Goal: Task Accomplishment & Management: Use online tool/utility

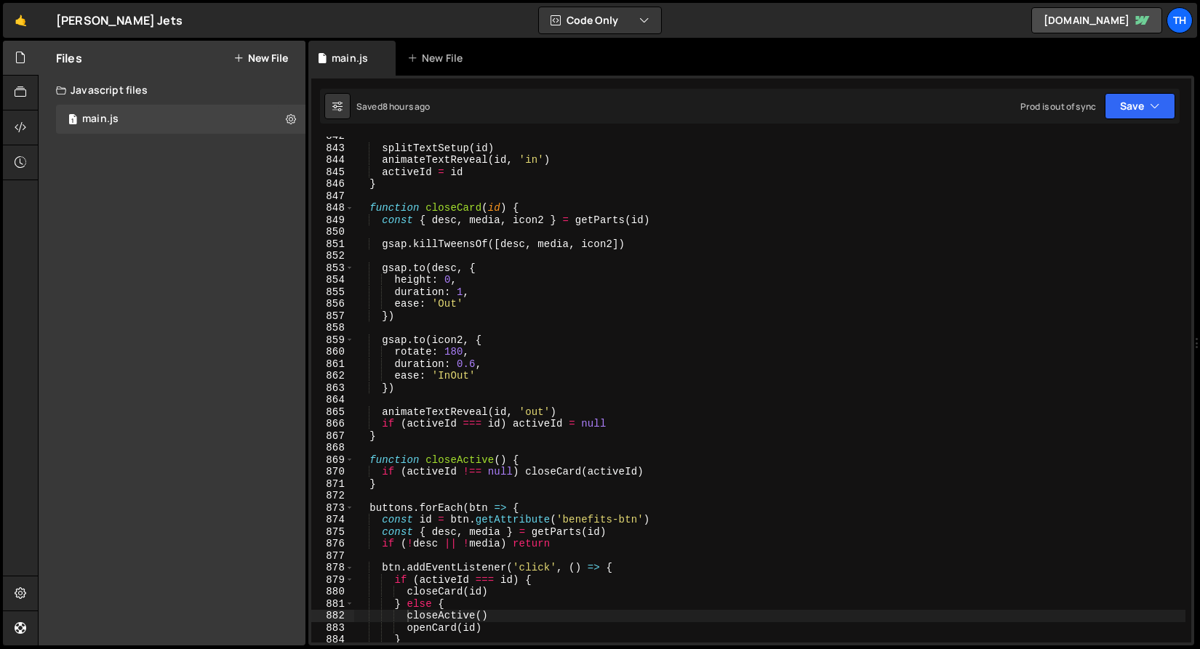
scroll to position [9853, 0]
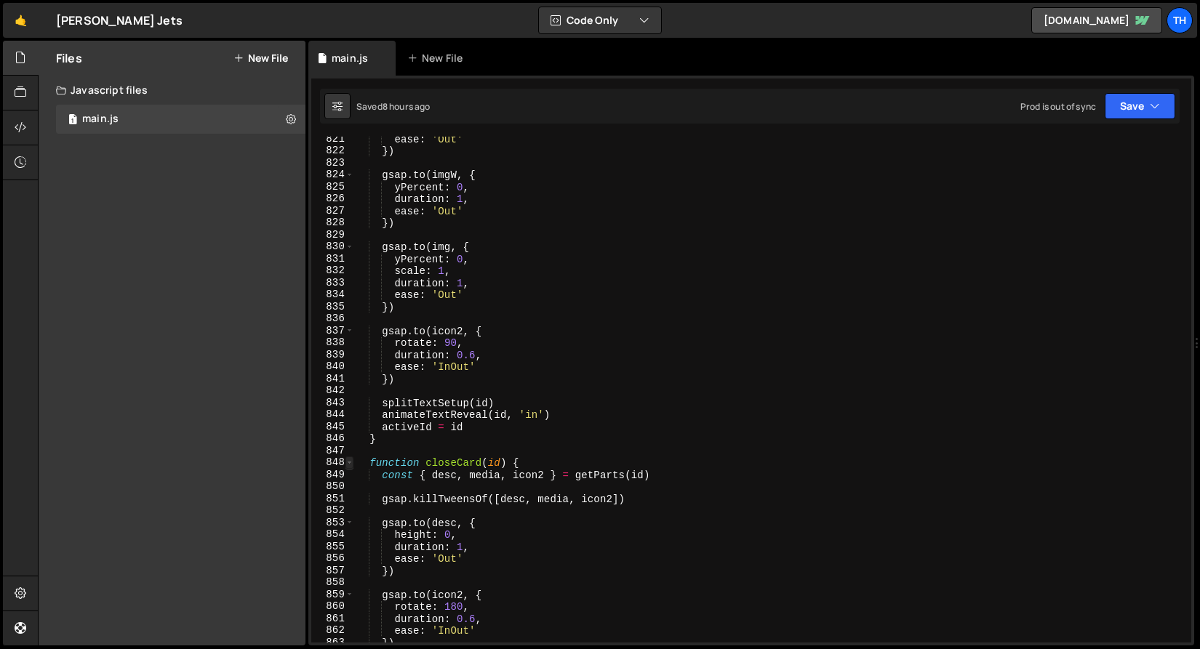
click at [346, 465] on span at bounding box center [349, 463] width 8 height 12
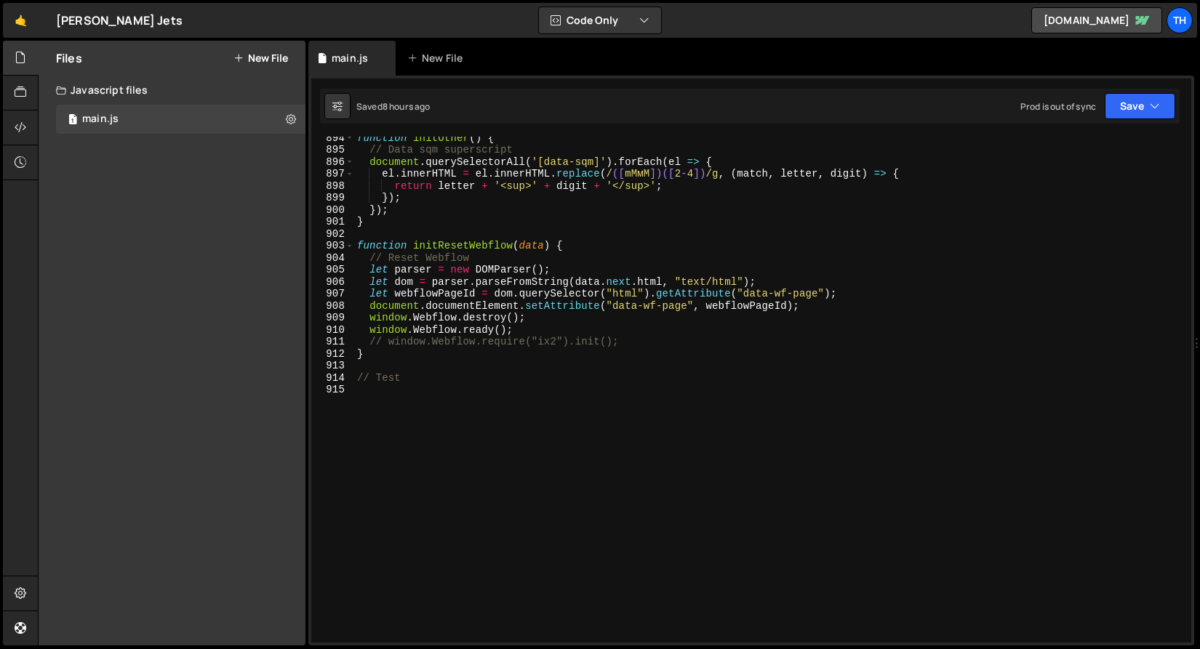
scroll to position [9571, 0]
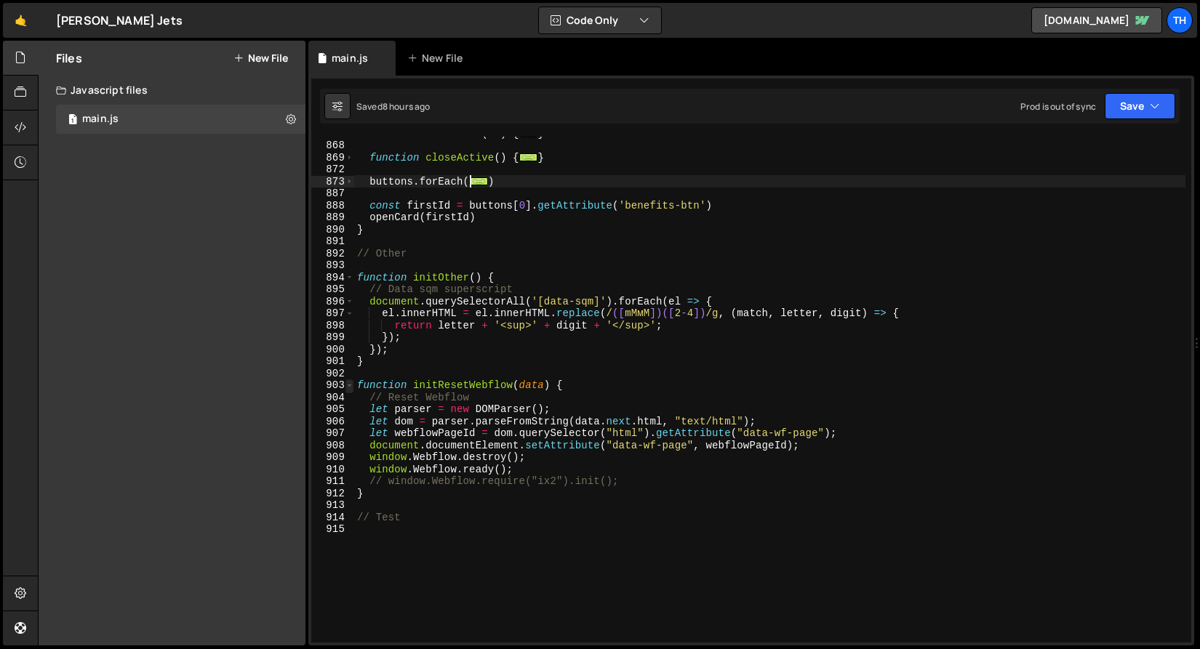
click at [345, 382] on span at bounding box center [349, 386] width 8 height 12
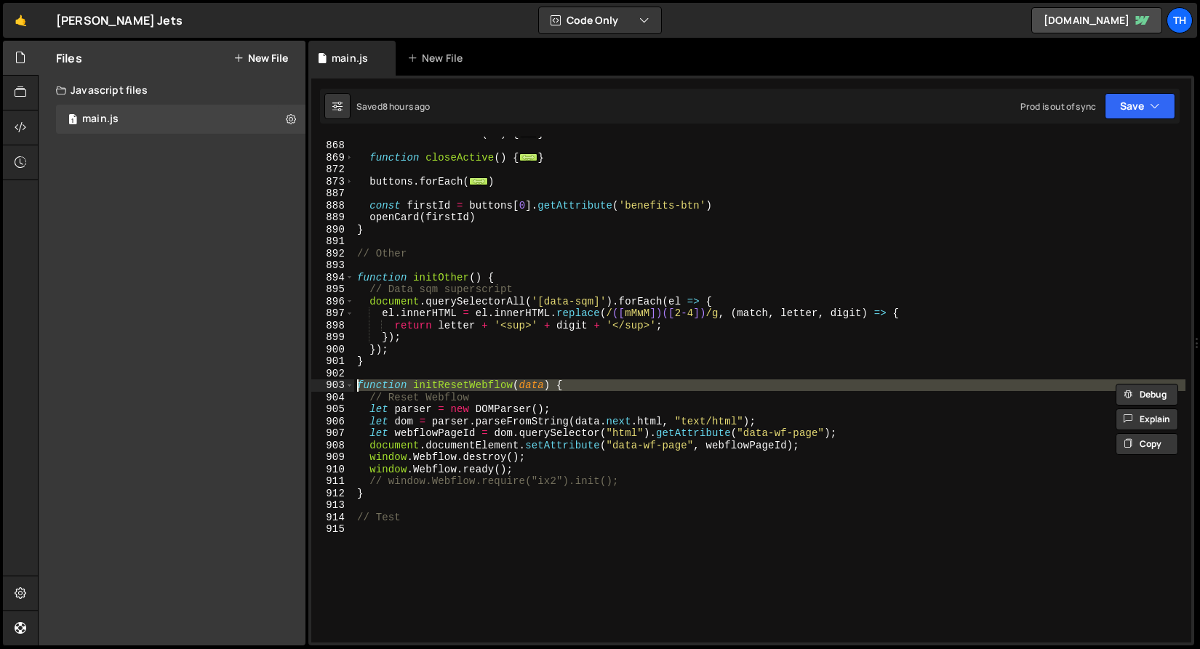
type textarea "let webflowPageId = dom.querySelector("html").getAttribute("data-wf-page");"
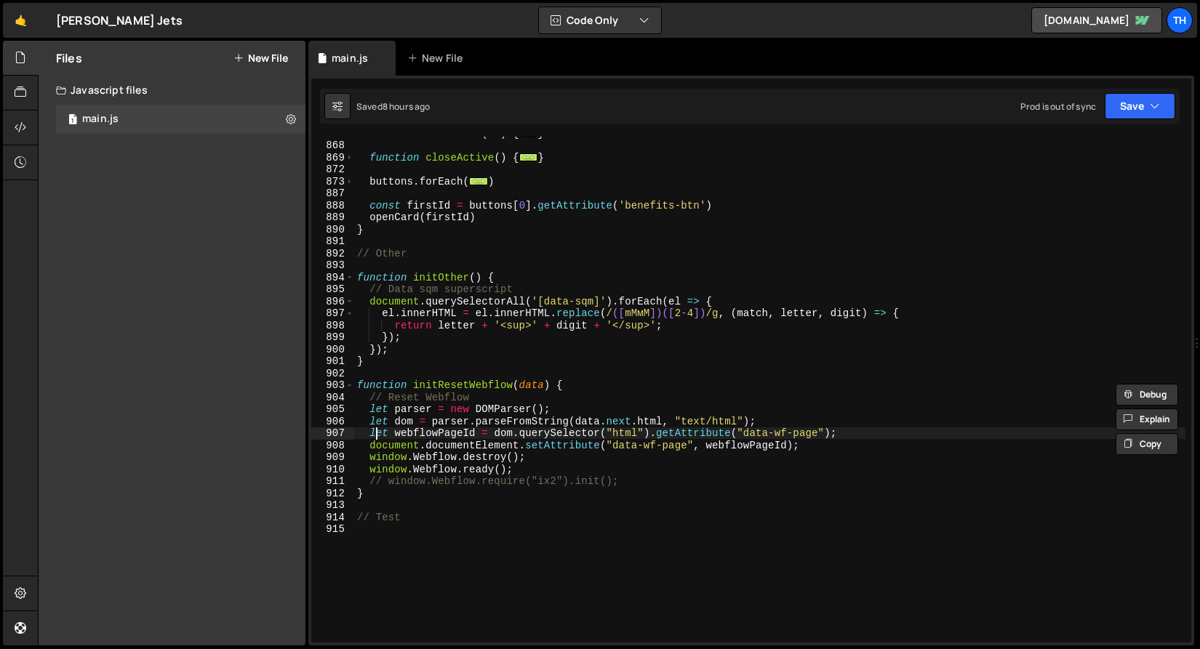
click at [376, 430] on div "function closeCard ( id ) { ... } function closeActive ( ) { ... } buttons . fo…" at bounding box center [769, 392] width 831 height 530
click at [353, 386] on div "903" at bounding box center [332, 386] width 43 height 12
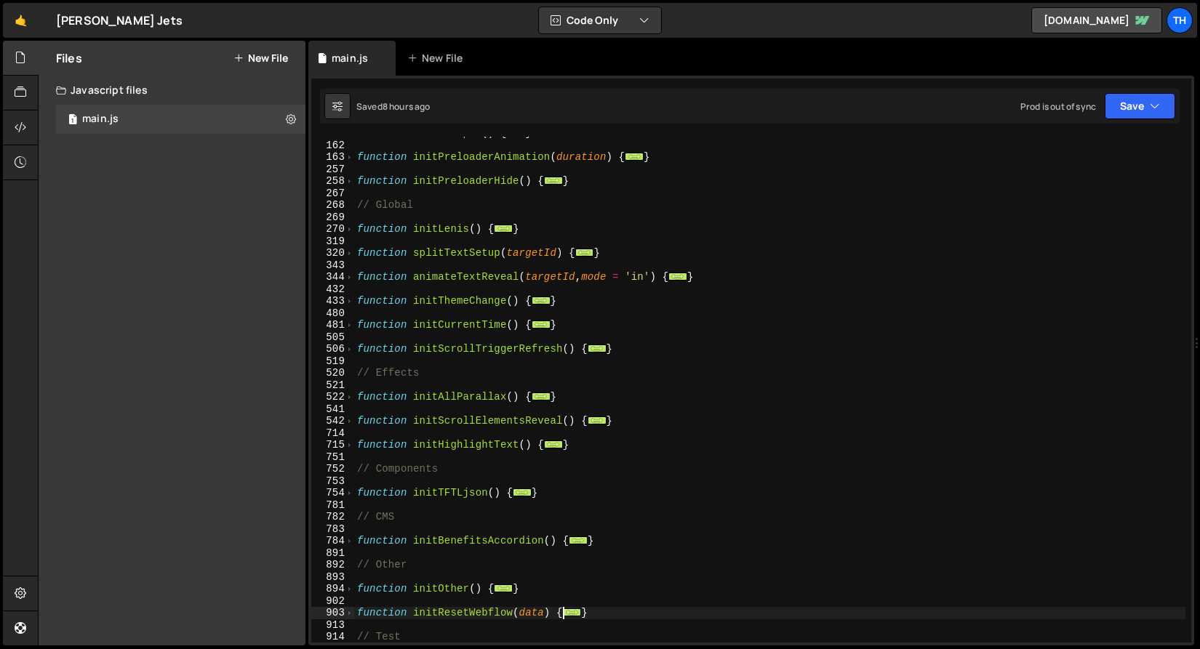
scroll to position [292, 0]
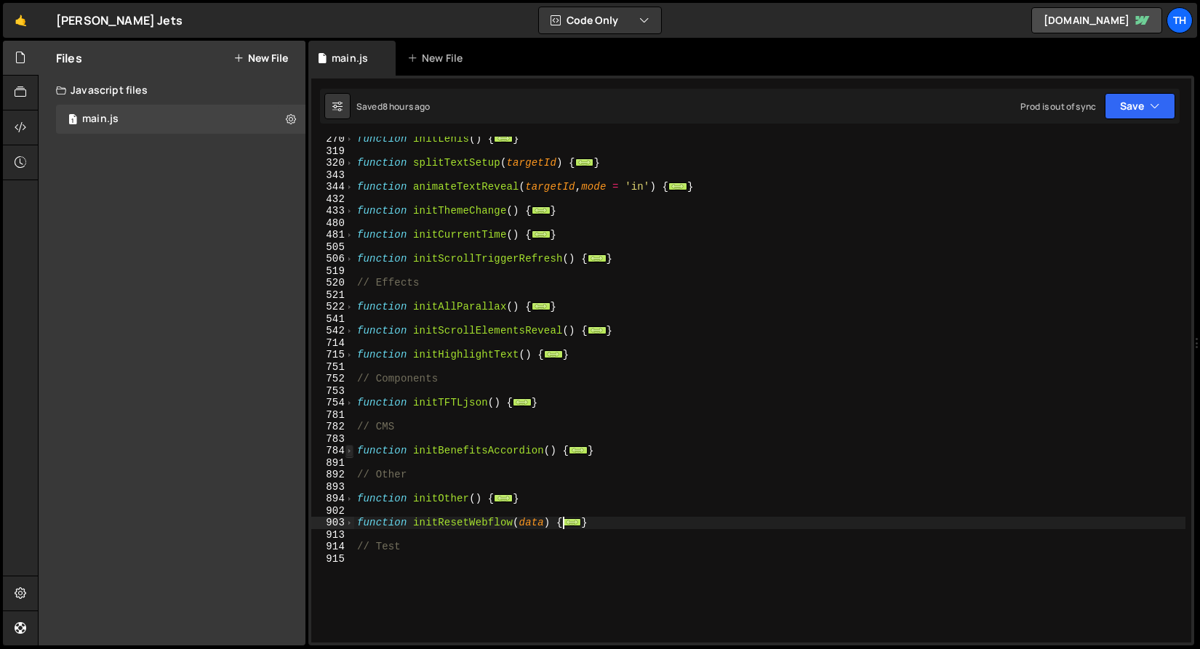
click at [348, 449] on span at bounding box center [349, 451] width 8 height 12
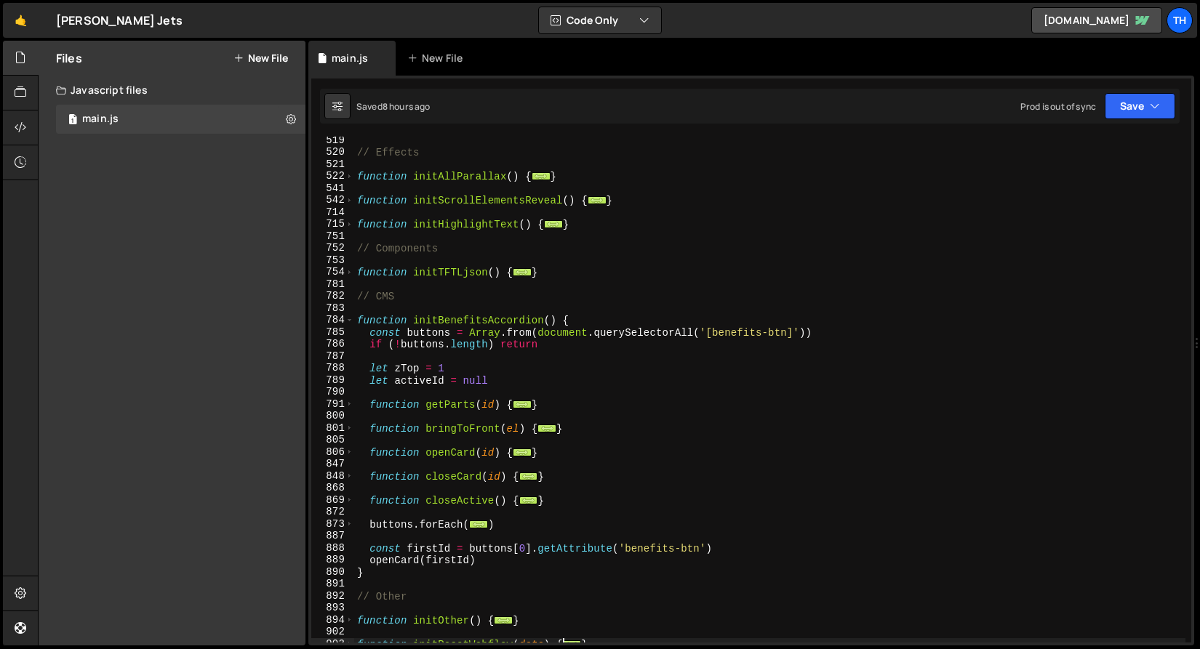
scroll to position [296, 0]
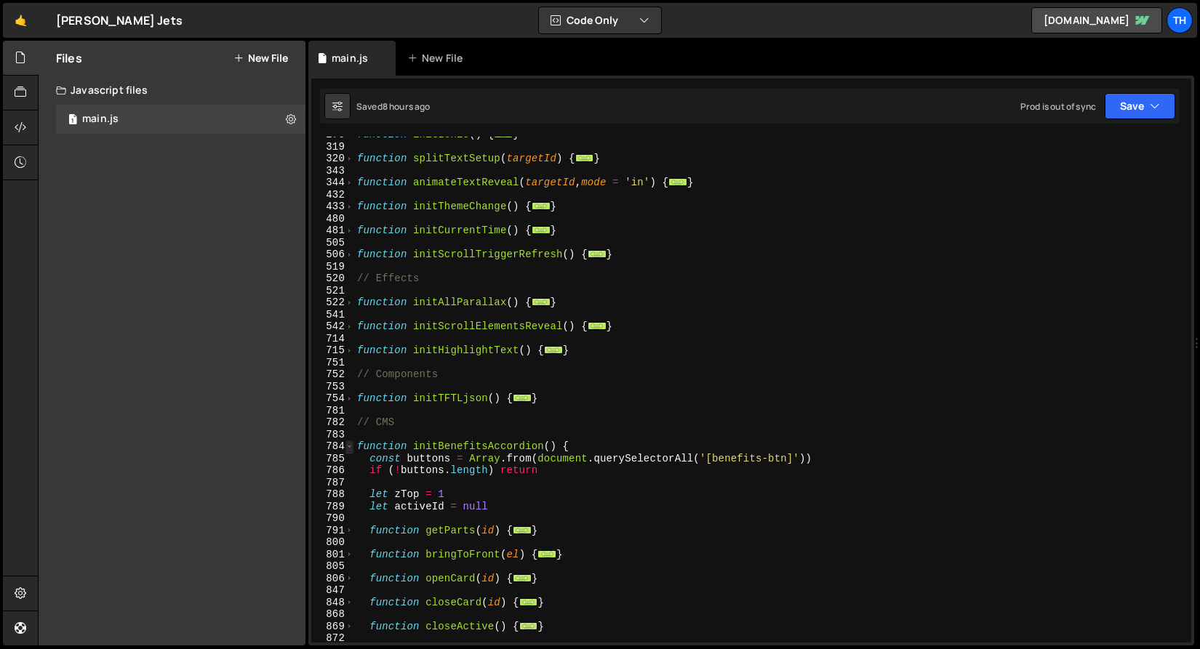
click at [350, 443] on span at bounding box center [349, 447] width 8 height 12
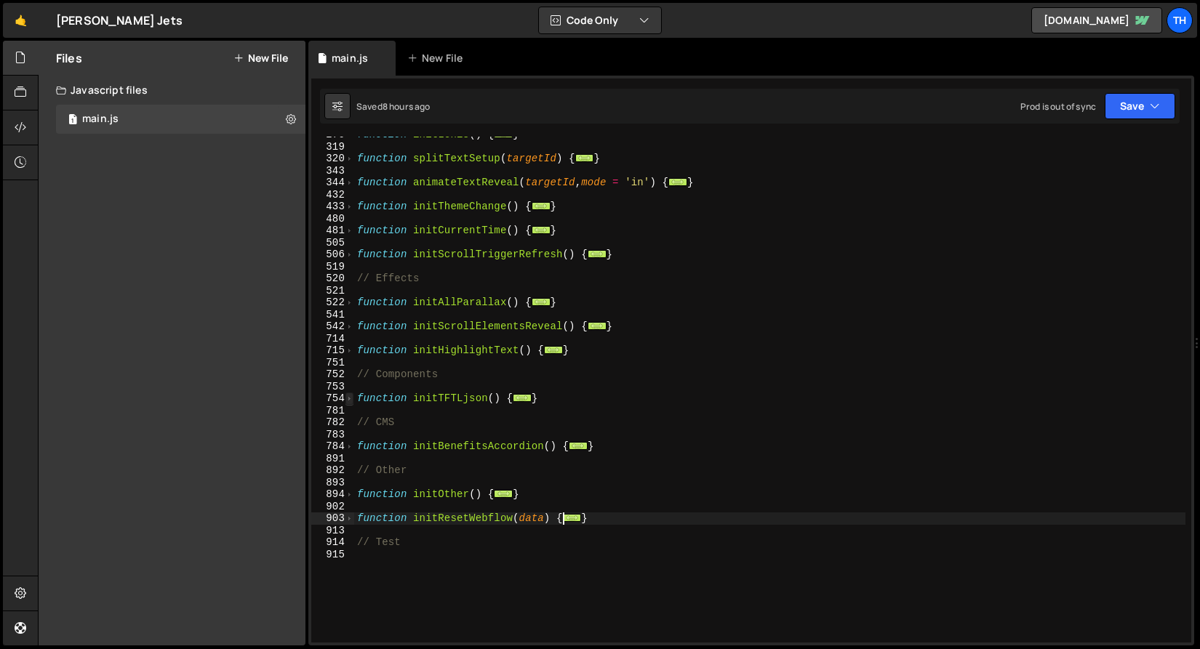
click at [348, 401] on span at bounding box center [349, 399] width 8 height 12
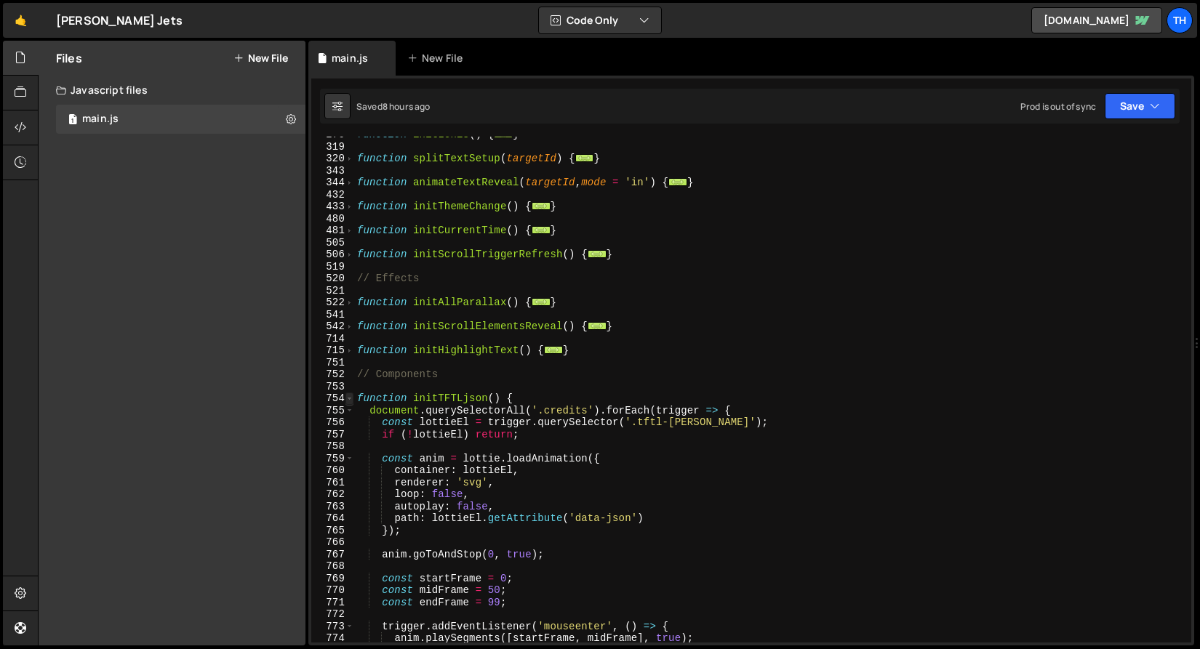
click at [348, 401] on span at bounding box center [349, 399] width 8 height 12
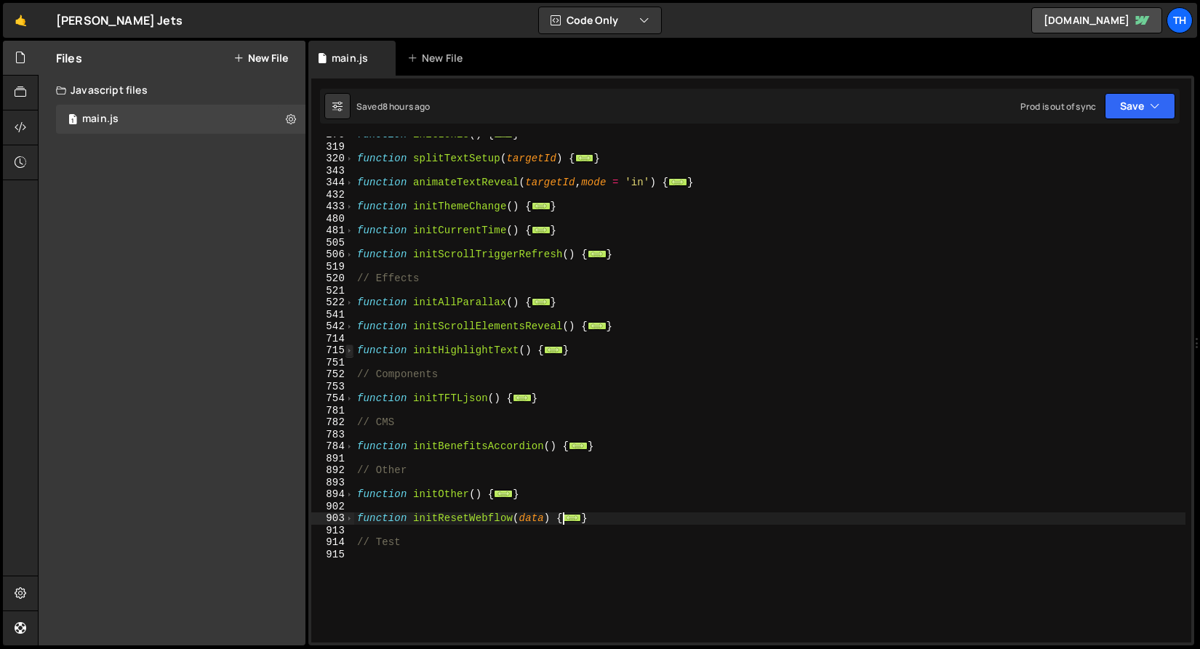
click at [347, 349] on span at bounding box center [349, 351] width 8 height 12
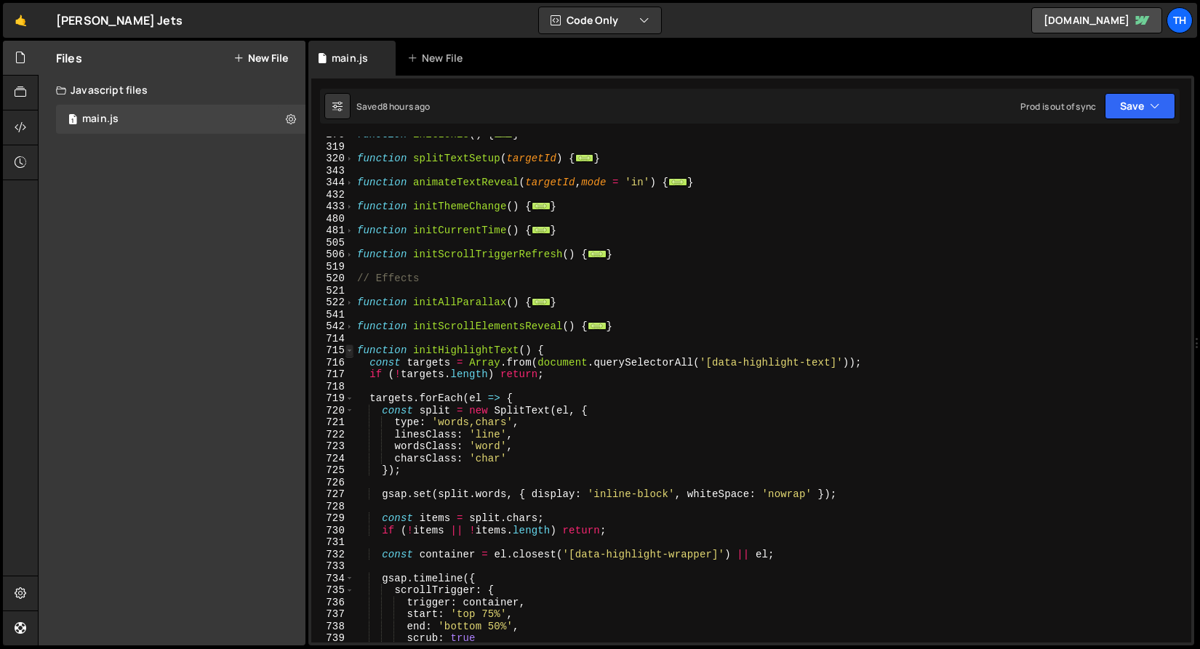
click at [347, 349] on span at bounding box center [349, 351] width 8 height 12
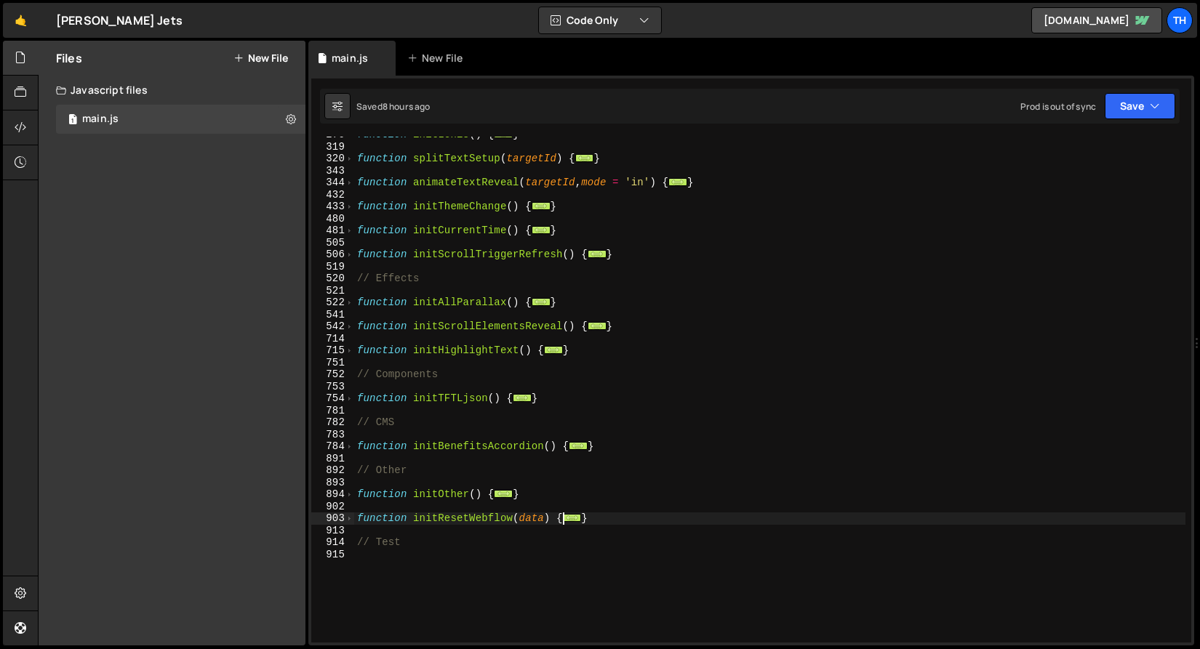
click at [348, 333] on div "714" at bounding box center [332, 339] width 43 height 12
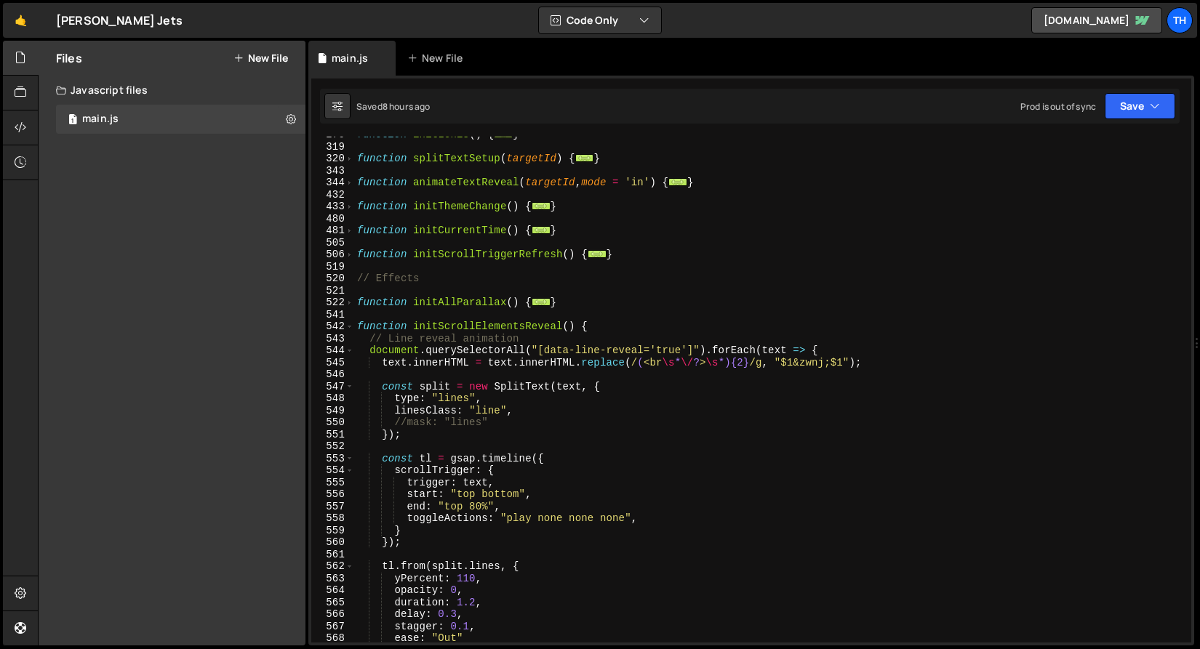
click at [348, 333] on div "543" at bounding box center [332, 339] width 43 height 12
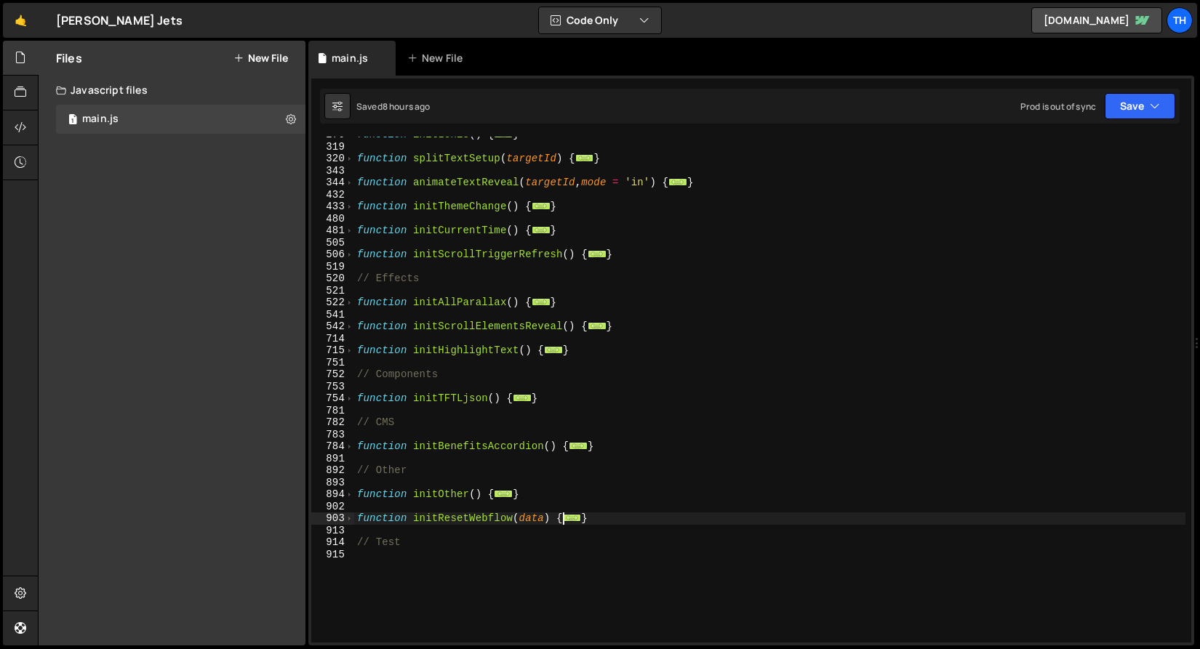
click at [350, 310] on div "541" at bounding box center [332, 315] width 43 height 12
click at [348, 306] on span at bounding box center [349, 303] width 8 height 12
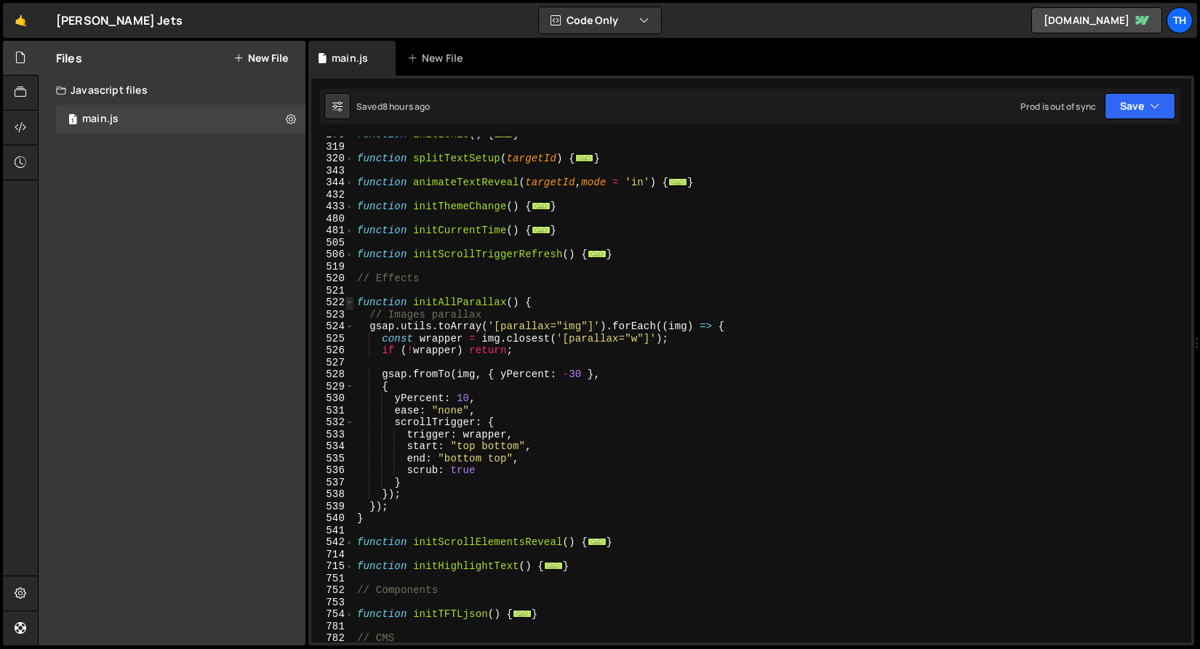
click at [348, 306] on span at bounding box center [349, 303] width 8 height 12
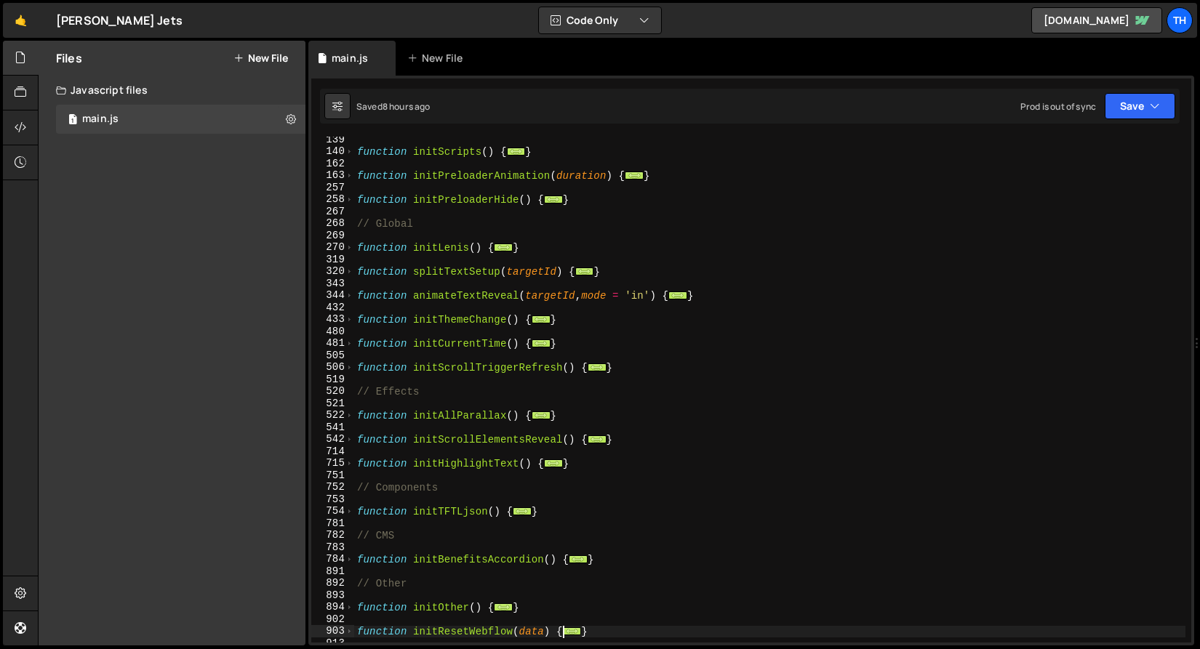
scroll to position [183, 0]
click at [428, 327] on div "function initScripts ( ) { ... } function initPreloaderAnimation ( duration ) {…" at bounding box center [769, 399] width 831 height 530
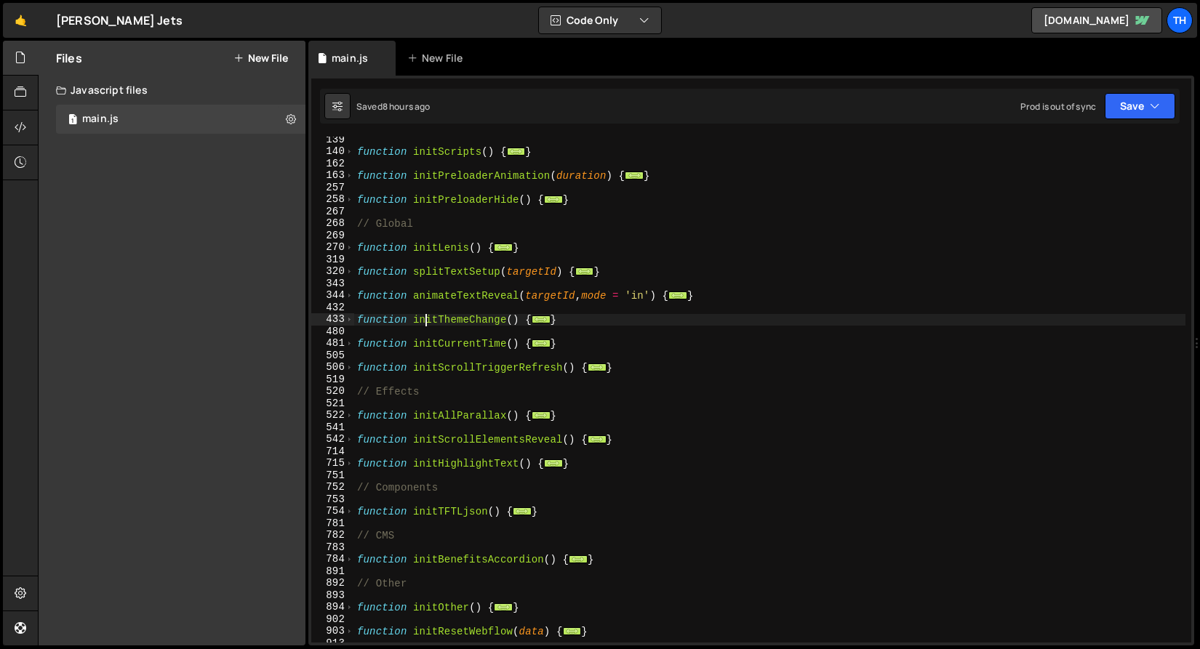
click at [428, 324] on div "function initScripts ( ) { ... } function initPreloaderAnimation ( duration ) {…" at bounding box center [769, 399] width 831 height 530
type textarea "function initThemeChange() {"
click at [428, 324] on div "function initScripts ( ) { ... } function initPreloaderAnimation ( duration ) {…" at bounding box center [769, 399] width 831 height 530
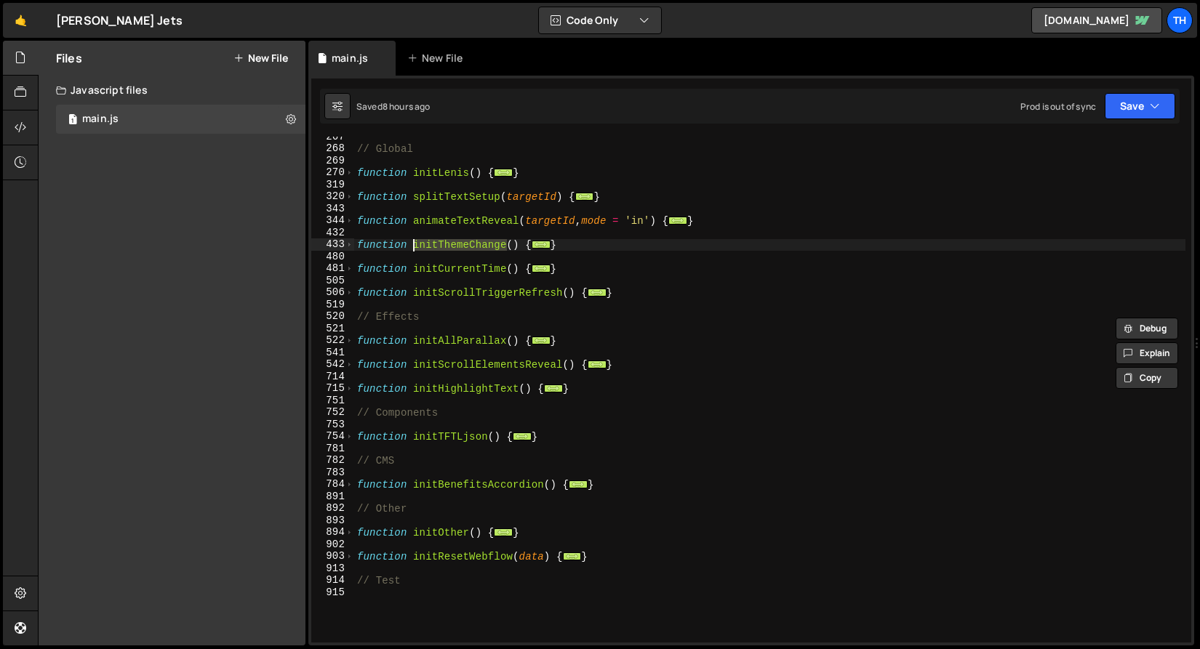
scroll to position [123, 0]
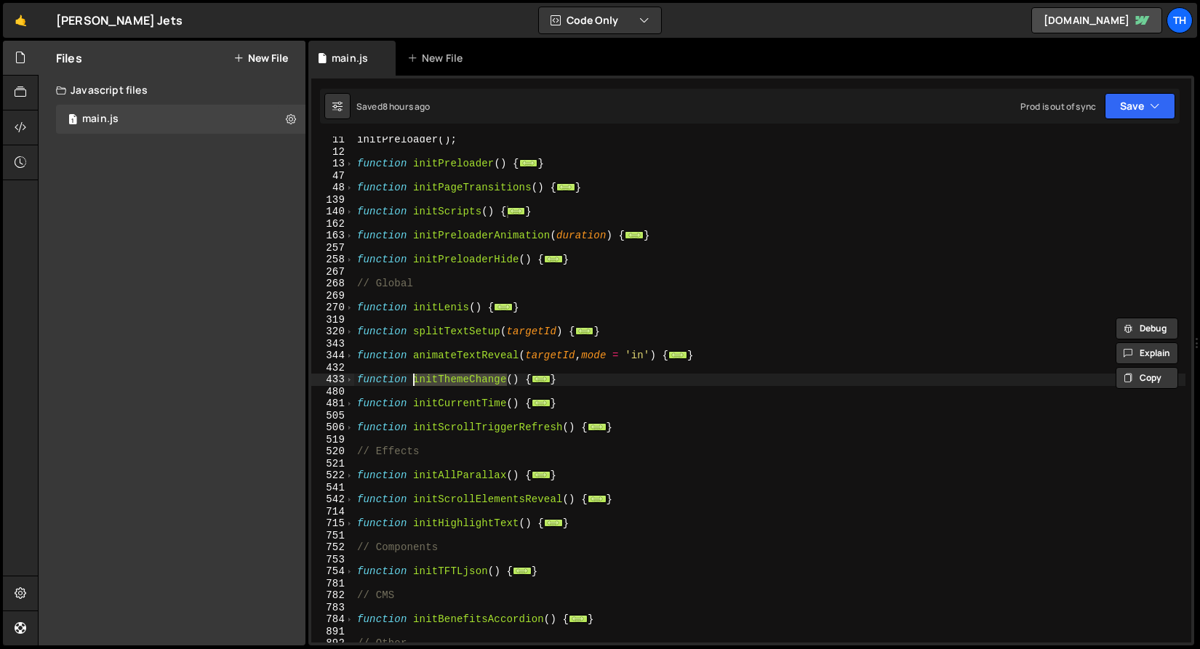
click at [526, 300] on div "initPreloader ( ) ; function initPreloader ( ) { ... } function initPageTransit…" at bounding box center [769, 399] width 831 height 530
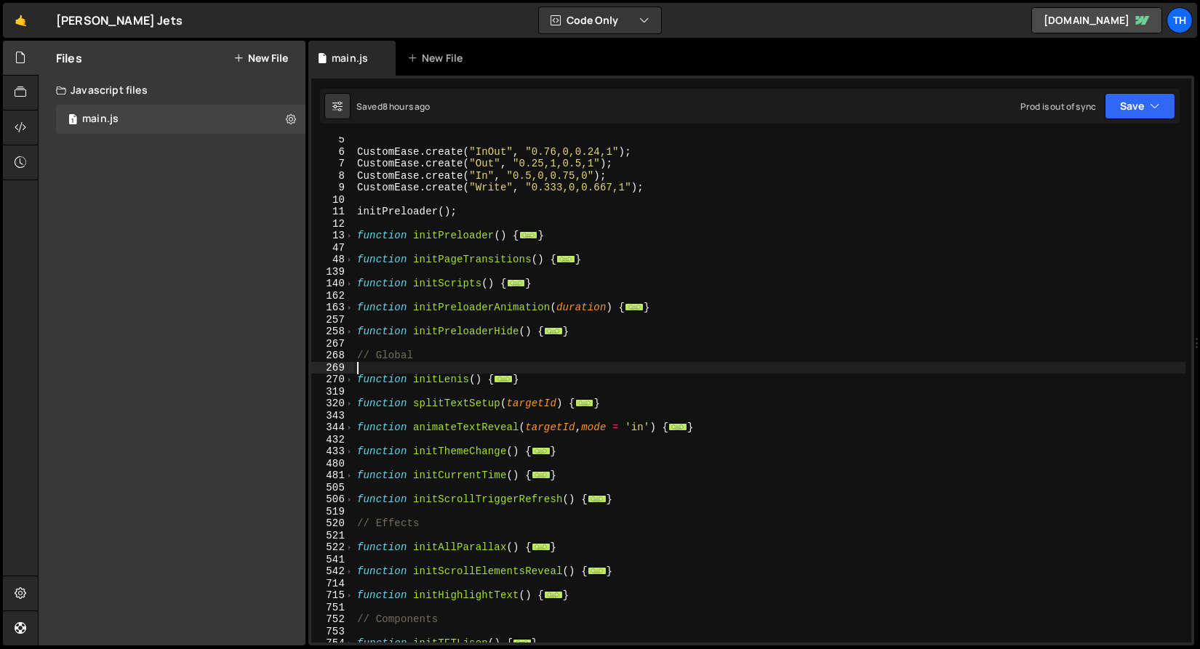
scroll to position [45, 0]
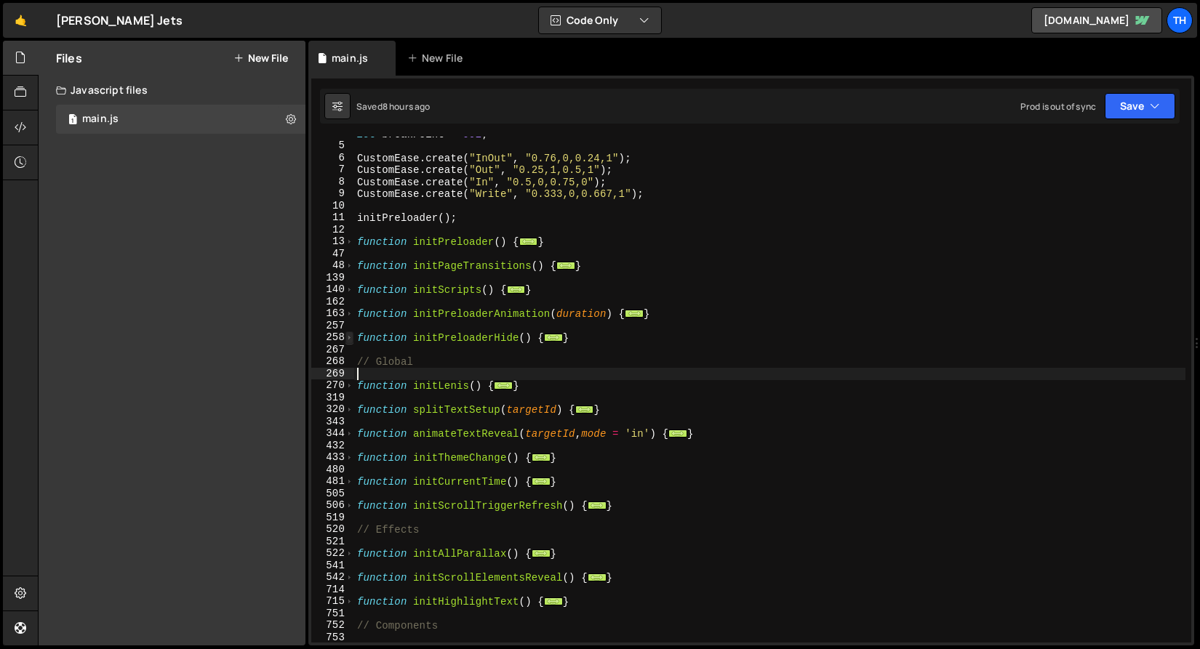
click at [349, 338] on span at bounding box center [349, 338] width 8 height 12
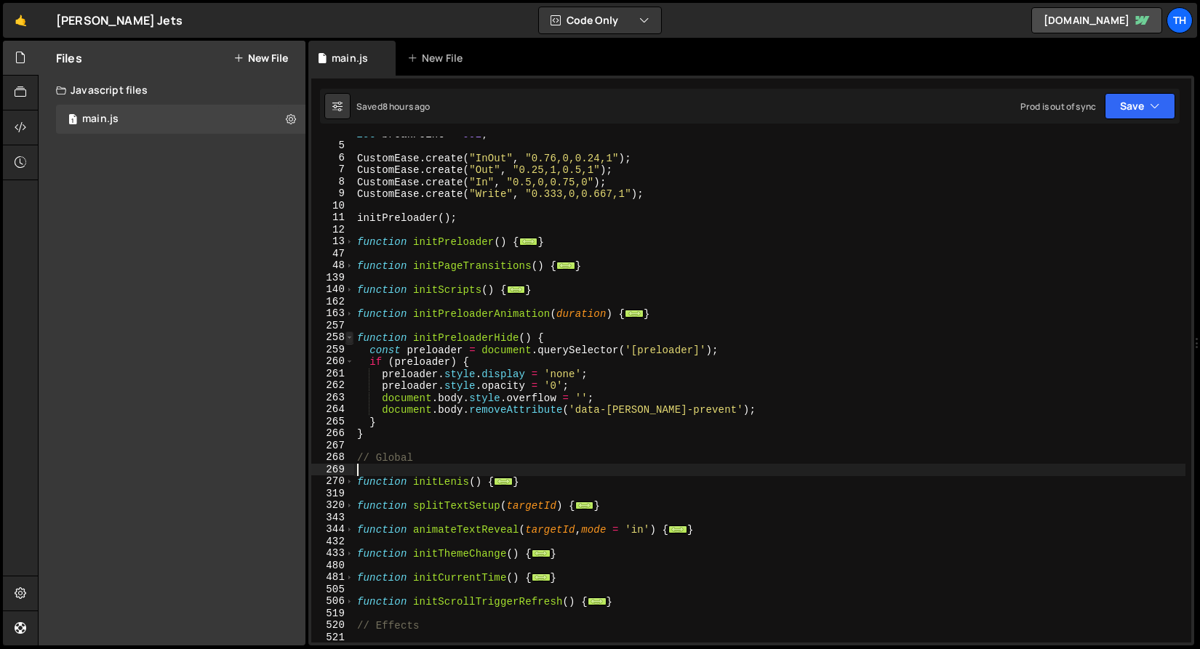
click at [349, 338] on span at bounding box center [349, 338] width 8 height 12
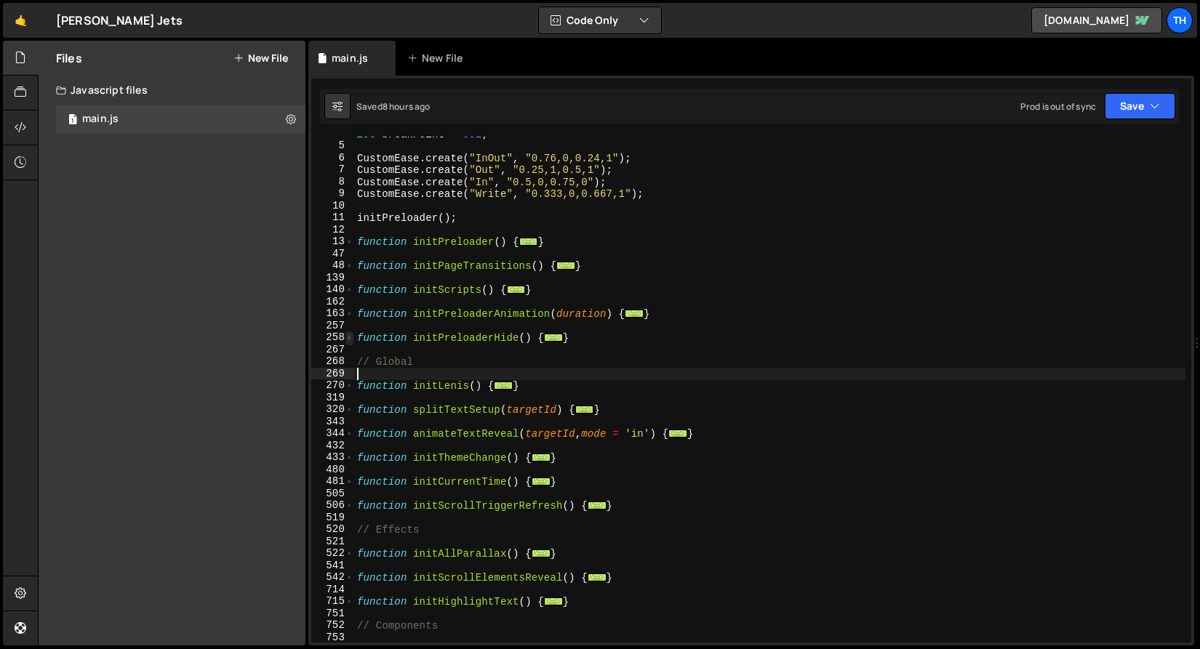
click at [349, 338] on span at bounding box center [349, 338] width 8 height 12
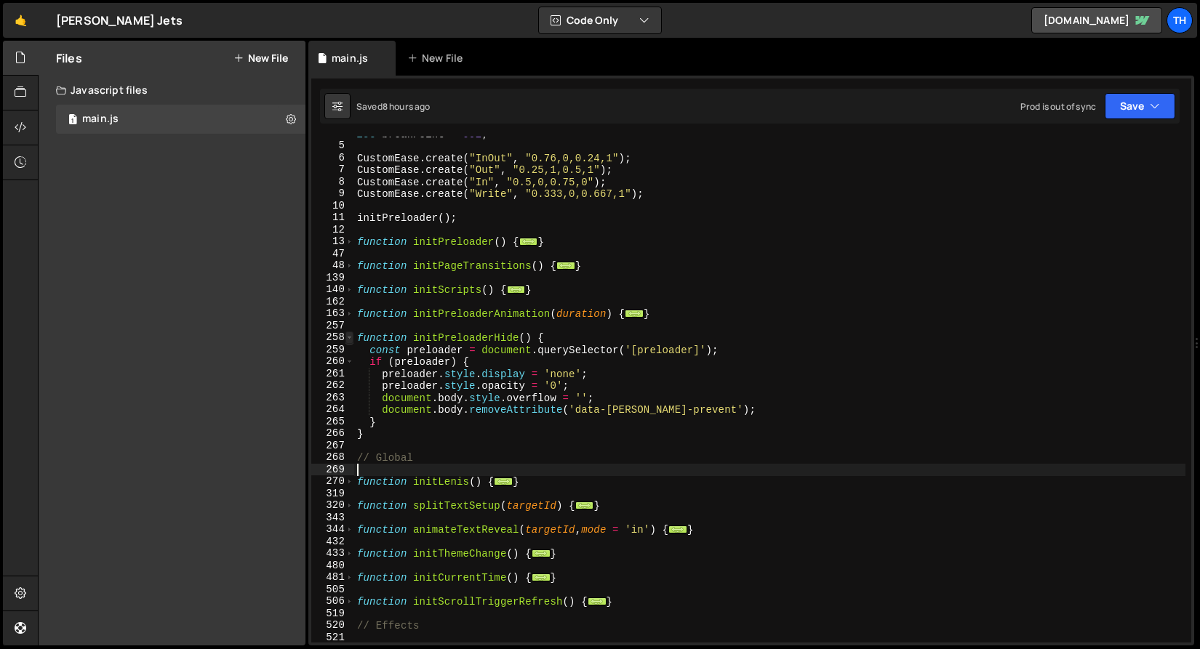
click at [349, 338] on span at bounding box center [349, 338] width 8 height 12
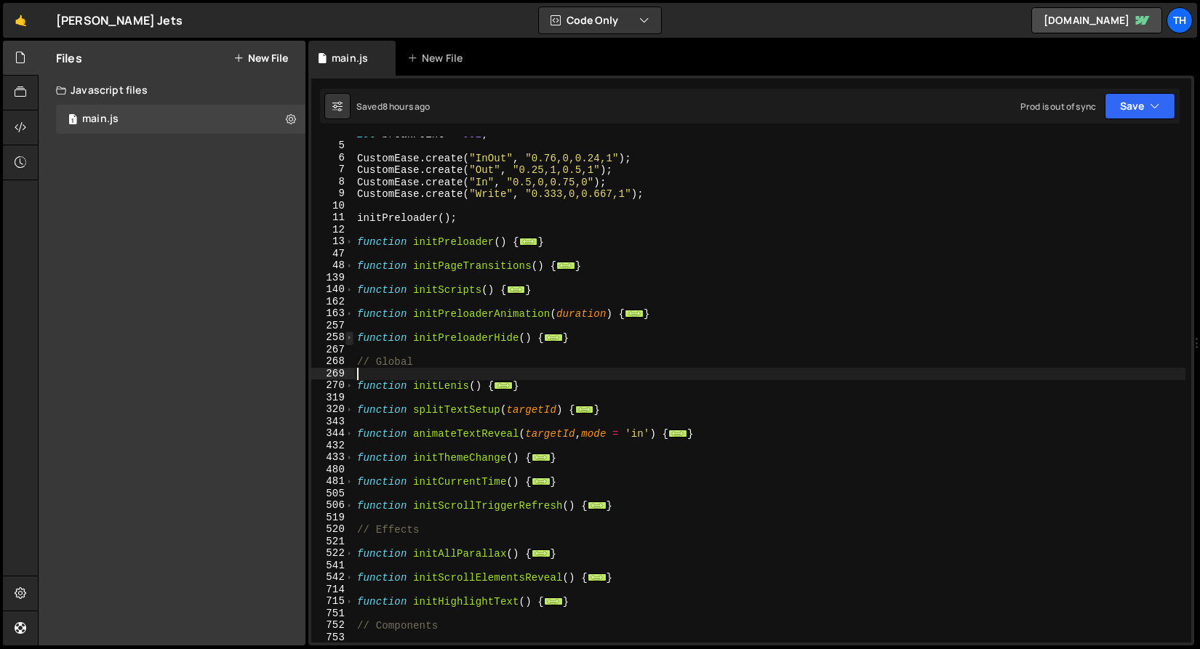
click at [349, 338] on span at bounding box center [349, 338] width 8 height 12
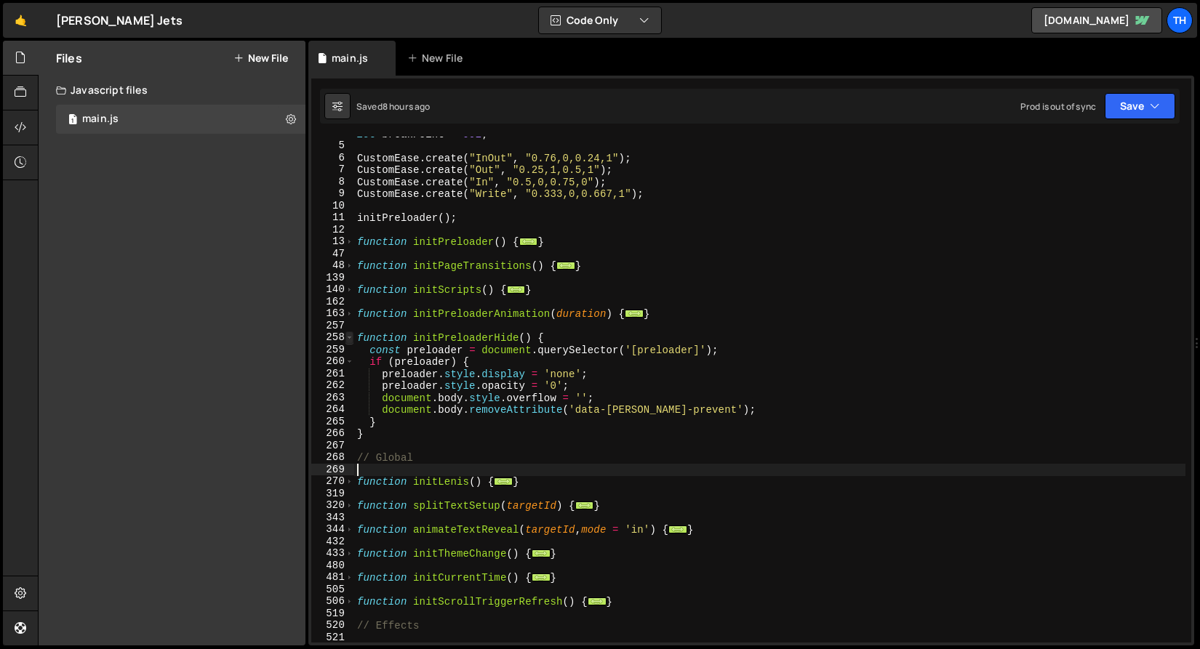
click at [349, 338] on span at bounding box center [349, 338] width 8 height 12
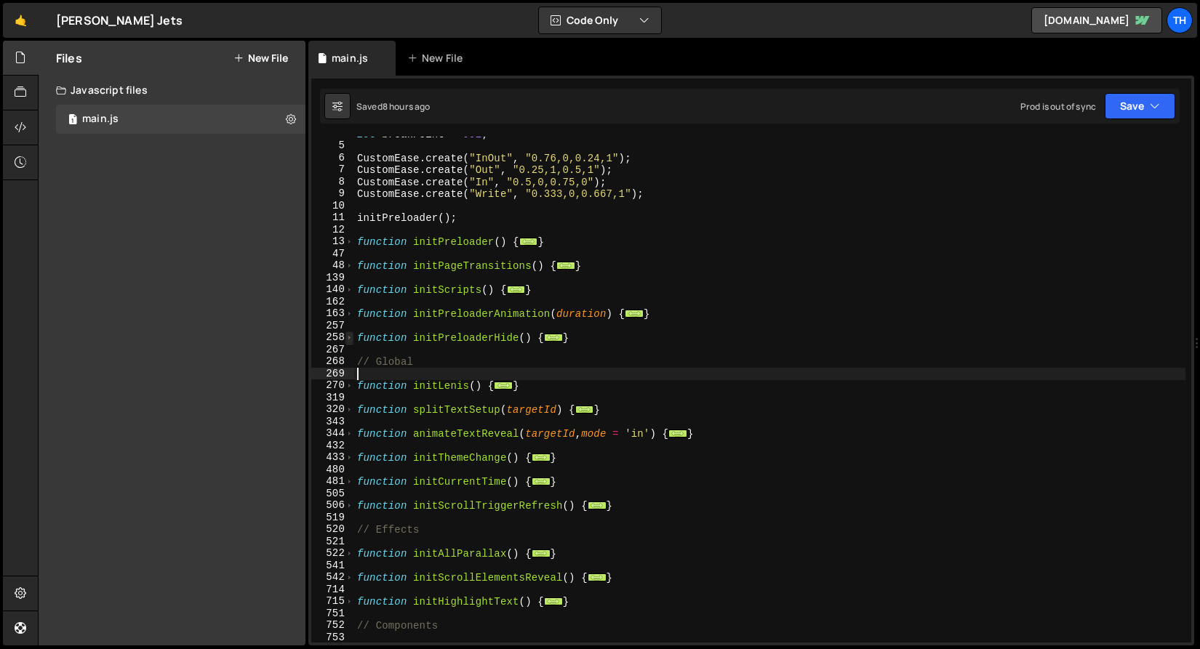
click at [349, 338] on span at bounding box center [349, 338] width 8 height 12
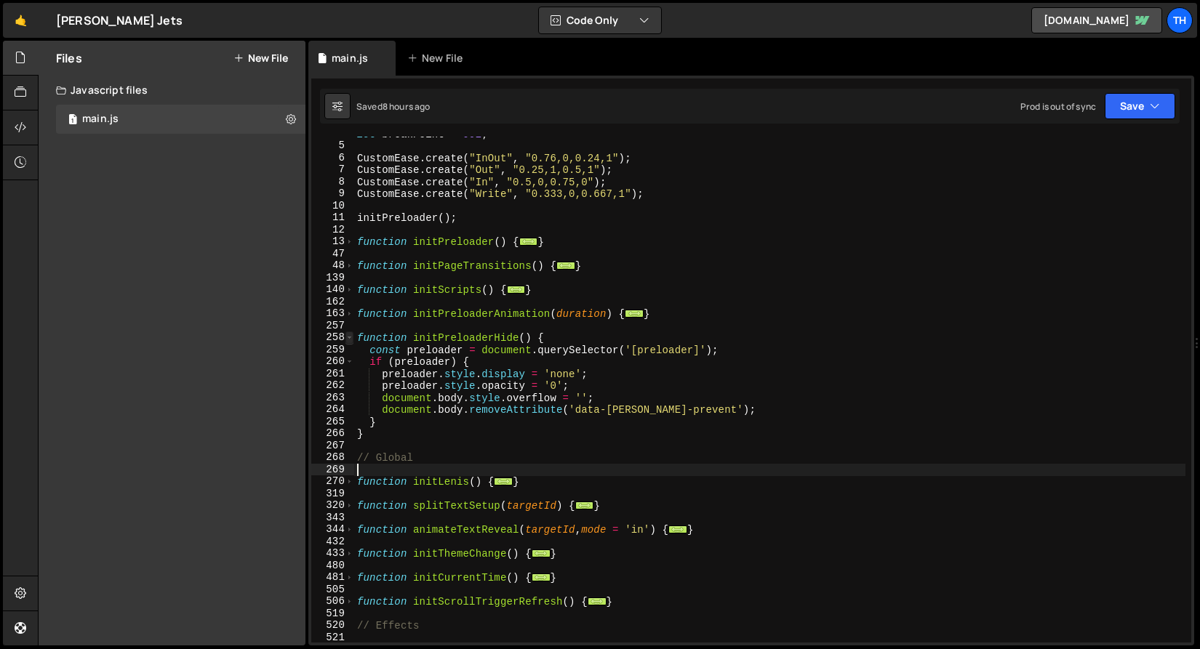
click at [351, 336] on span at bounding box center [349, 338] width 8 height 12
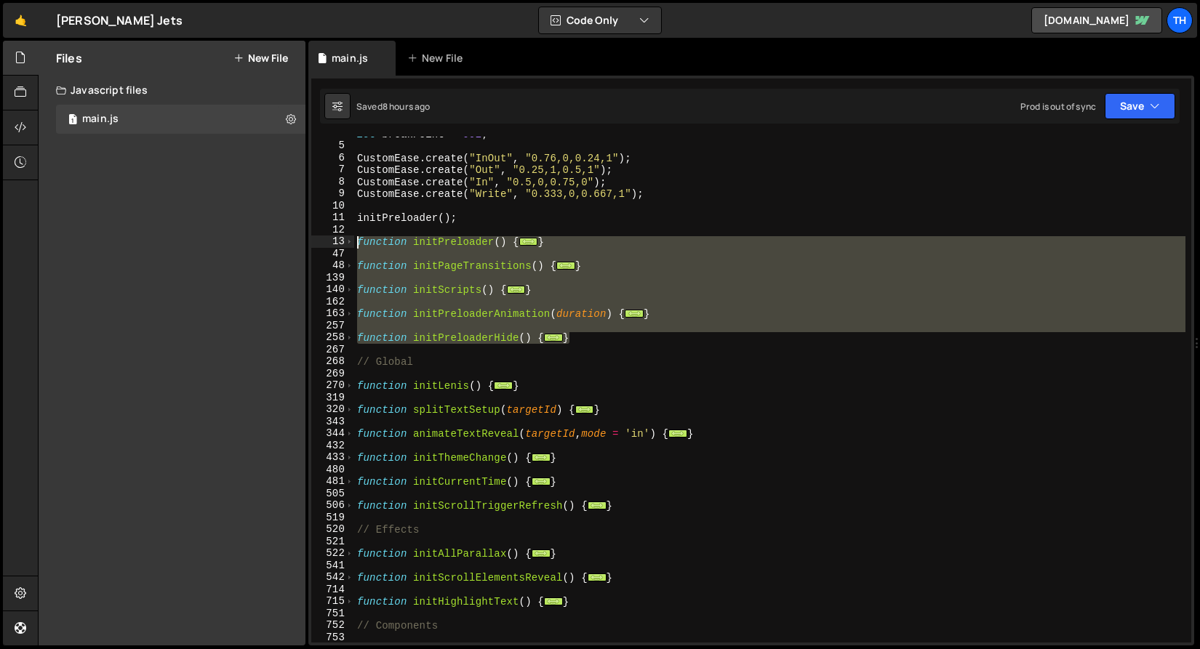
drag, startPoint x: 608, startPoint y: 339, endPoint x: 263, endPoint y: 239, distance: 358.8
click at [263, 239] on div "Files New File Javascript files 1 main.js 0 CSS files Copy share link Edit File…" at bounding box center [619, 344] width 1162 height 606
type textarea "function initPreloader() { const preloader = document.querySelector('[preloader…"
click at [417, 254] on div "let breakPoint = 992 ; CustomEase . create ( "InOut" , "0.76,0,0.24,1" ) ; Cust…" at bounding box center [769, 390] width 831 height 506
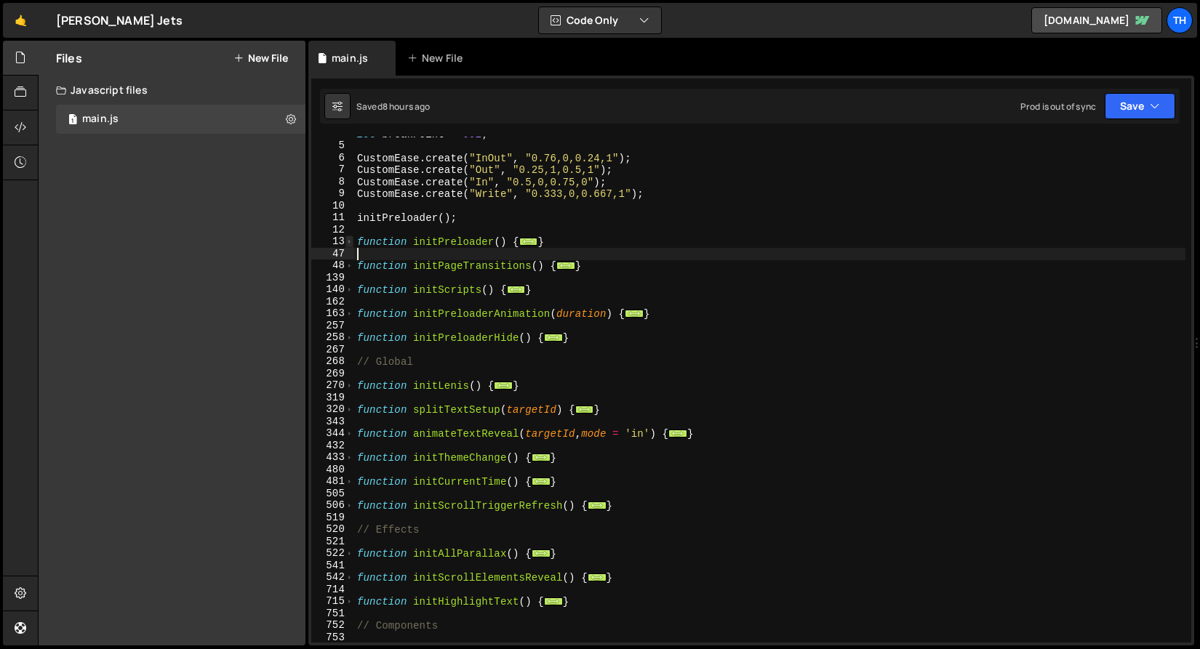
click at [351, 242] on span at bounding box center [349, 242] width 8 height 12
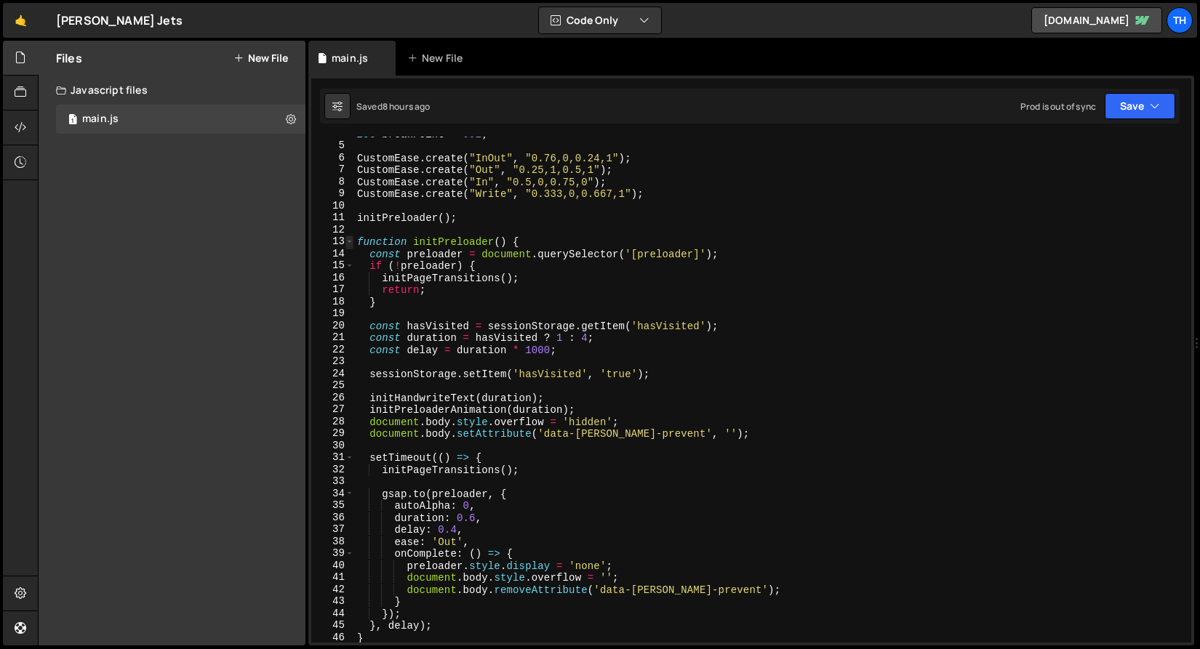
click at [351, 241] on span at bounding box center [349, 242] width 8 height 12
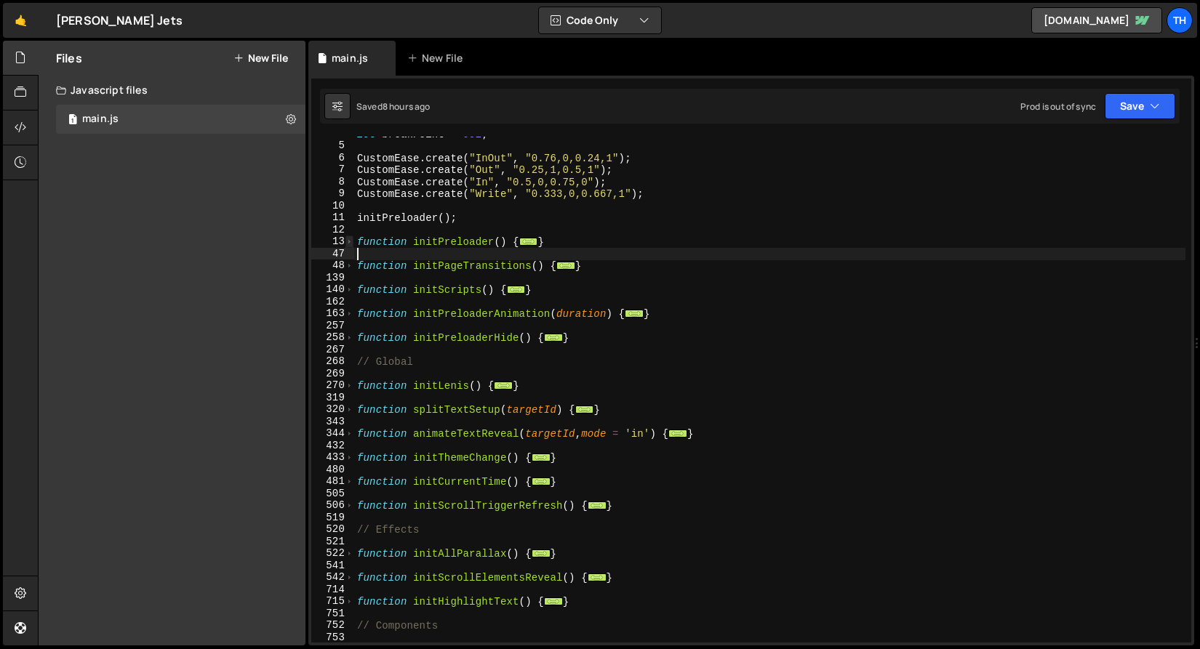
click at [351, 238] on span at bounding box center [349, 242] width 8 height 12
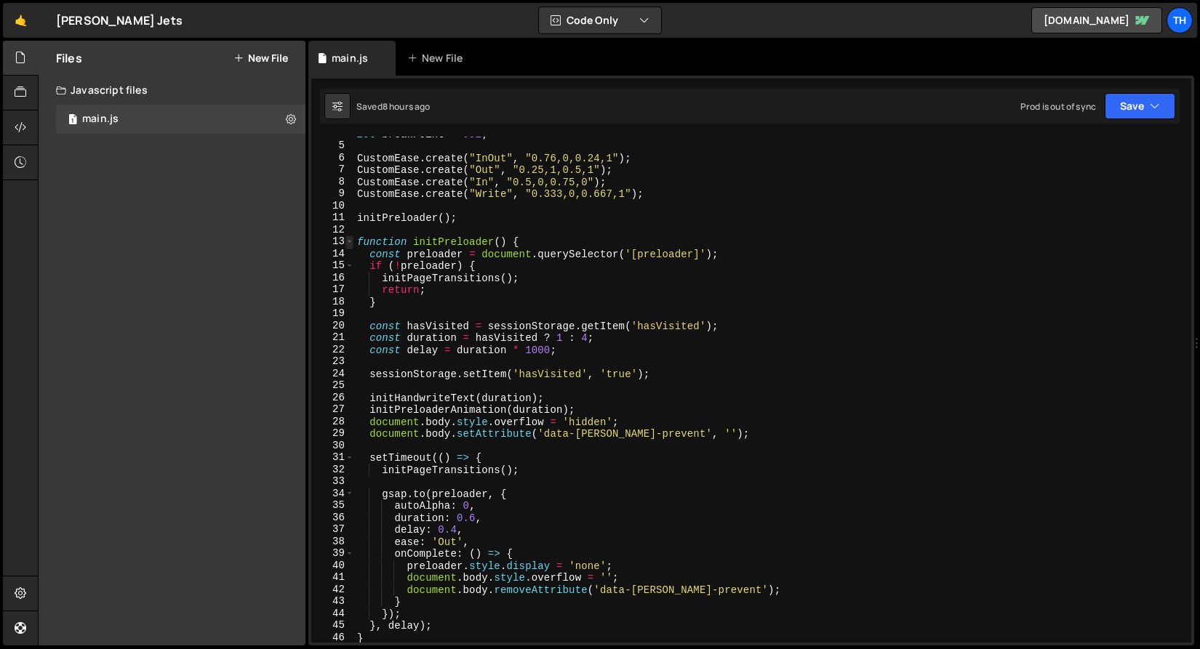
click at [351, 238] on span at bounding box center [349, 242] width 8 height 12
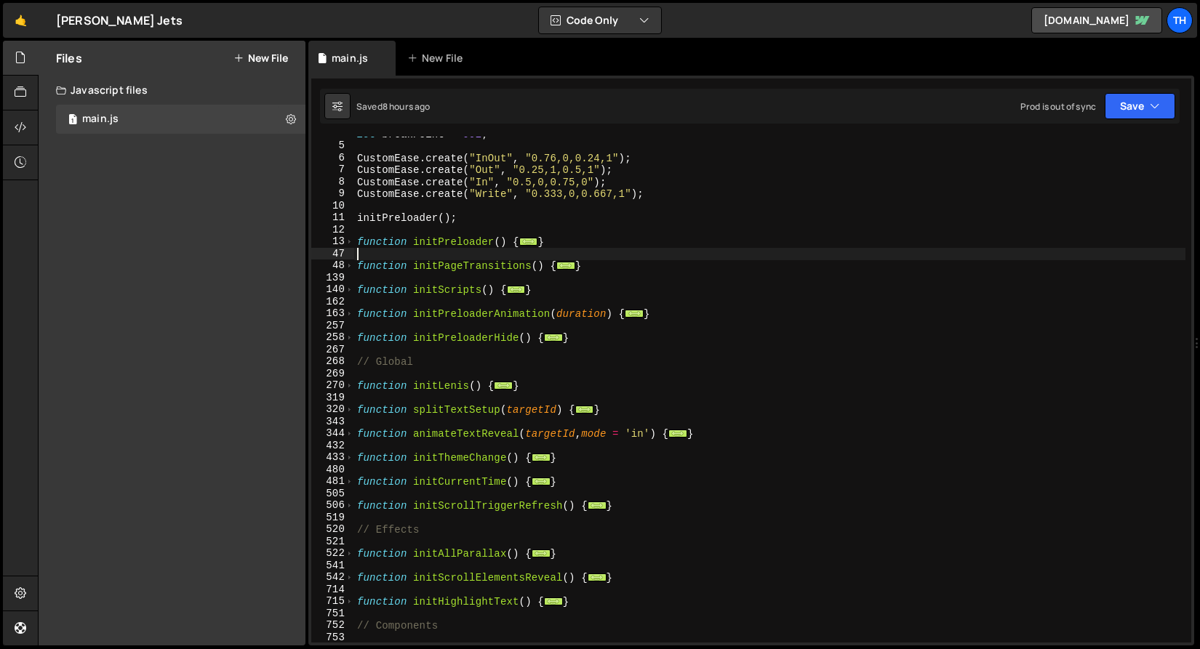
click at [441, 244] on div "let breakPoint = 992 ; CustomEase . create ( "InOut" , "0.76,0,0.24,1" ) ; Cust…" at bounding box center [769, 393] width 831 height 530
type textarea "function initPreloader() {"
click at [350, 238] on span at bounding box center [349, 242] width 8 height 12
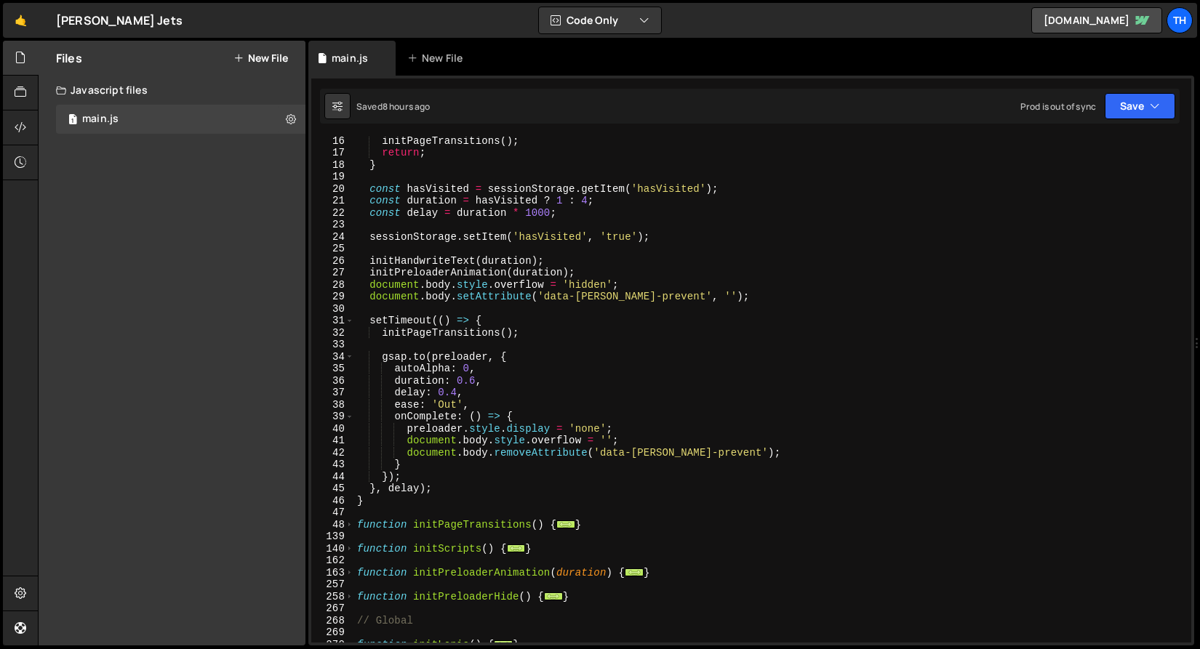
scroll to position [47, 0]
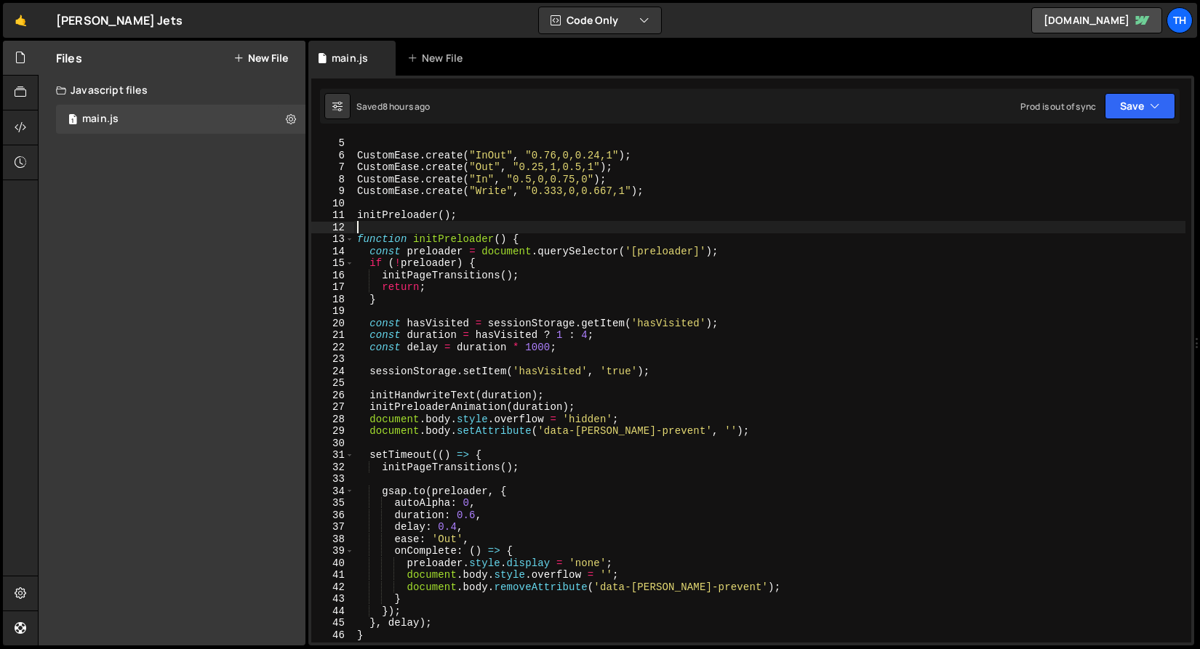
click at [360, 225] on div "let breakPoint = 992 ; CustomEase . create ( "InOut" , "0.76,0,0.24,1" ) ; Cust…" at bounding box center [769, 390] width 831 height 530
click at [353, 238] on span at bounding box center [349, 239] width 8 height 12
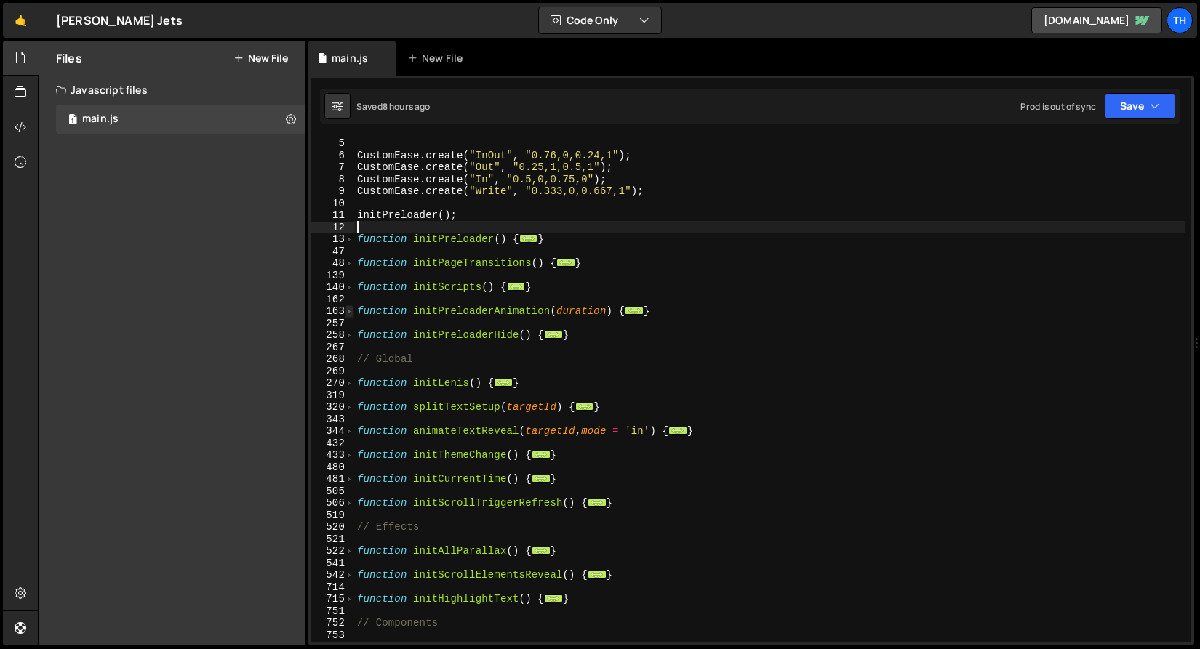
click at [347, 310] on span at bounding box center [349, 311] width 8 height 12
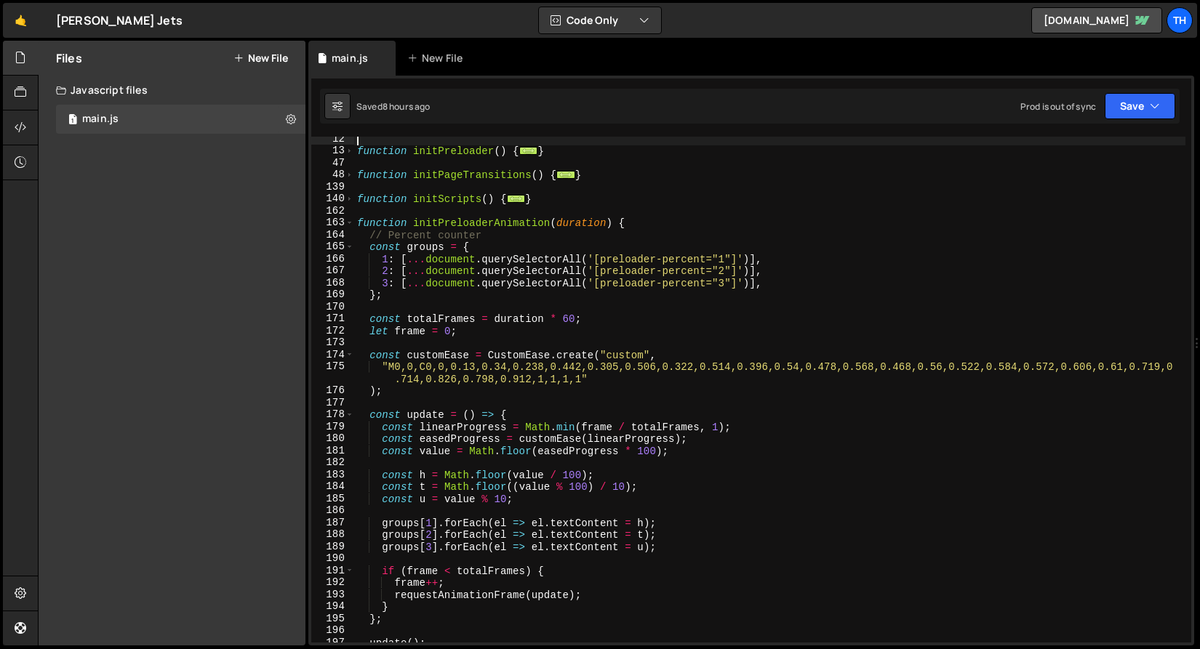
scroll to position [135, 0]
click at [351, 229] on div "164" at bounding box center [332, 235] width 43 height 12
click at [351, 226] on span at bounding box center [349, 223] width 8 height 12
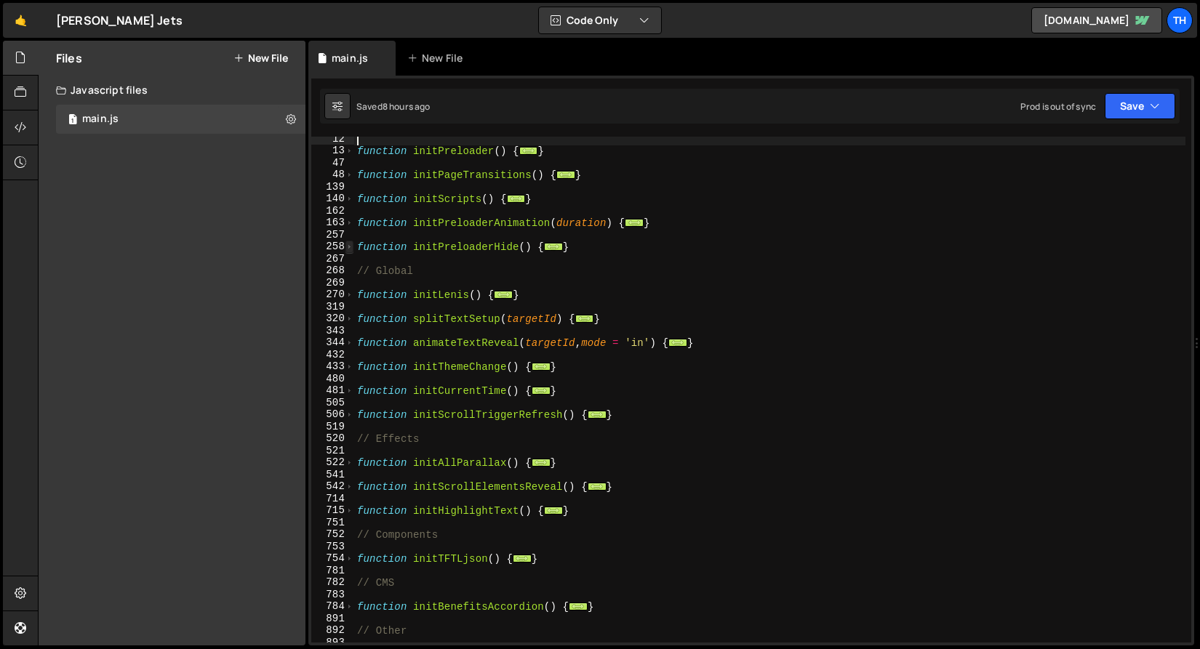
click at [350, 241] on span at bounding box center [349, 247] width 8 height 12
click at [349, 244] on span at bounding box center [349, 247] width 8 height 12
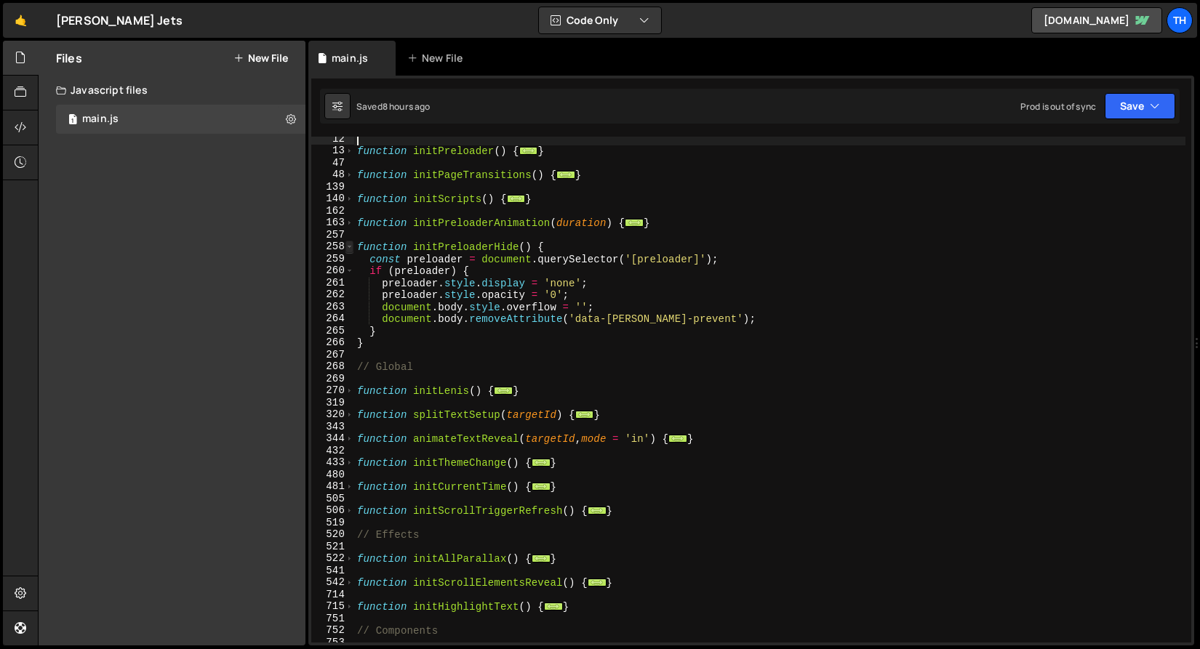
click at [349, 244] on span at bounding box center [349, 247] width 8 height 12
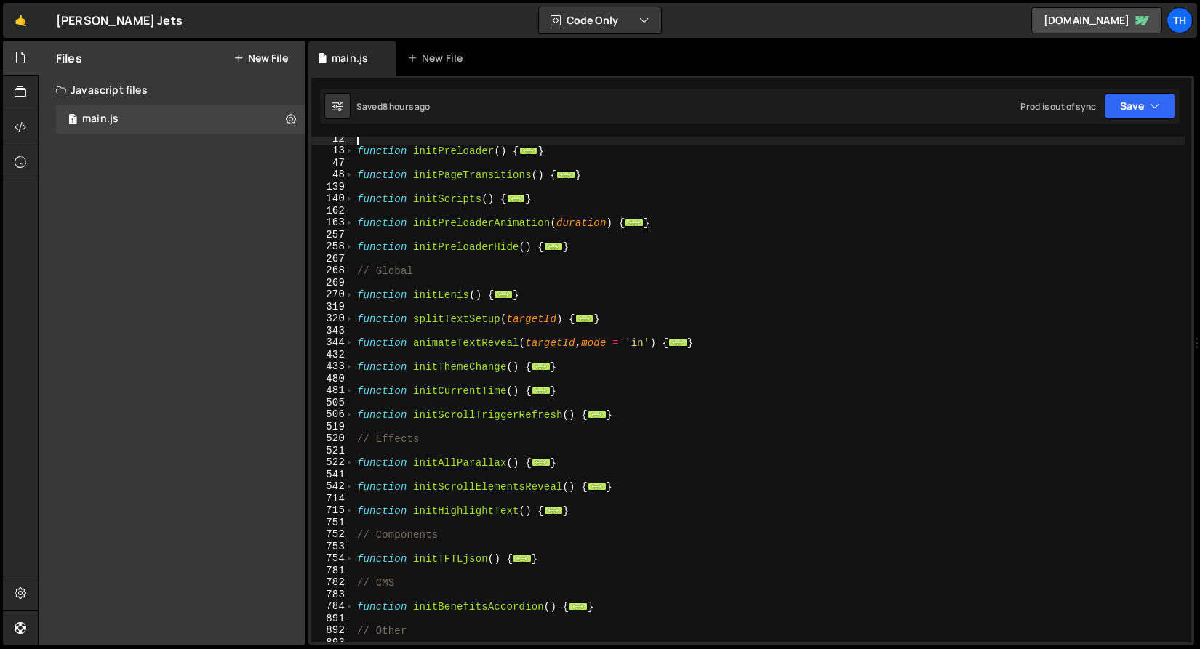
click at [414, 302] on div "function initPreloader ( ) { ... } function initPageTransitions ( ) { ... } fun…" at bounding box center [769, 398] width 831 height 530
click at [437, 297] on div "function initPreloader ( ) { ... } function initPageTransitions ( ) { ... } fun…" at bounding box center [769, 398] width 831 height 530
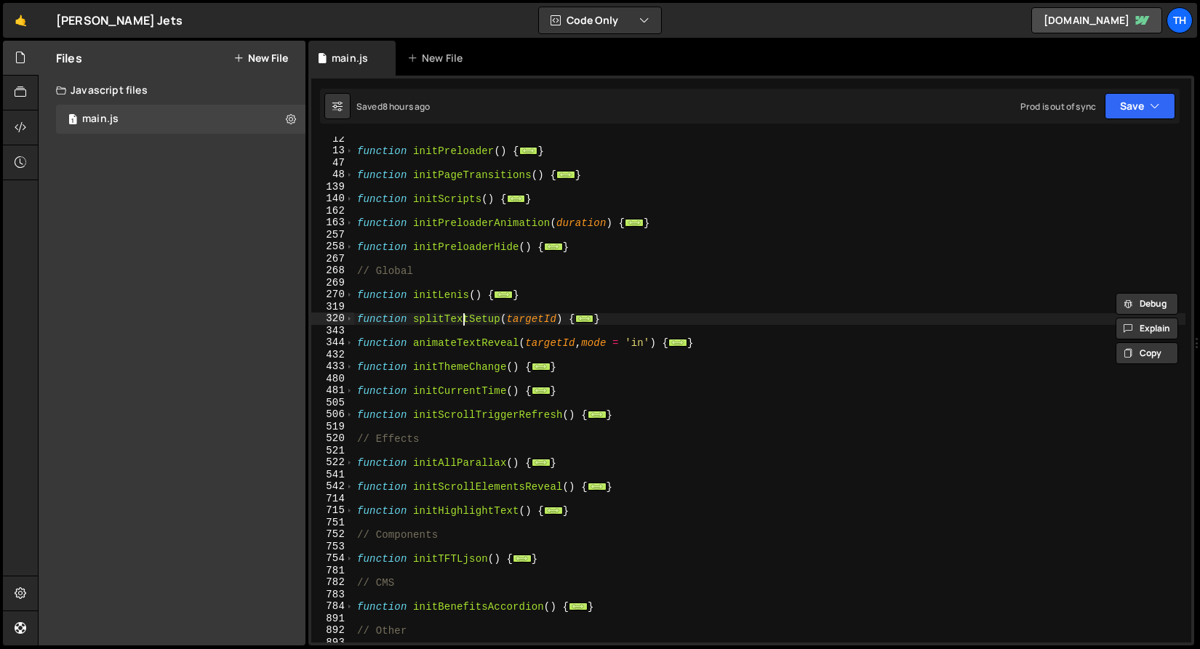
click at [461, 322] on div "function initPreloader ( ) { ... } function initPageTransitions ( ) { ... } fun…" at bounding box center [769, 398] width 831 height 530
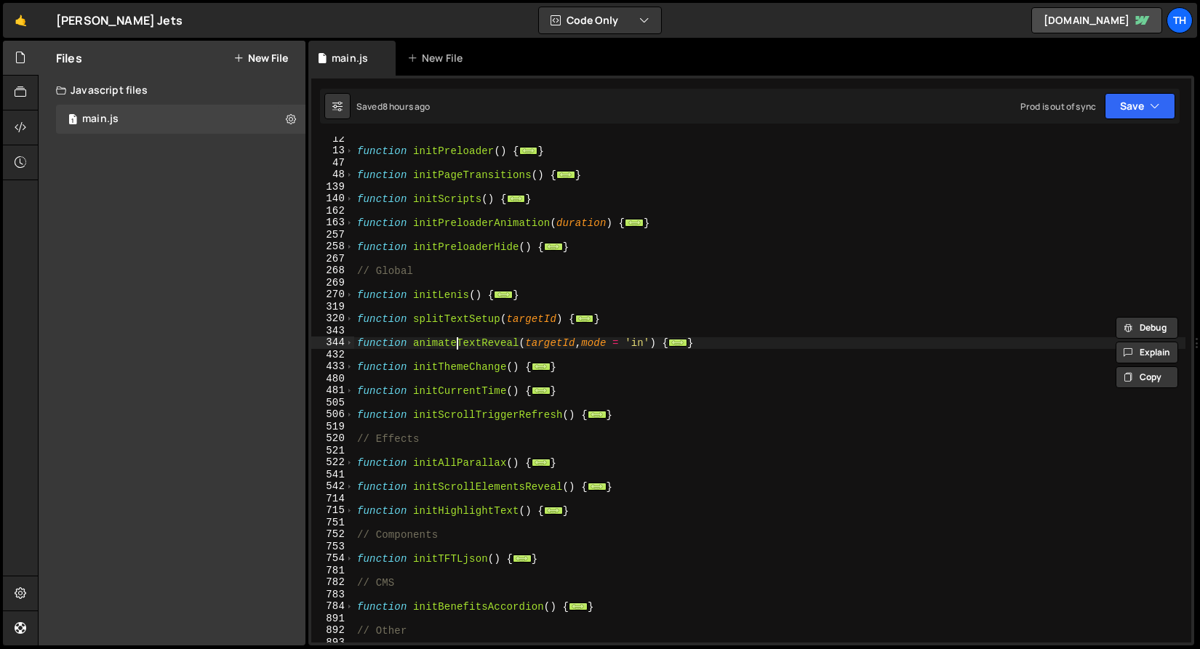
click at [457, 342] on div "function initPreloader ( ) { ... } function initPageTransitions ( ) { ... } fun…" at bounding box center [769, 398] width 831 height 530
click at [503, 370] on div "function initPreloader ( ) { ... } function initPageTransitions ( ) { ... } fun…" at bounding box center [769, 398] width 831 height 530
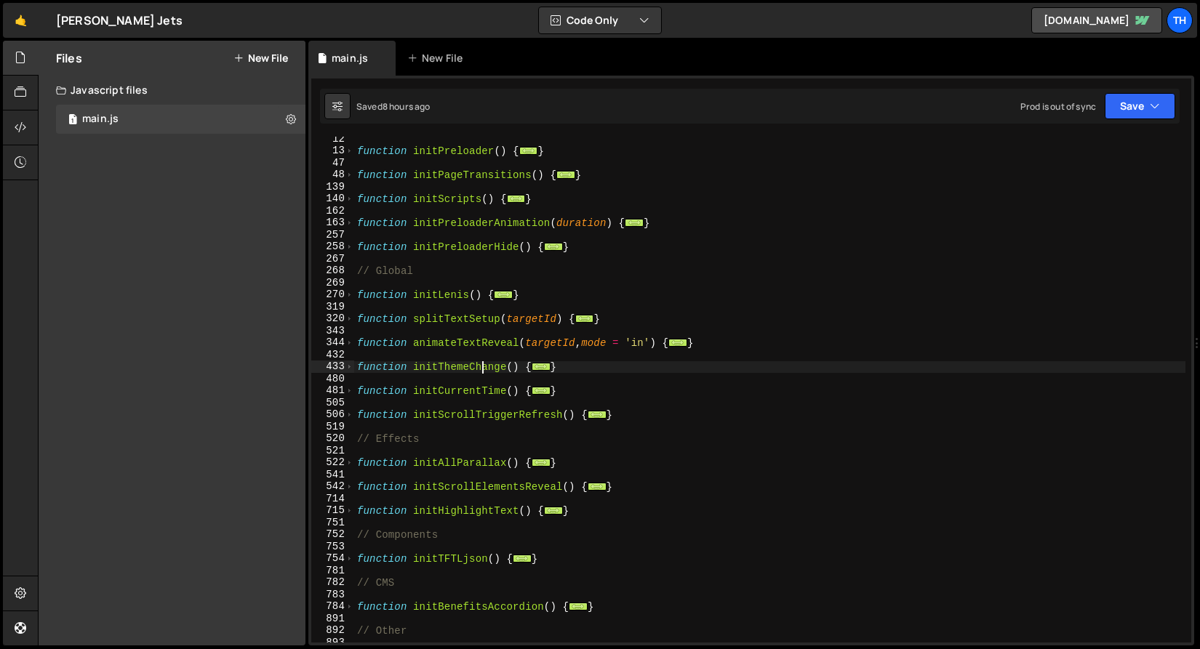
click at [479, 365] on div "function initPreloader ( ) { ... } function initPageTransitions ( ) { ... } fun…" at bounding box center [769, 398] width 831 height 530
click at [268, 420] on div "Files New File Javascript files 1 main.js 0 CSS files Copy share link Edit File…" at bounding box center [172, 343] width 267 height 605
click at [457, 361] on div "function initPreloader ( ) { ... } function initPageTransitions ( ) { ... } fun…" at bounding box center [769, 390] width 831 height 506
click at [451, 386] on div "function initPreloader ( ) { ... } function initPageTransitions ( ) { ... } fun…" at bounding box center [769, 398] width 831 height 530
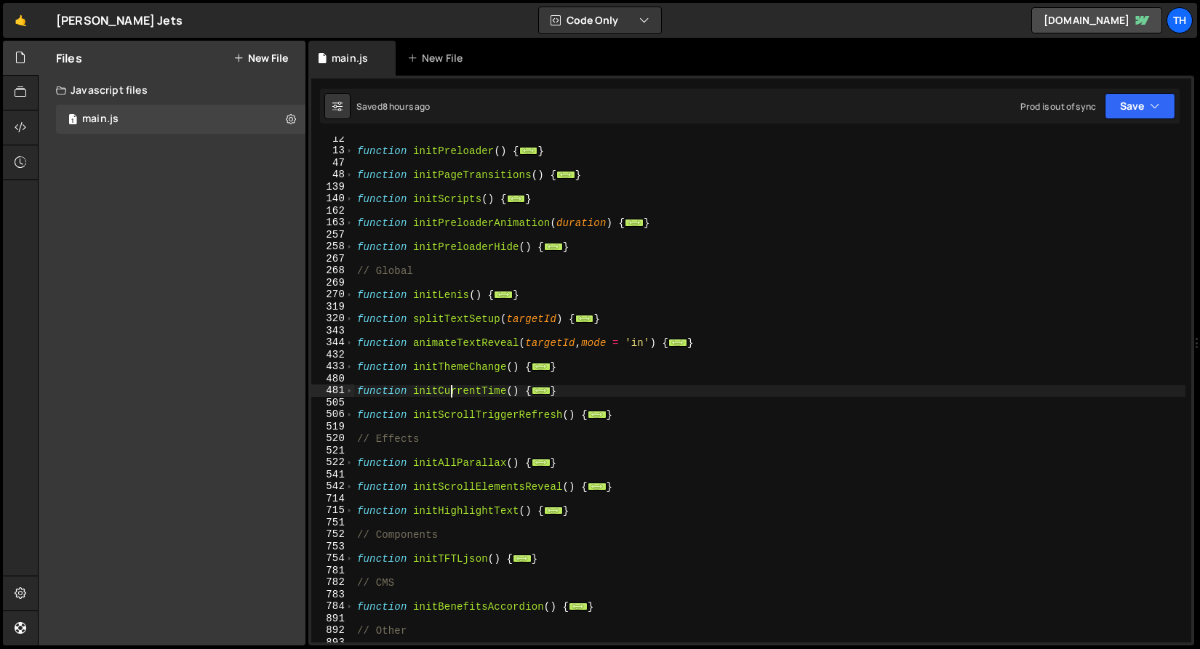
click at [451, 385] on div "function initPreloader ( ) { ... } function initPageTransitions ( ) { ... } fun…" at bounding box center [769, 398] width 831 height 530
click at [500, 412] on div "function initPreloader ( ) { ... } function initPageTransitions ( ) { ... } fun…" at bounding box center [769, 398] width 831 height 530
type textarea "function initScrollTriggerRefresh() {"
click at [500, 412] on div "function initPreloader ( ) { ... } function initPageTransitions ( ) { ... } fun…" at bounding box center [769, 398] width 831 height 530
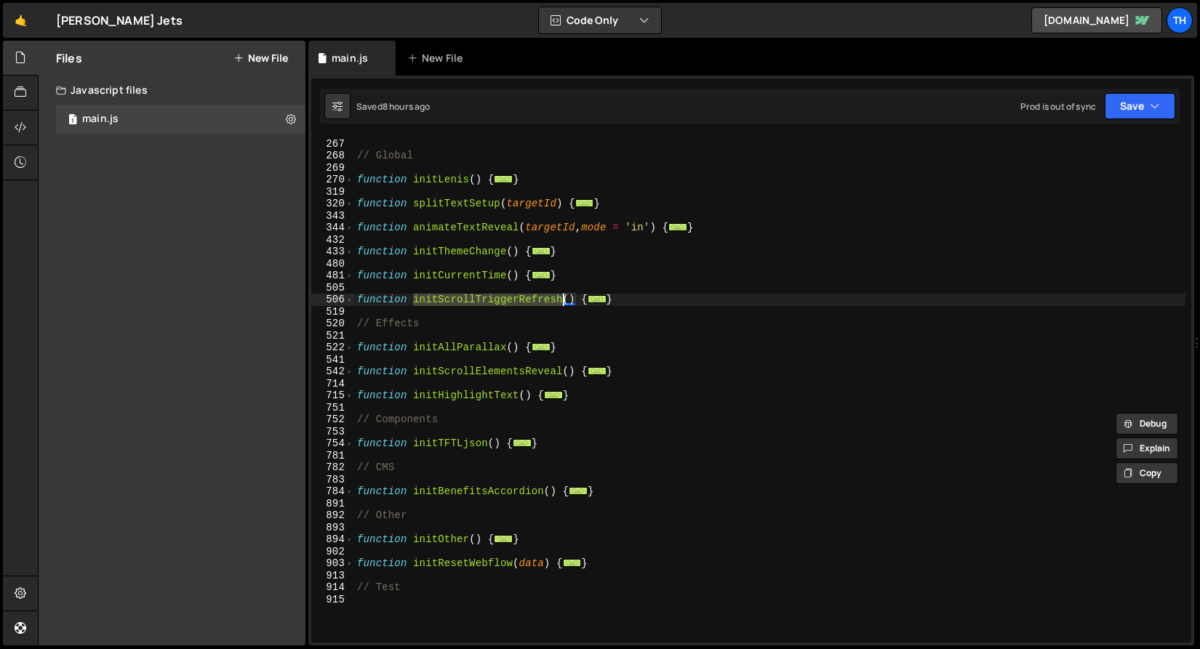
scroll to position [251, 0]
click at [350, 349] on span at bounding box center [349, 348] width 8 height 12
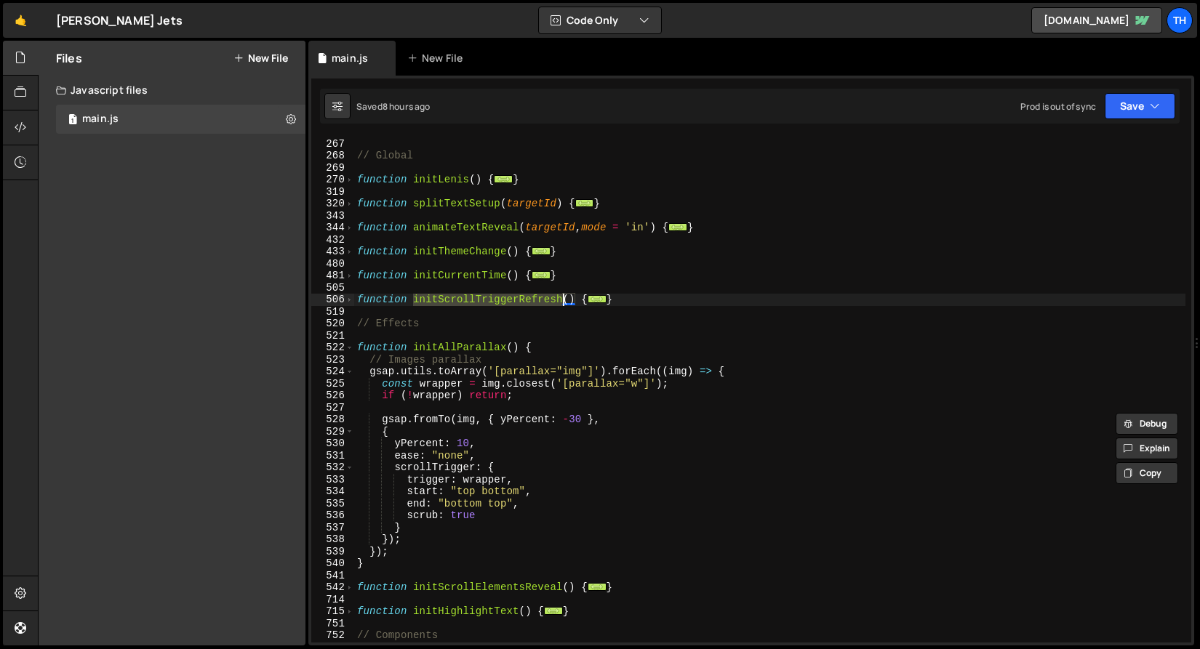
scroll to position [401, 0]
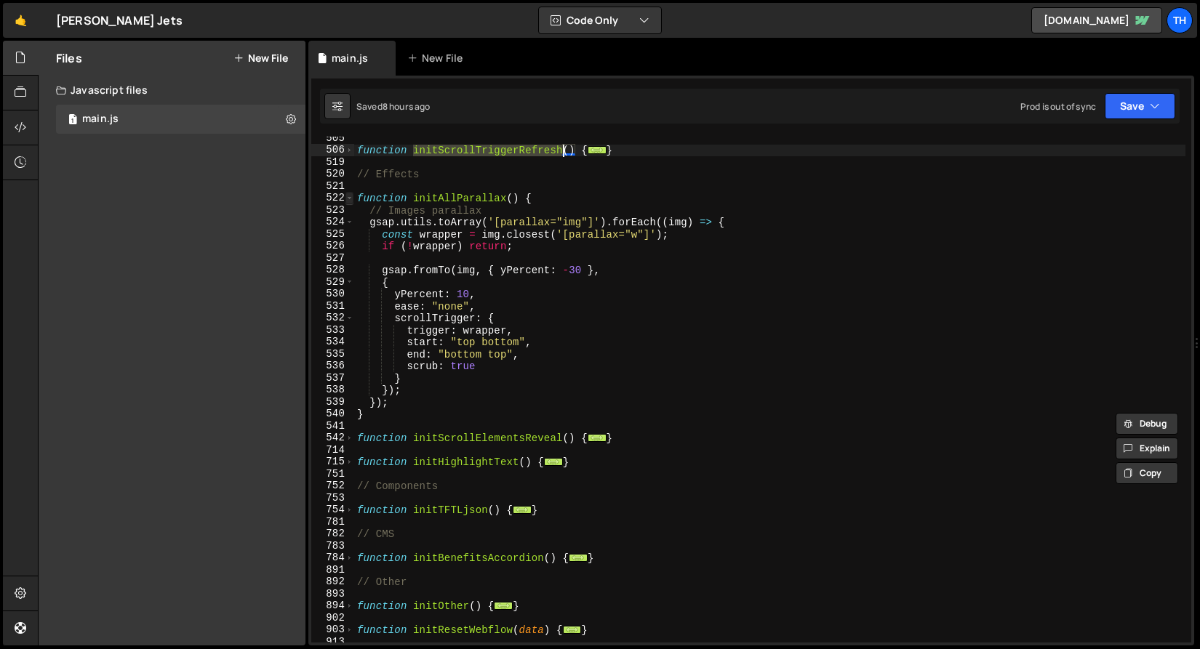
click at [348, 198] on span at bounding box center [349, 198] width 8 height 12
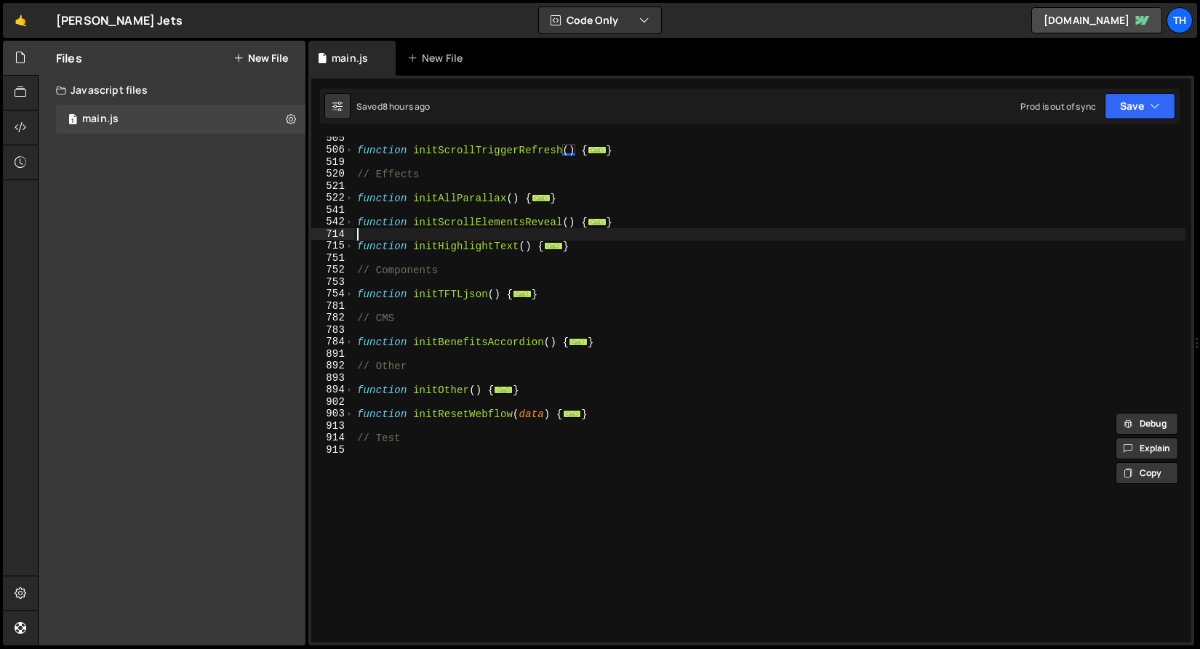
click at [395, 230] on div "function initScrollTriggerRefresh ( ) { ... } // Effects function initAllParall…" at bounding box center [769, 397] width 831 height 530
click at [411, 222] on div "function initScrollTriggerRefresh ( ) { ... } // Effects function initAllParall…" at bounding box center [769, 397] width 831 height 530
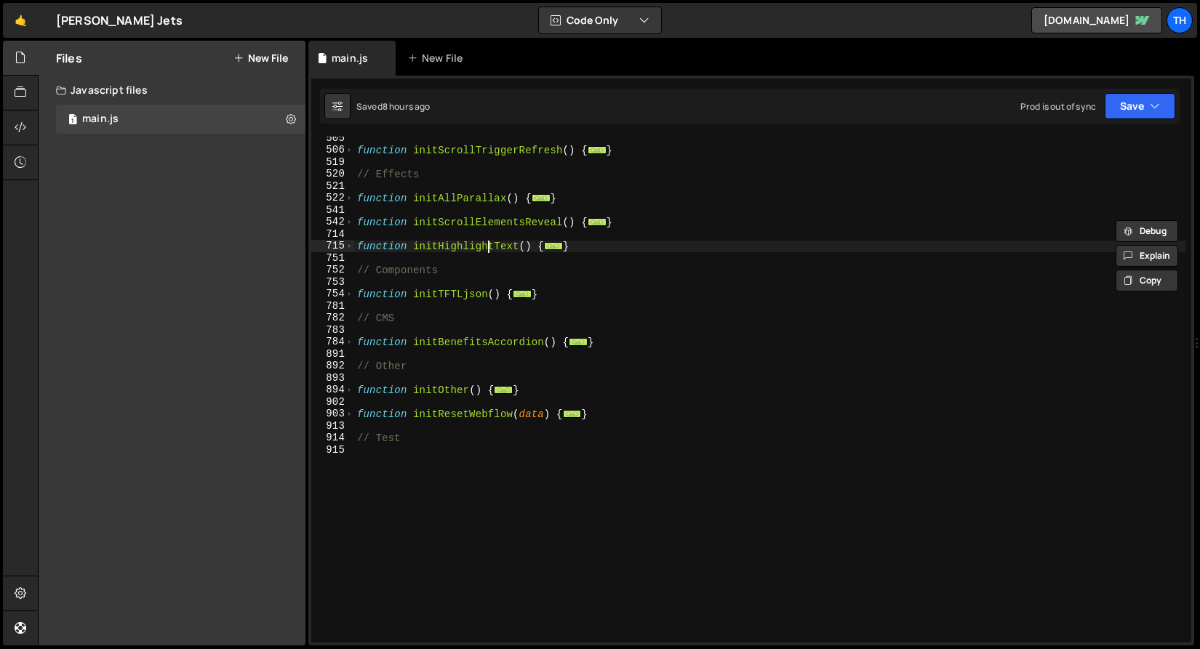
click at [486, 244] on div "function initScrollTriggerRefresh ( ) { ... } // Effects function initAllParall…" at bounding box center [769, 397] width 831 height 530
click at [350, 248] on span at bounding box center [349, 246] width 8 height 12
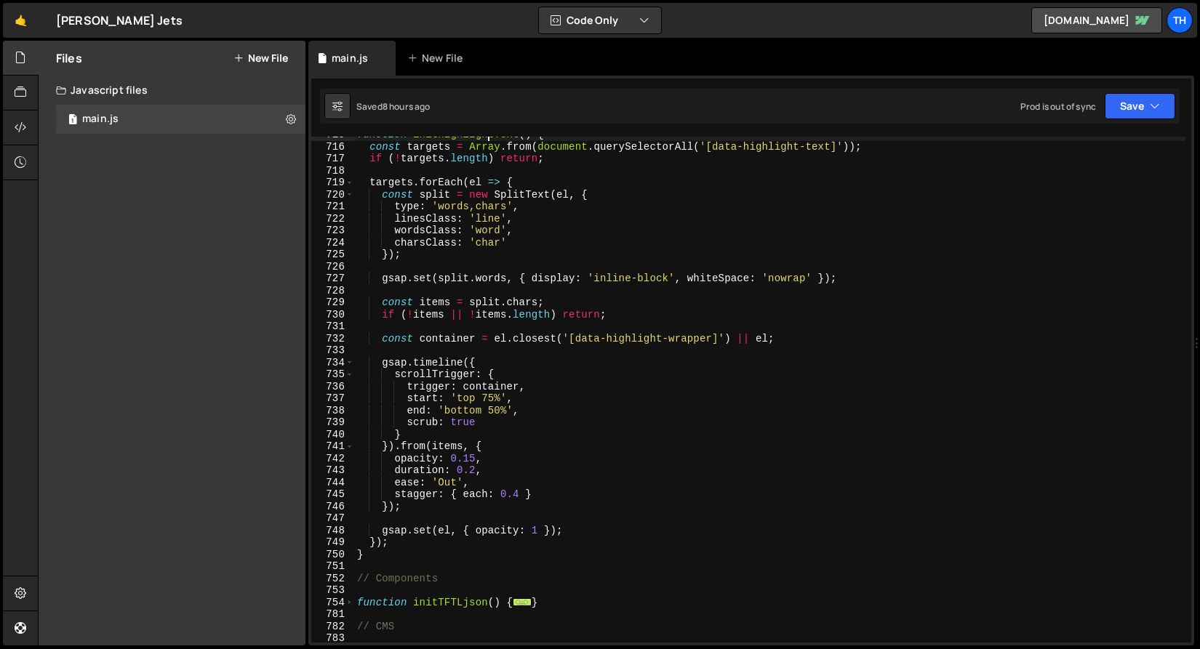
scroll to position [501, 0]
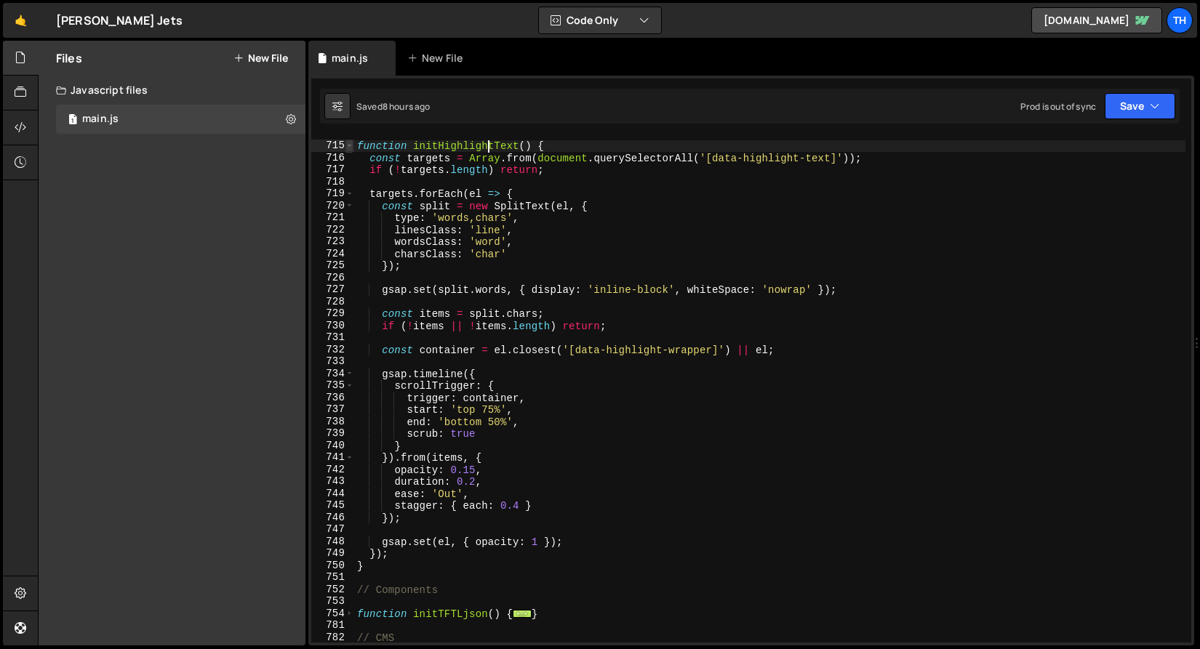
click at [345, 142] on span at bounding box center [349, 146] width 8 height 12
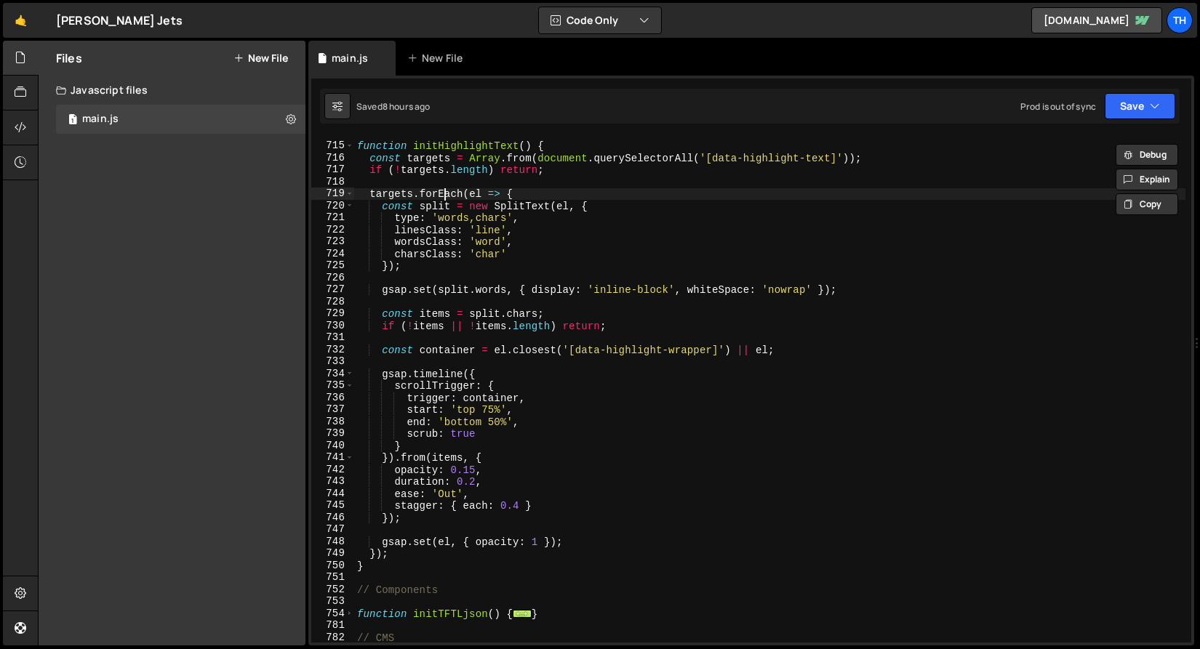
click at [444, 194] on div "function initHighlightText ( ) { const targets = Array . from ( document . quer…" at bounding box center [769, 393] width 831 height 530
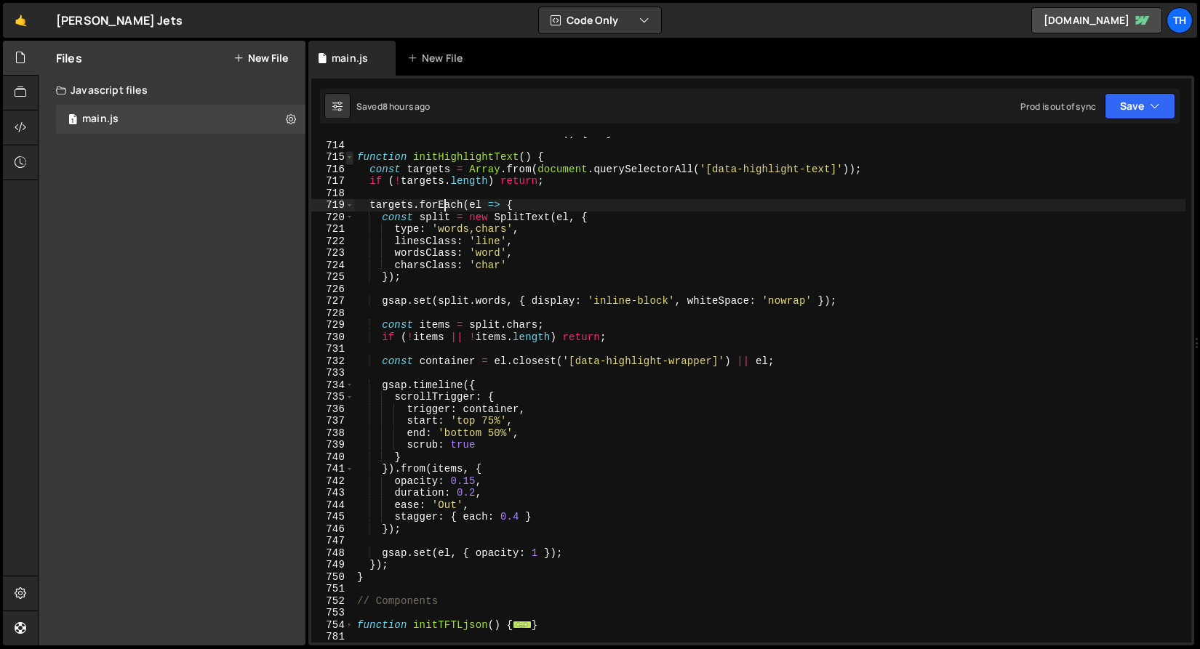
click at [350, 156] on span at bounding box center [349, 157] width 8 height 12
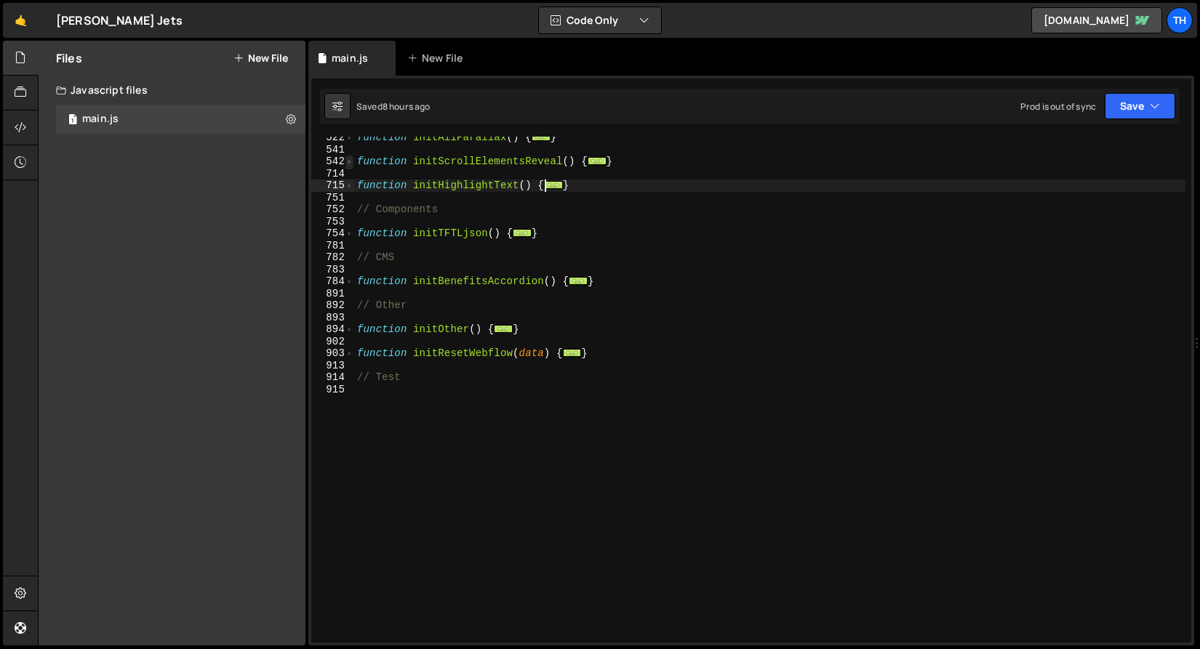
scroll to position [461, 0]
click at [349, 230] on span at bounding box center [349, 234] width 8 height 12
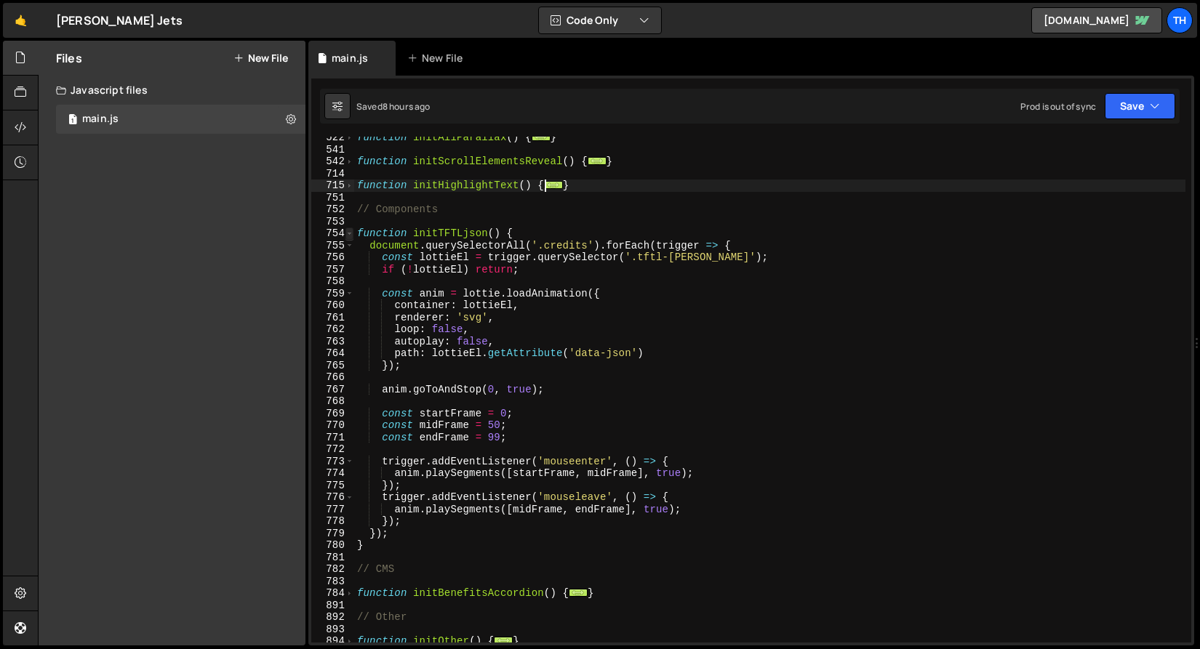
click at [349, 230] on span at bounding box center [349, 234] width 8 height 12
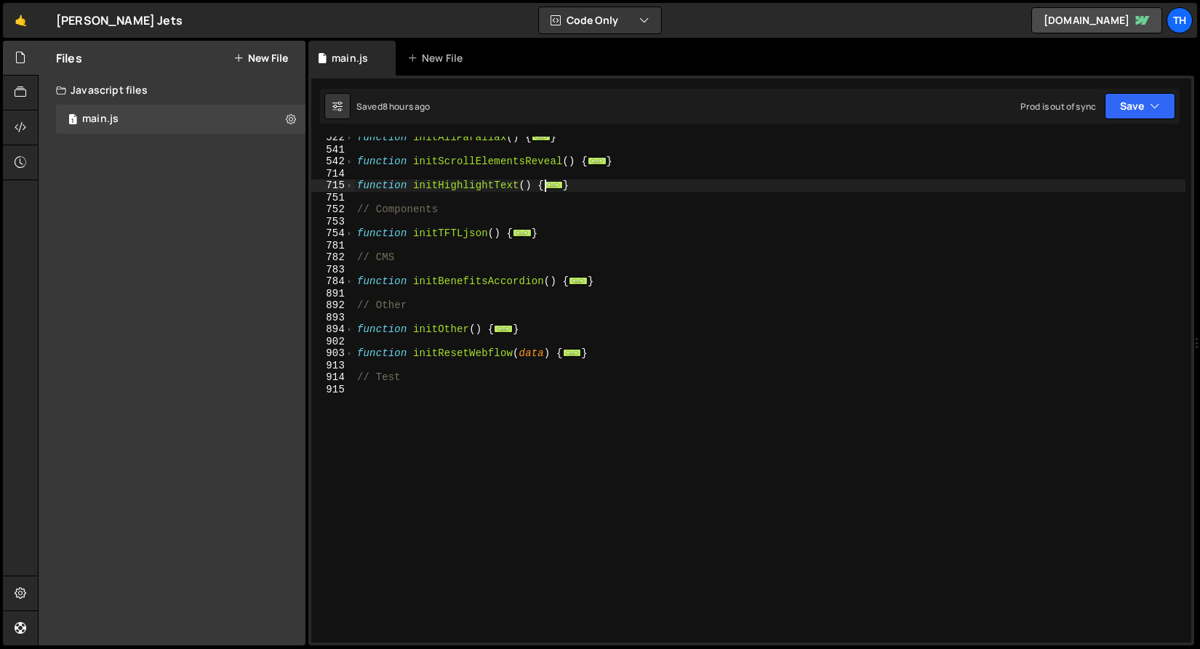
click at [347, 270] on div "783" at bounding box center [332, 270] width 43 height 12
click at [347, 273] on div "783" at bounding box center [332, 270] width 43 height 12
click at [348, 279] on span at bounding box center [349, 282] width 8 height 12
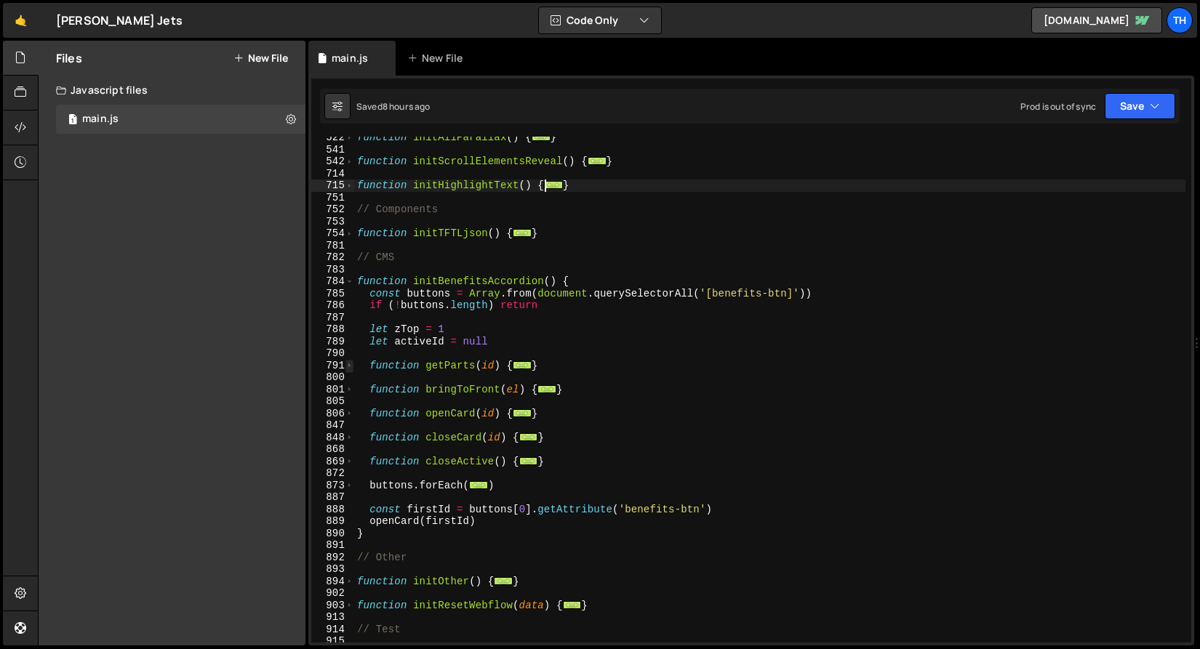
drag, startPoint x: 349, startPoint y: 372, endPoint x: 350, endPoint y: 365, distance: 7.3
click at [349, 372] on div "800" at bounding box center [332, 378] width 43 height 12
click at [350, 365] on span at bounding box center [349, 366] width 8 height 12
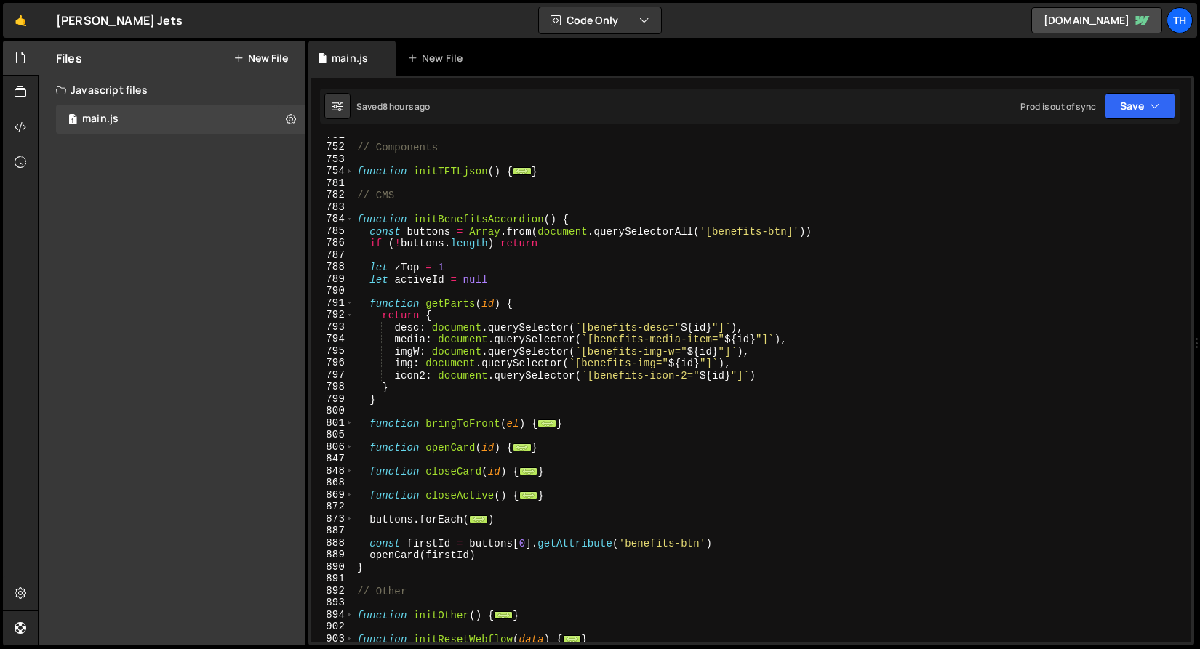
scroll to position [613, 0]
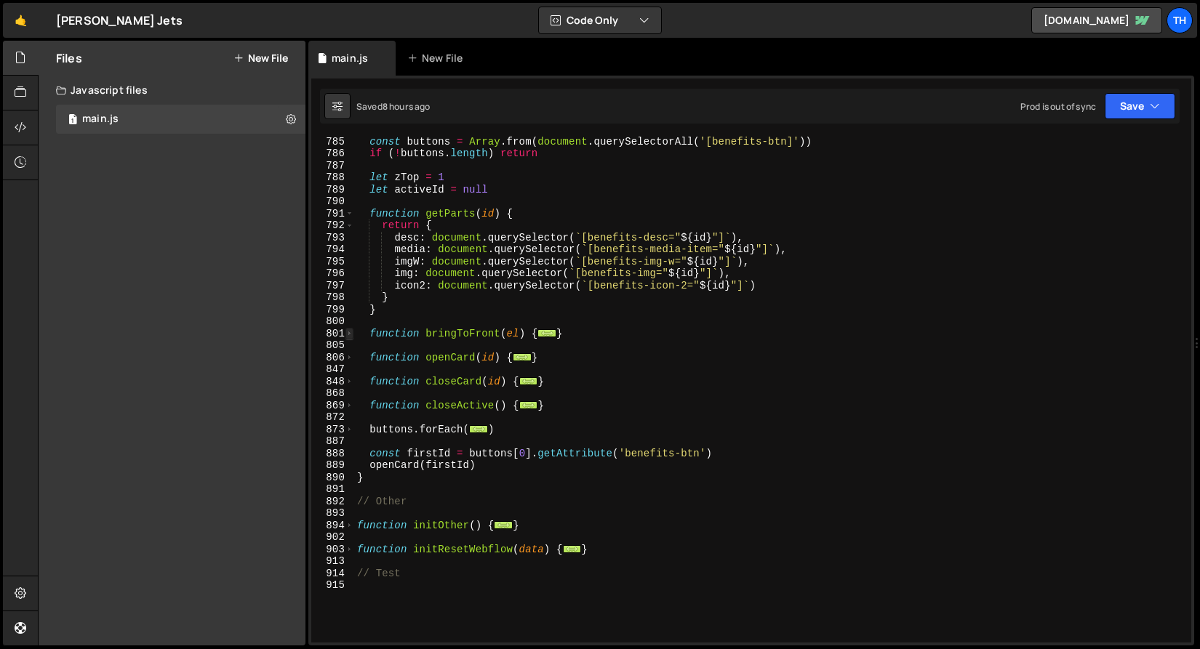
click at [349, 332] on span at bounding box center [349, 334] width 8 height 12
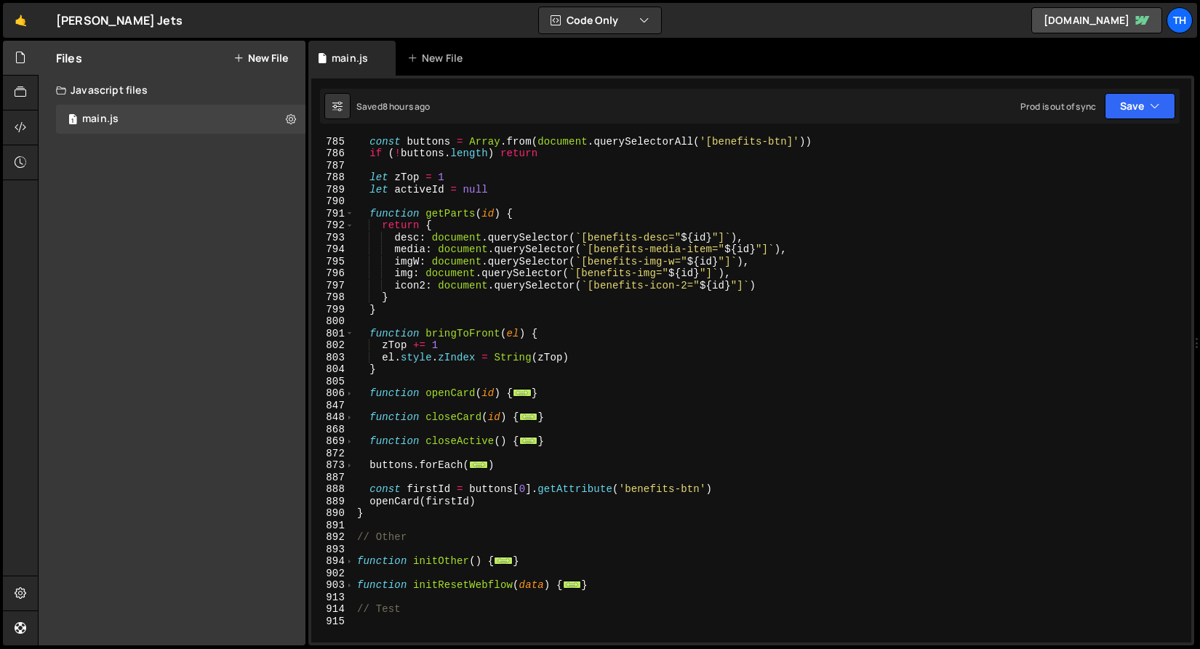
click at [352, 410] on div "847" at bounding box center [332, 406] width 43 height 12
click at [350, 393] on span at bounding box center [349, 394] width 8 height 12
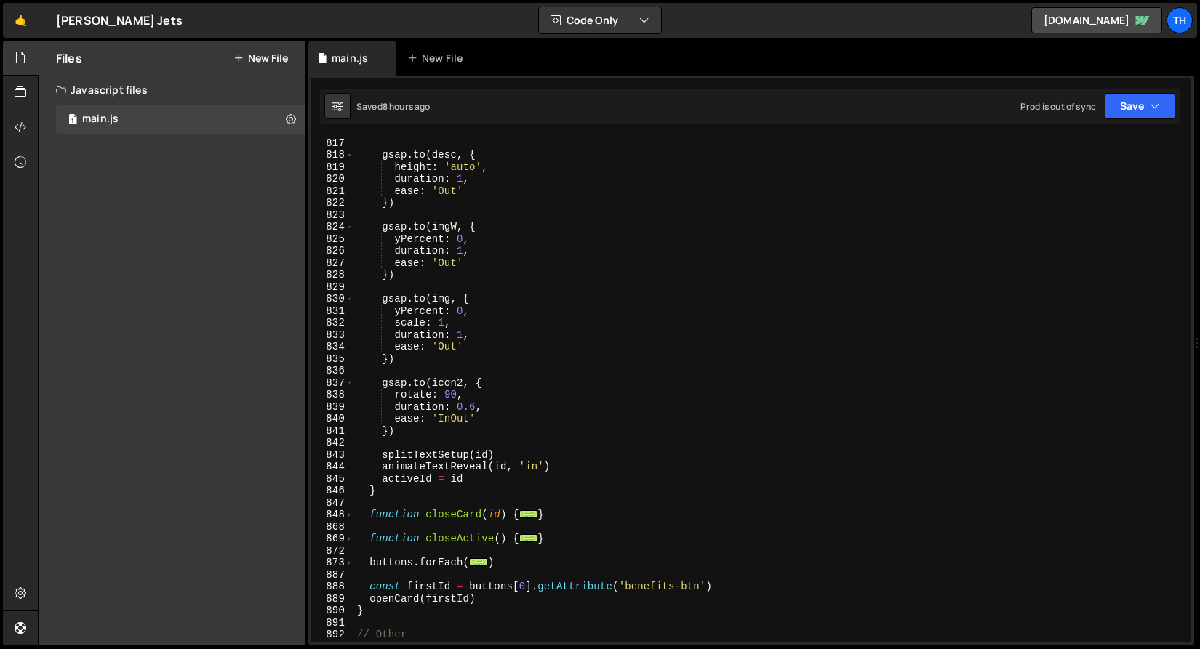
scroll to position [995, 0]
click at [344, 517] on div "848" at bounding box center [332, 515] width 43 height 12
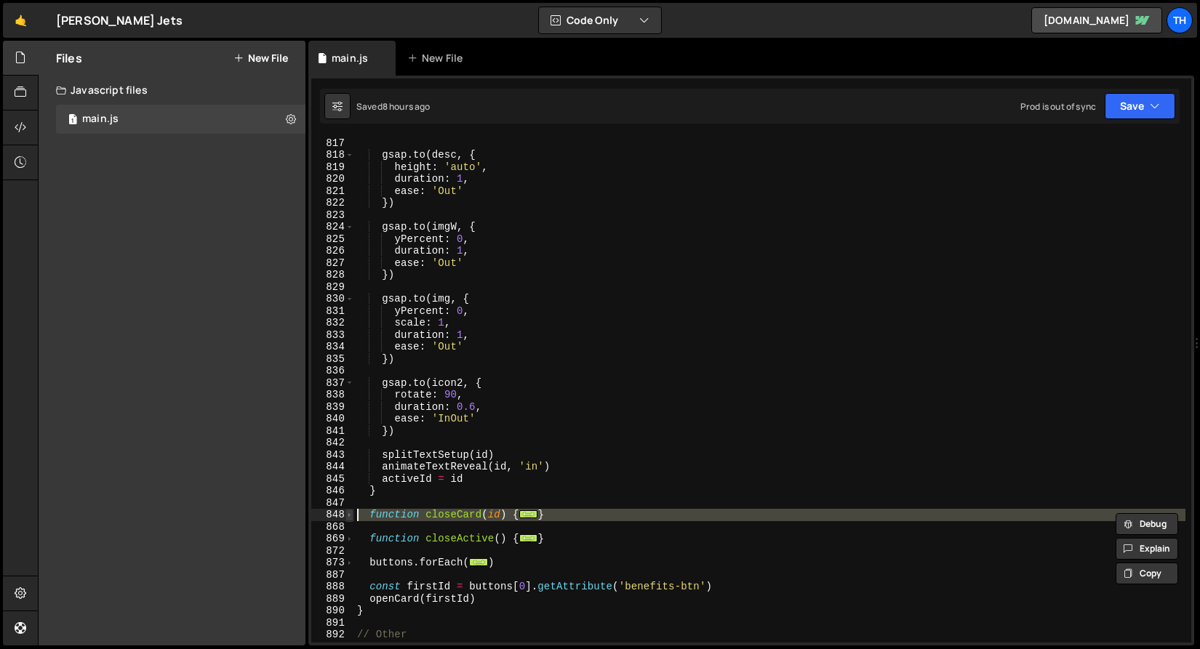
click at [344, 500] on div at bounding box center [344, 500] width 0 height 0
click at [346, 515] on span at bounding box center [349, 515] width 8 height 12
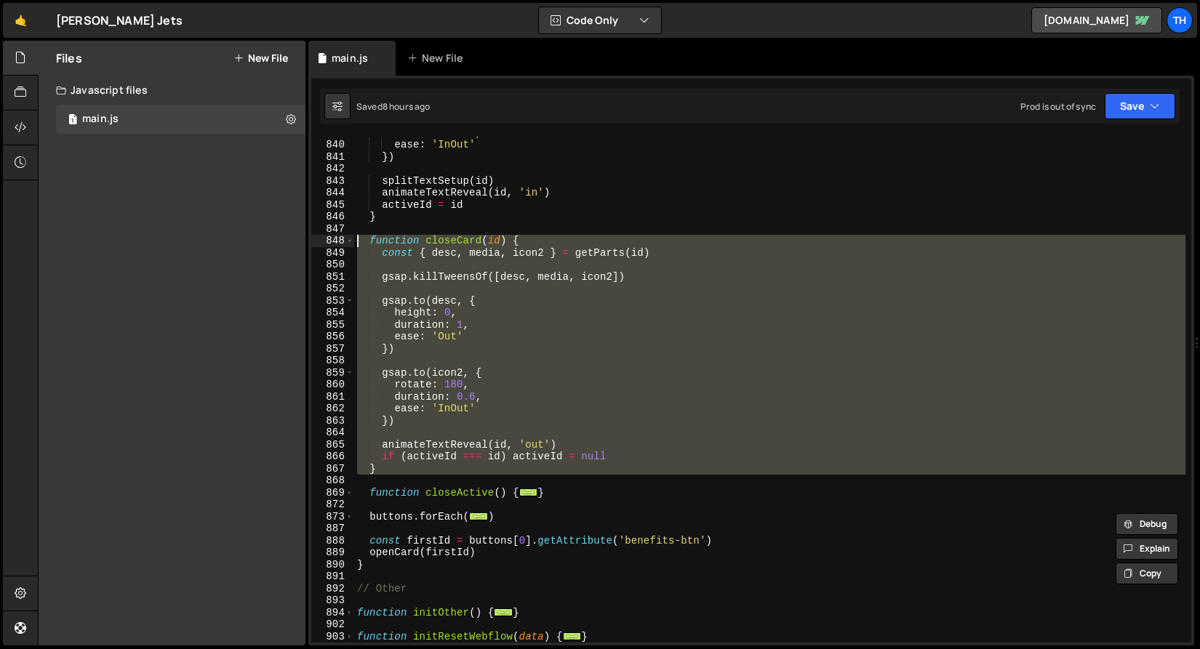
scroll to position [1270, 0]
click at [440, 321] on div "duration : 0.6 , ease : 'InOut' }) splitTextSetup ( id ) animateTextReveal ( id…" at bounding box center [769, 390] width 831 height 506
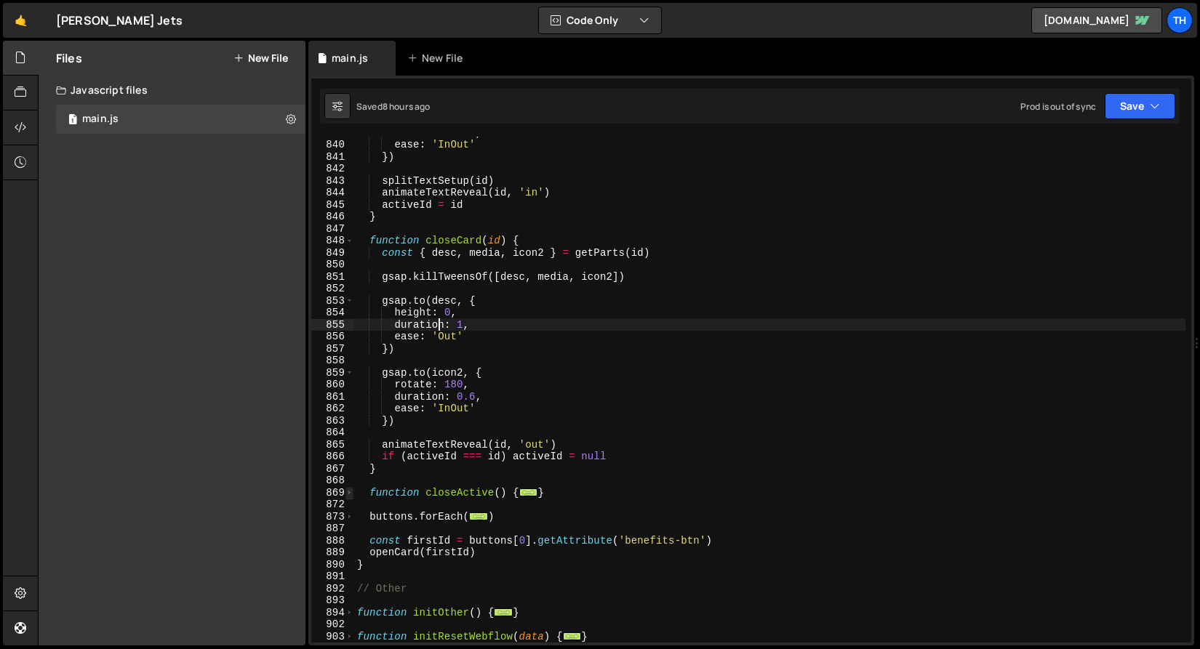
click at [350, 491] on span at bounding box center [349, 493] width 8 height 12
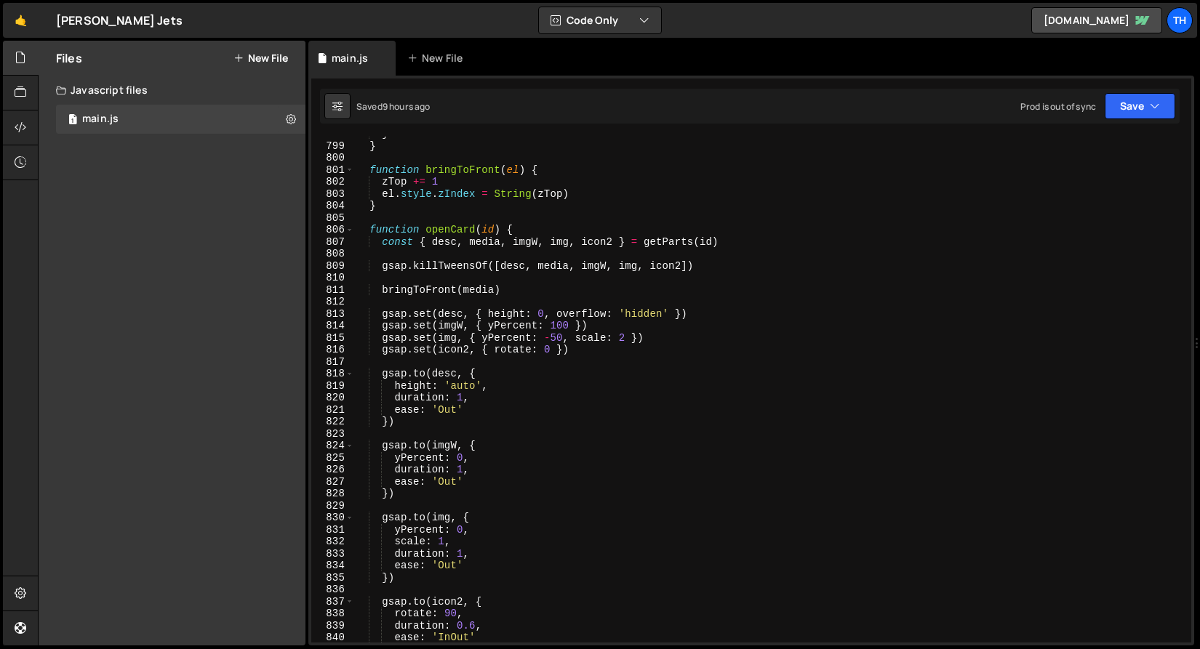
scroll to position [836, 0]
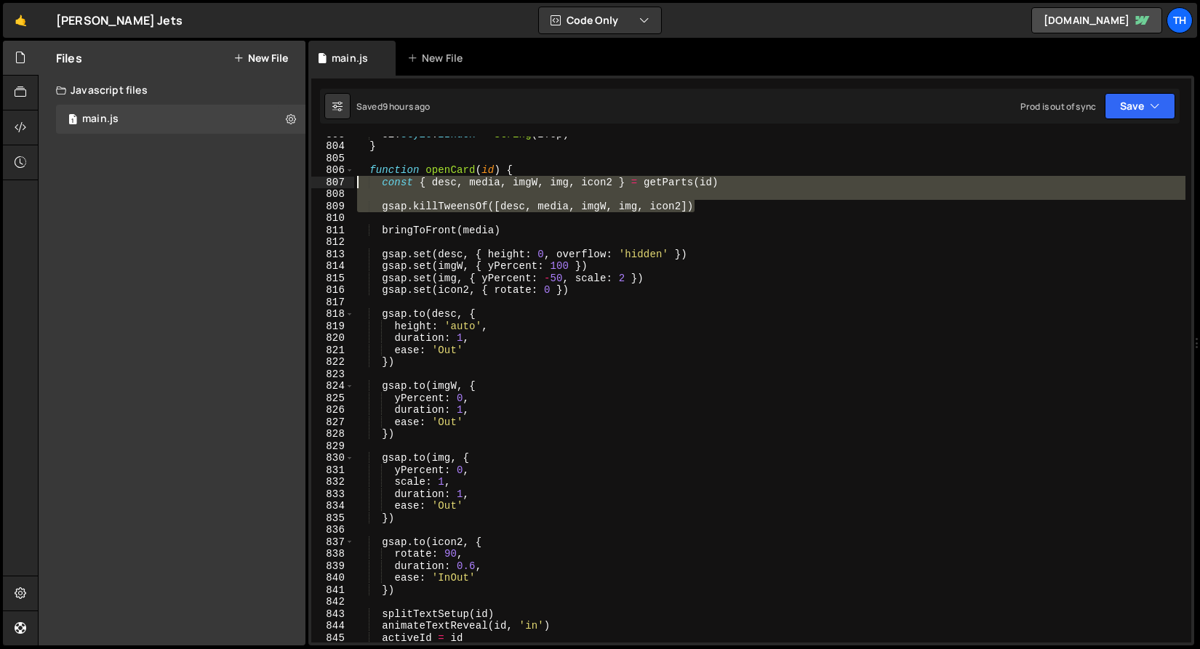
drag, startPoint x: 718, startPoint y: 209, endPoint x: 305, endPoint y: 185, distance: 412.9
click at [305, 185] on div "Files New File Javascript files 1 main.js 0 CSS files Copy share link Edit File…" at bounding box center [619, 344] width 1162 height 606
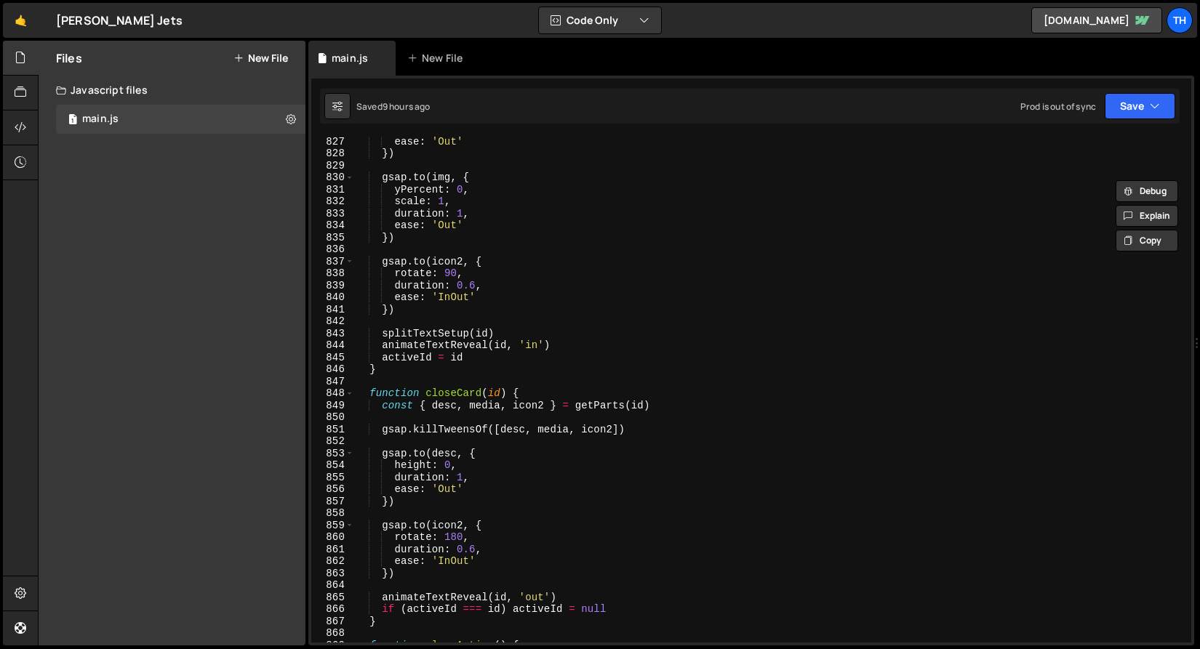
scroll to position [1117, 0]
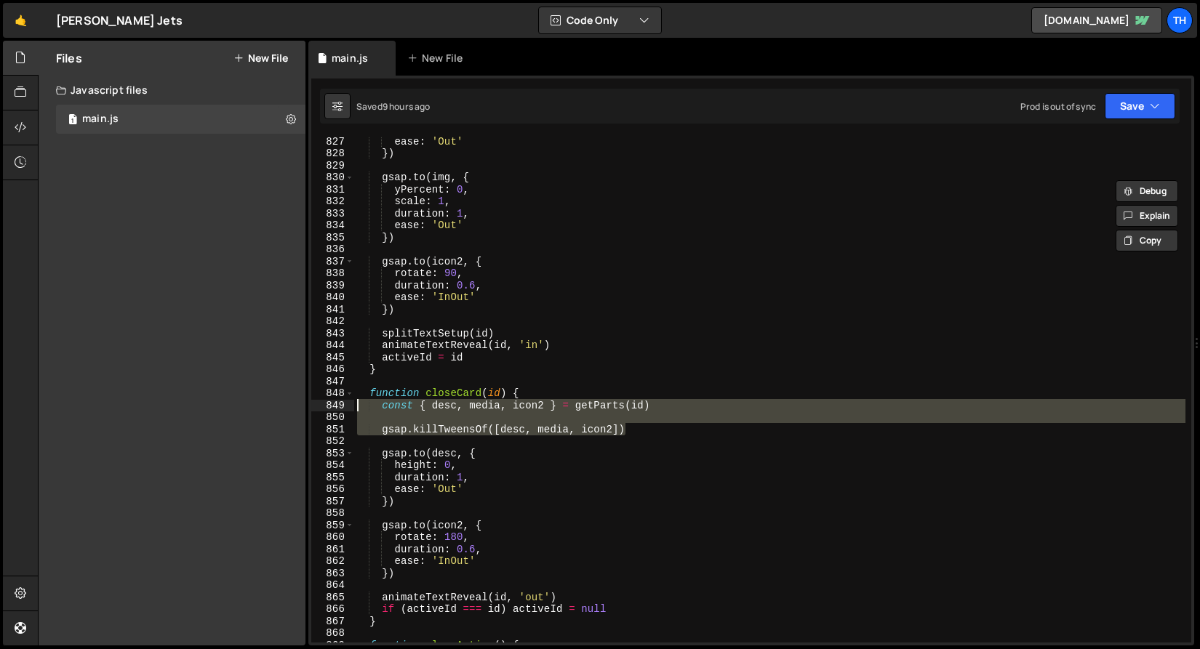
drag, startPoint x: 635, startPoint y: 433, endPoint x: 313, endPoint y: 409, distance: 322.9
click at [313, 409] on div "const { desc, media, imgW, img, icon2 } = getParts(id) 827 828 829 830 831 832 …" at bounding box center [751, 390] width 880 height 506
paste textarea "gsap.killTweensOf([desc, media, imgW, img, icon2])"
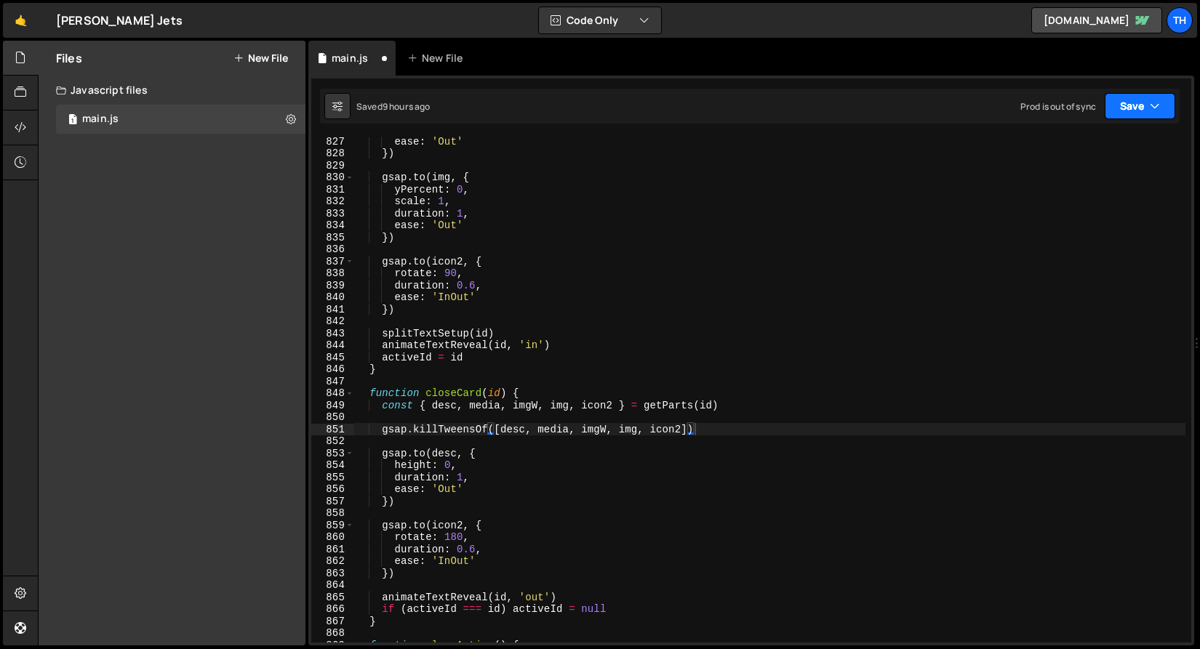
click at [1127, 108] on button "Save" at bounding box center [1139, 106] width 71 height 26
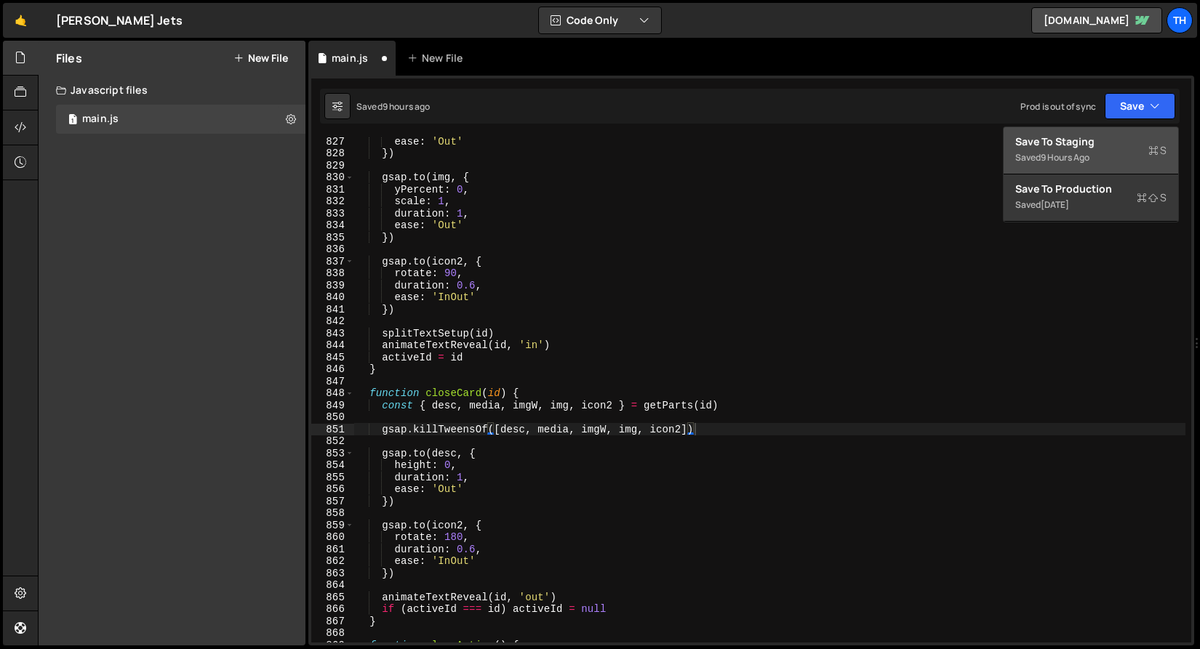
click at [1105, 140] on div "Save to Staging S" at bounding box center [1090, 142] width 151 height 15
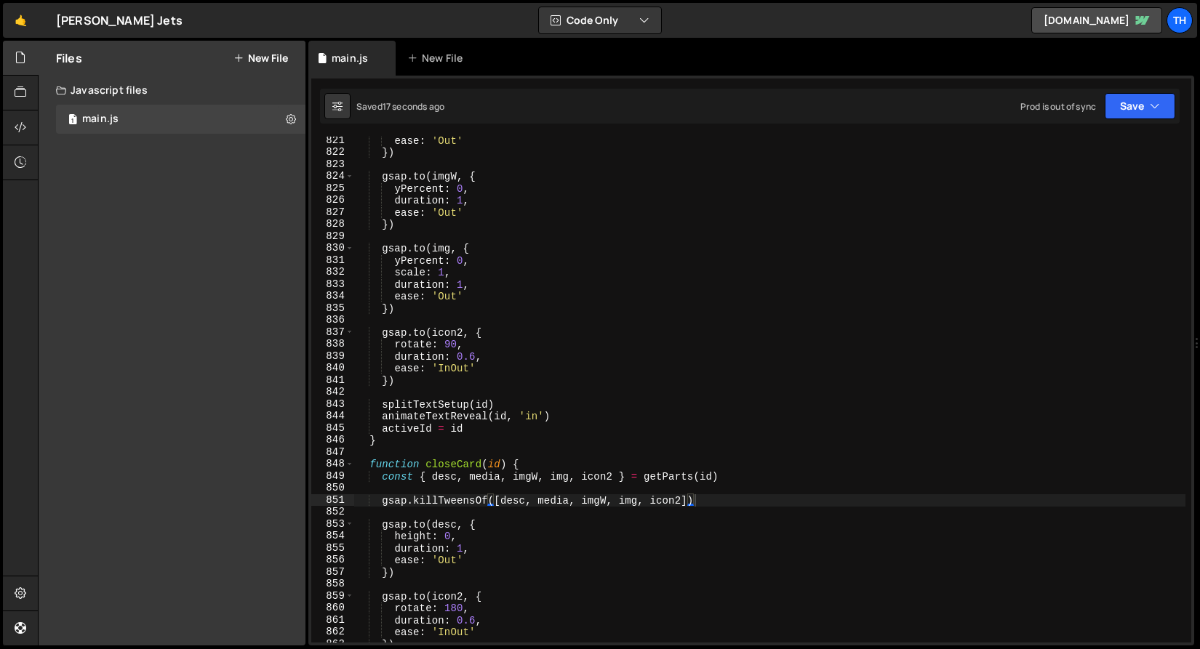
scroll to position [9852, 0]
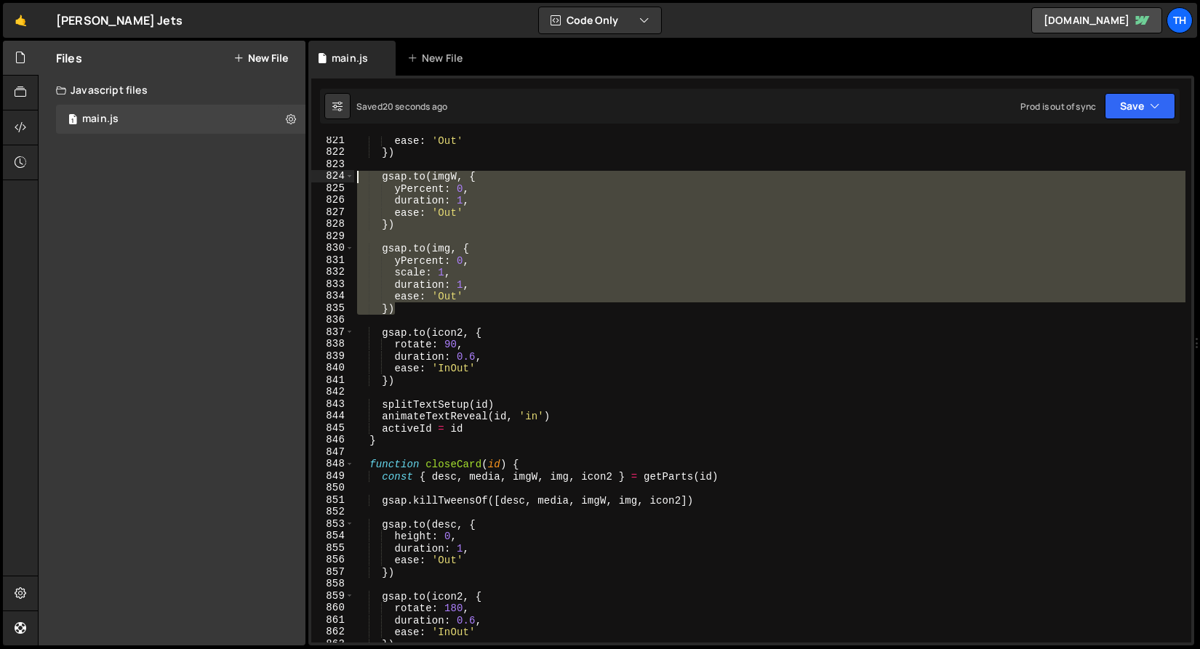
drag, startPoint x: 404, startPoint y: 307, endPoint x: 278, endPoint y: 174, distance: 183.1
click at [278, 174] on div "Files New File Javascript files 1 main.js 0 CSS files Copy share link Edit File…" at bounding box center [619, 344] width 1162 height 606
type textarea "[DOMAIN_NAME](imgW, { yPercent: 0,"
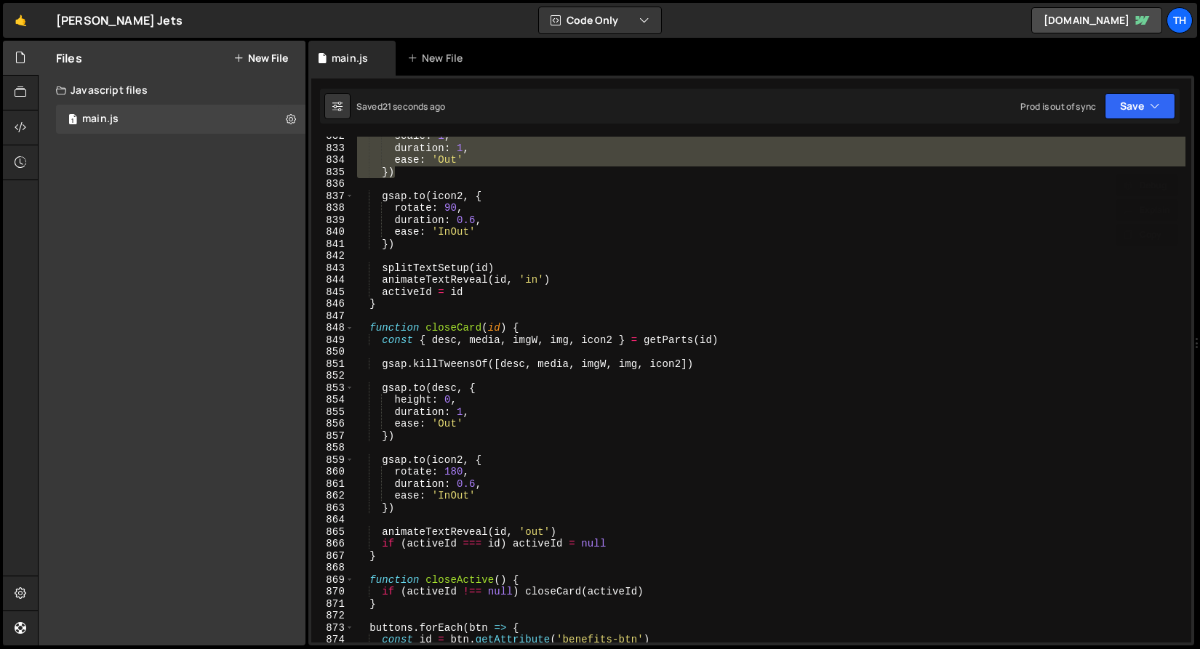
scroll to position [10033, 0]
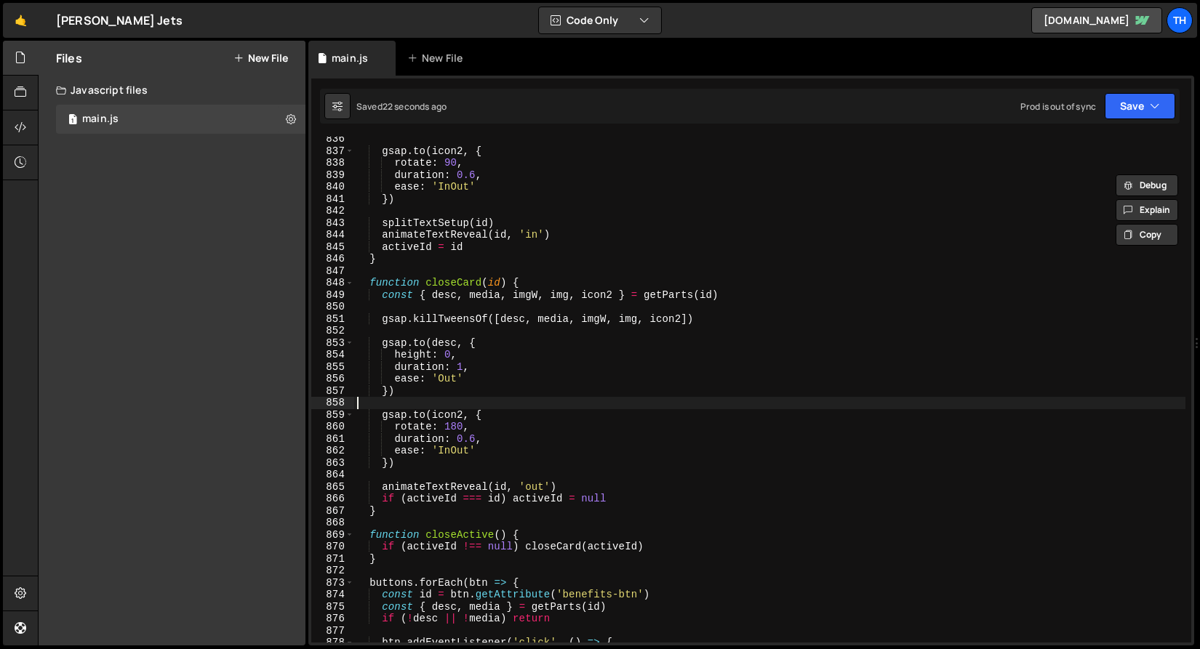
click at [427, 405] on div "gsap . to ( icon2 , { rotate : 90 , duration : 0.6 , ease : 'InOut' }) splitTex…" at bounding box center [769, 398] width 831 height 530
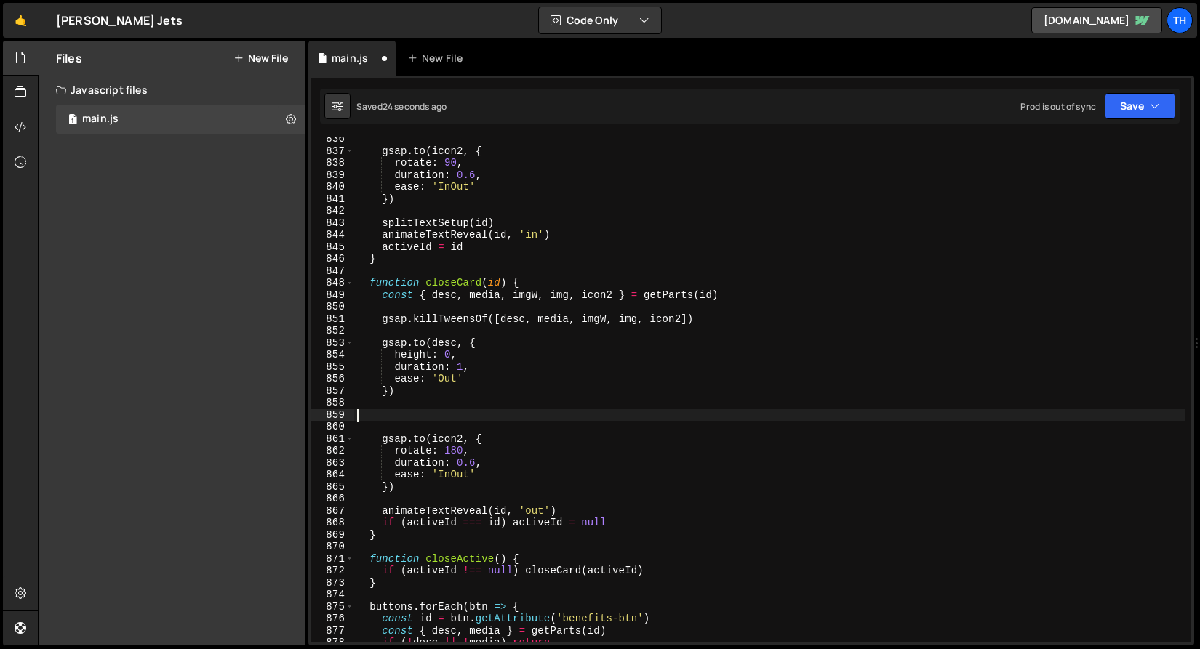
paste textarea "})"
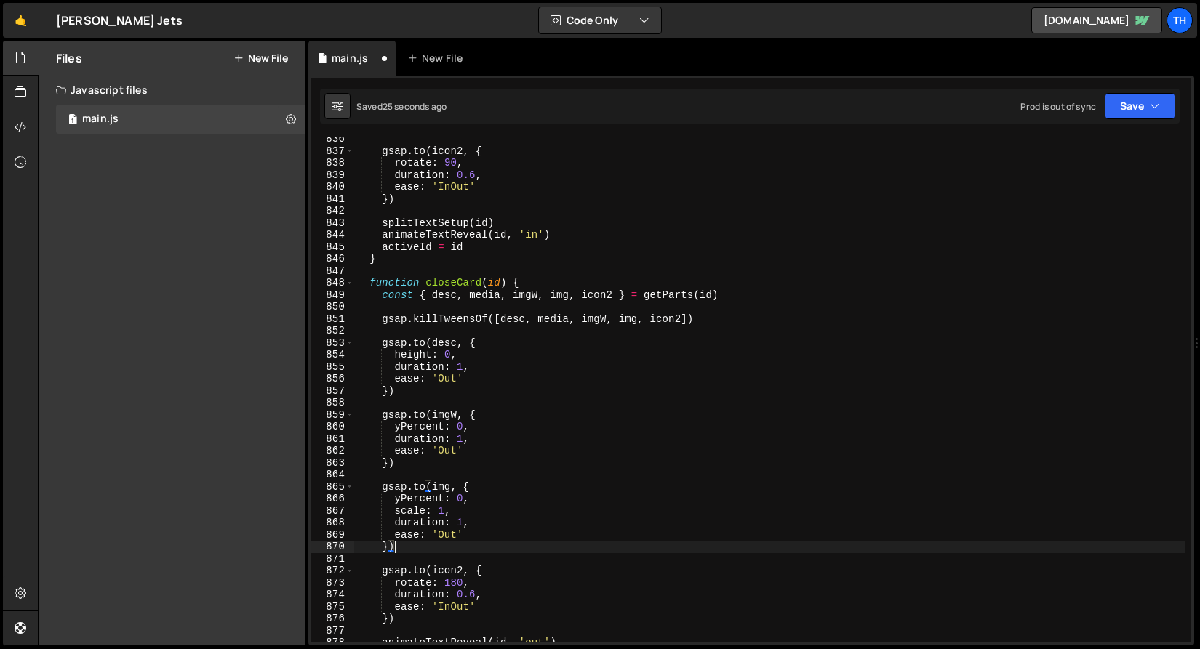
scroll to position [10044, 0]
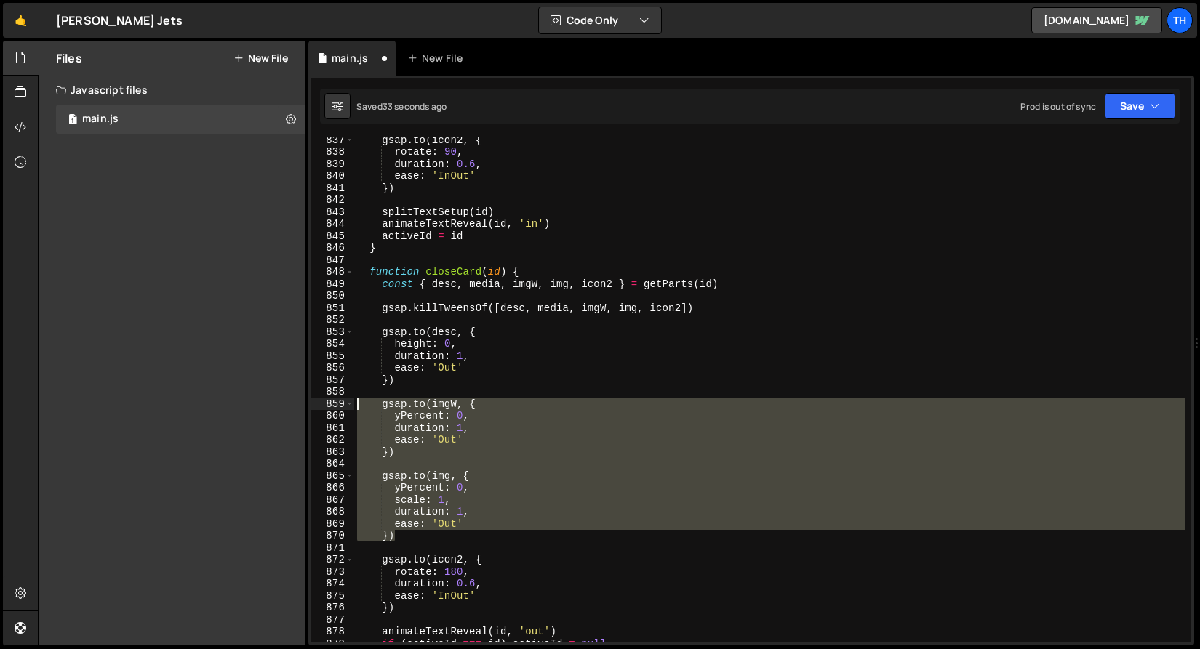
drag, startPoint x: 406, startPoint y: 539, endPoint x: 273, endPoint y: 402, distance: 190.3
click at [273, 402] on div "Files New File Javascript files 1 main.js 0 CSS files Copy share link Edit File…" at bounding box center [619, 344] width 1162 height 606
type textarea "[DOMAIN_NAME](imgW, { yPercent: 0,"
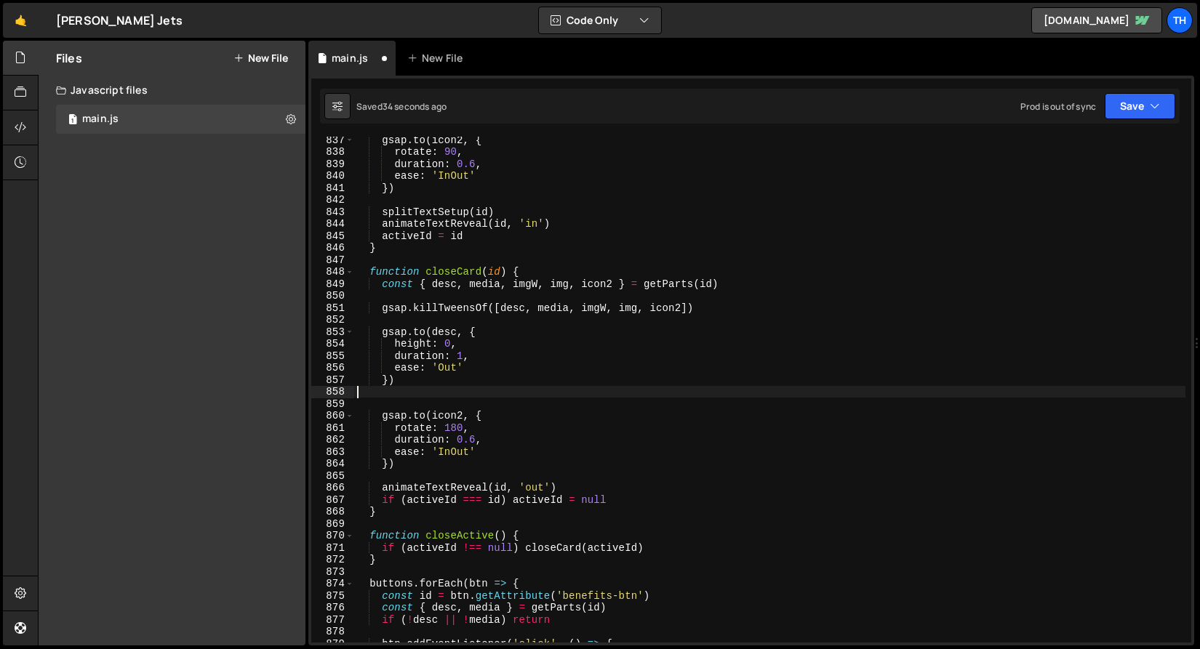
type textarea "})"
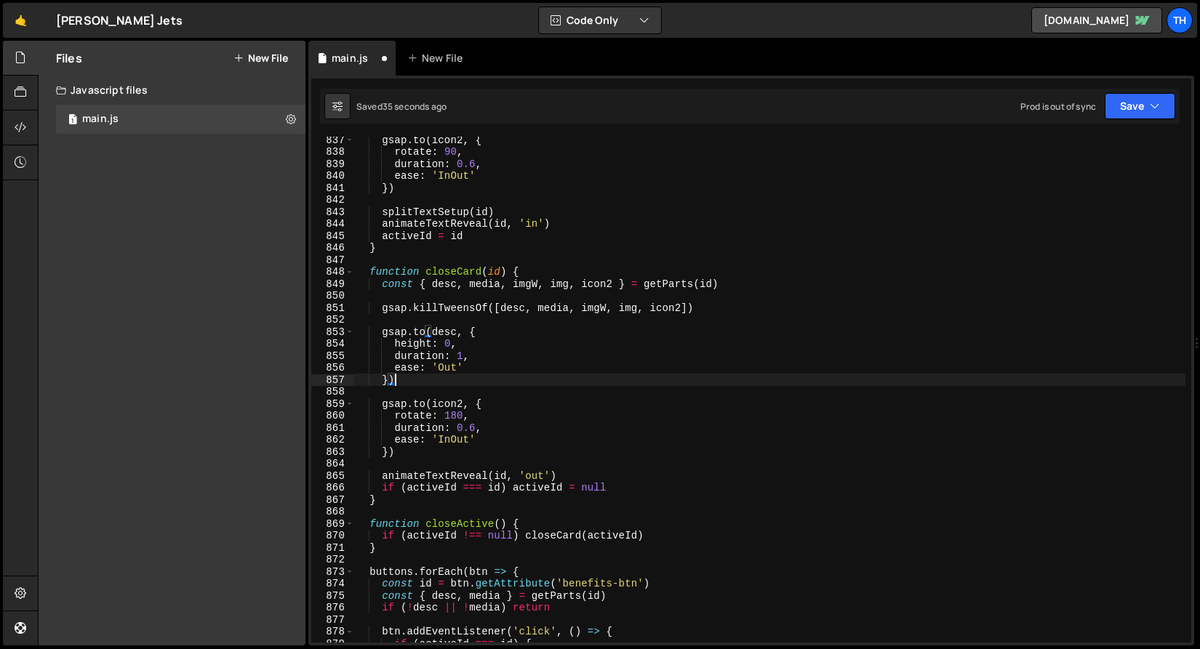
type textarea "ease: 'Out' })"
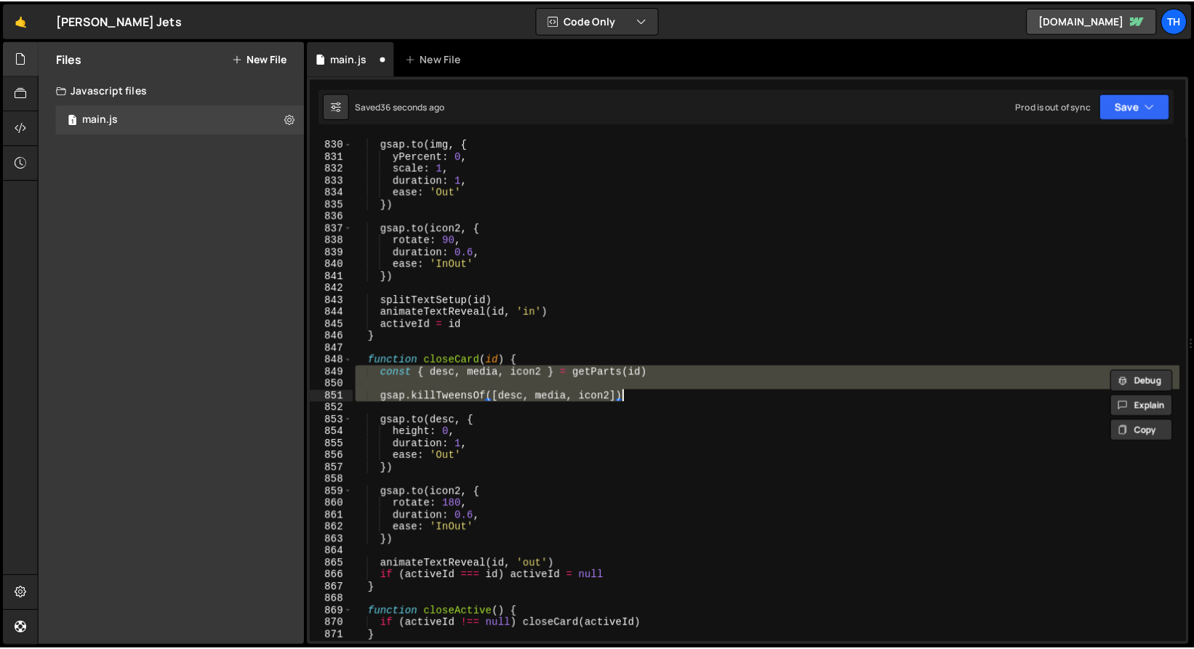
scroll to position [1150, 0]
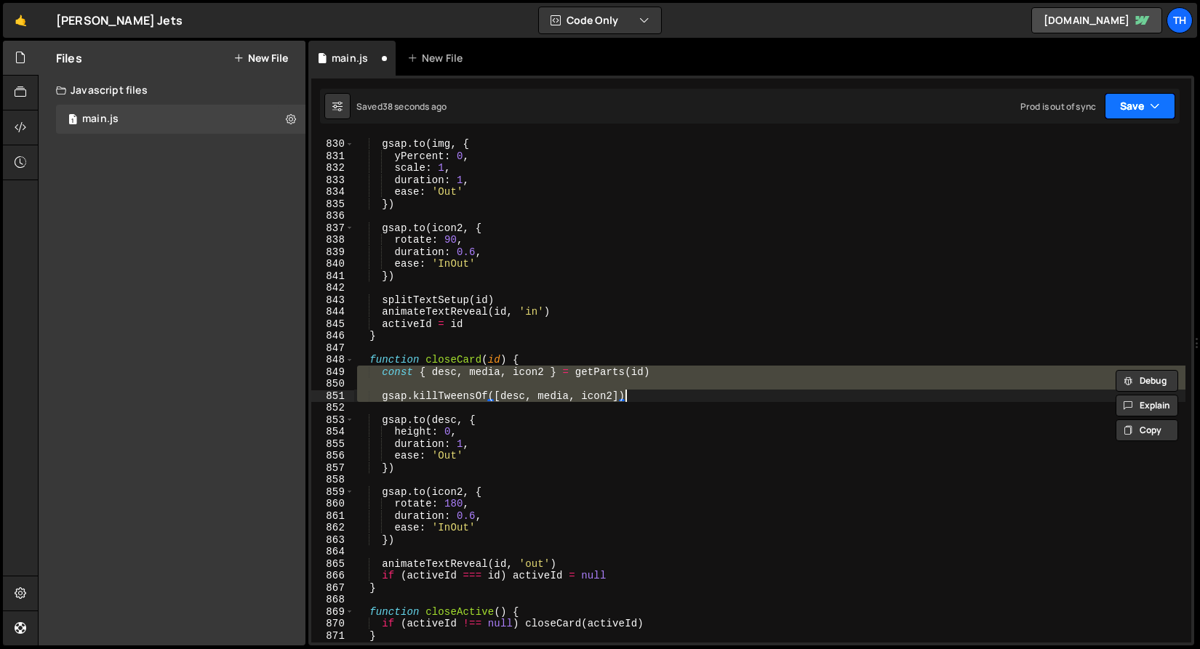
click at [1150, 110] on icon "button" at bounding box center [1155, 106] width 10 height 15
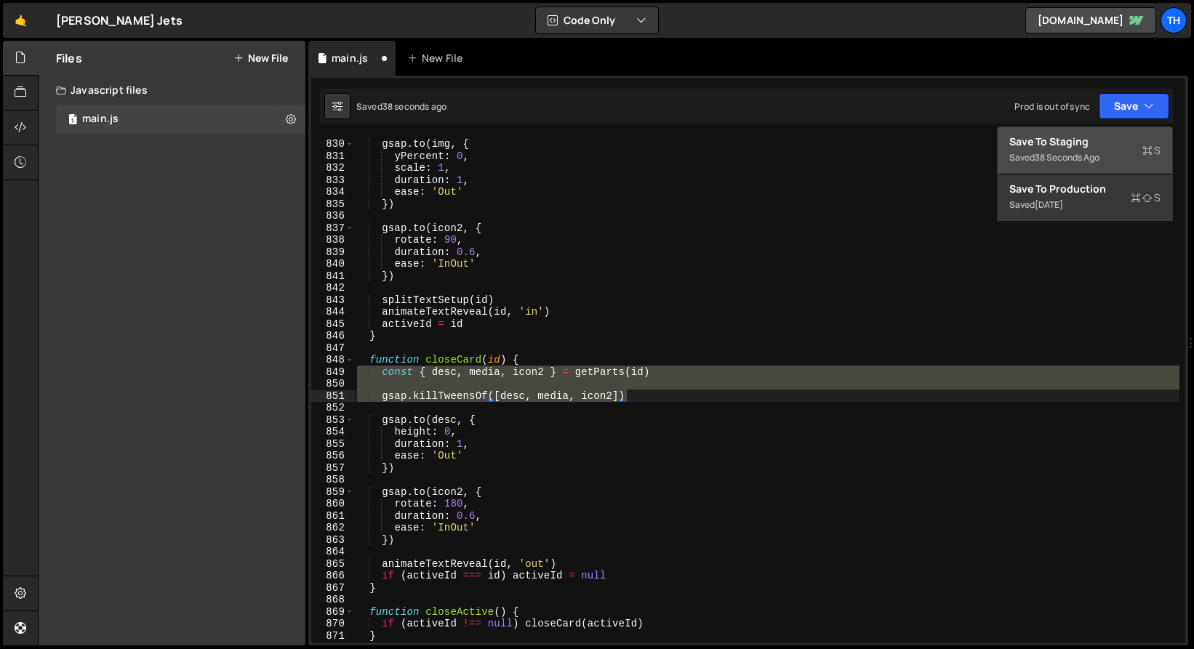
click at [1111, 155] on div "Saved 38 seconds ago" at bounding box center [1084, 157] width 151 height 17
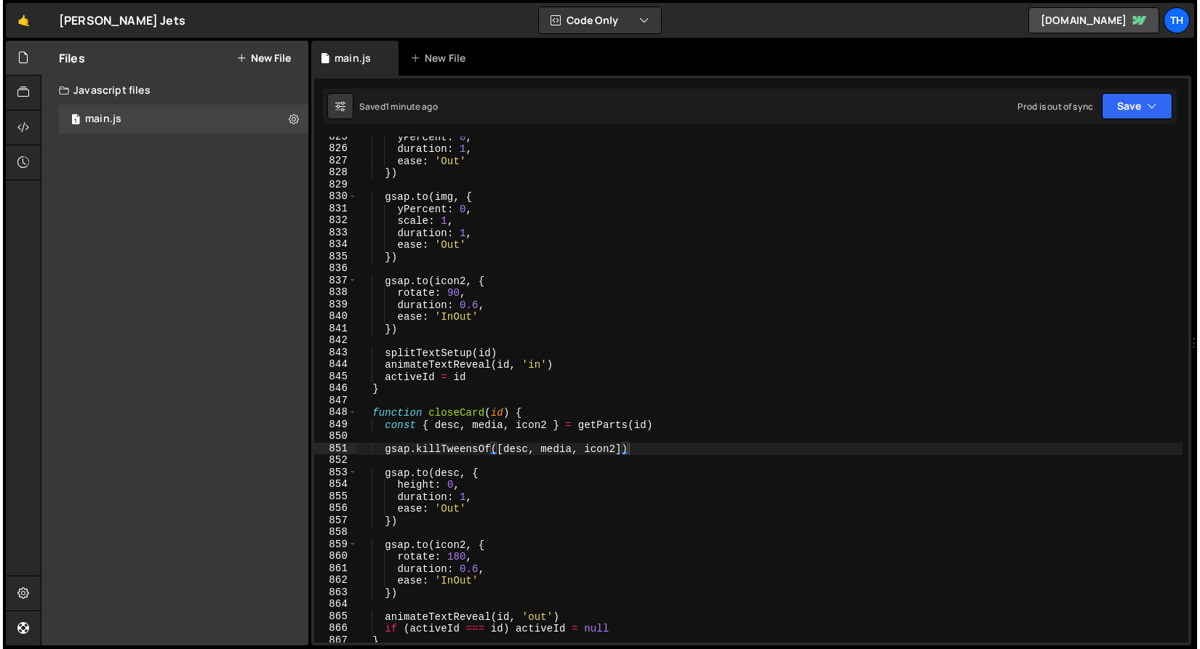
scroll to position [9993, 0]
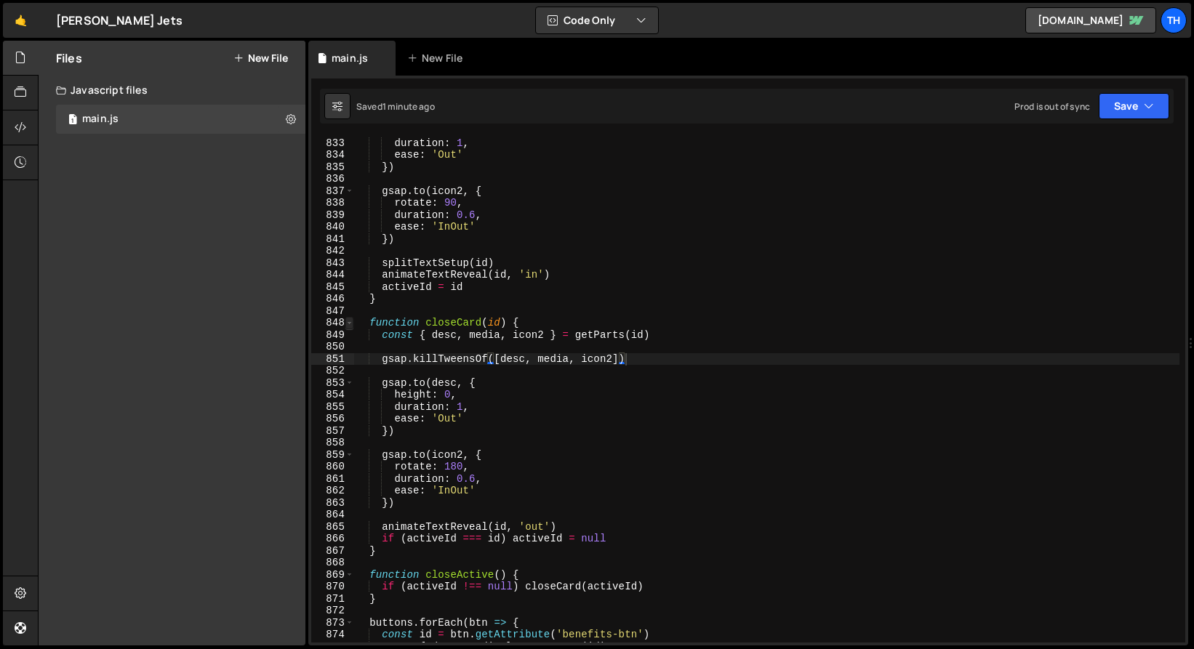
click at [348, 323] on span at bounding box center [349, 323] width 8 height 12
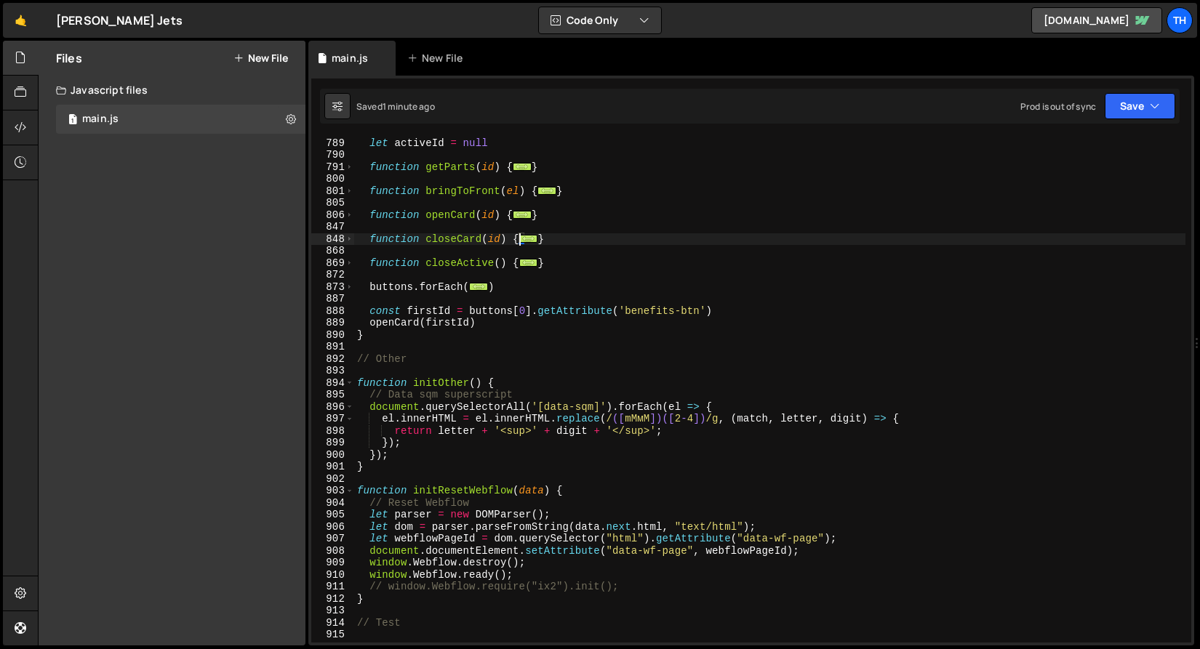
scroll to position [9345, 0]
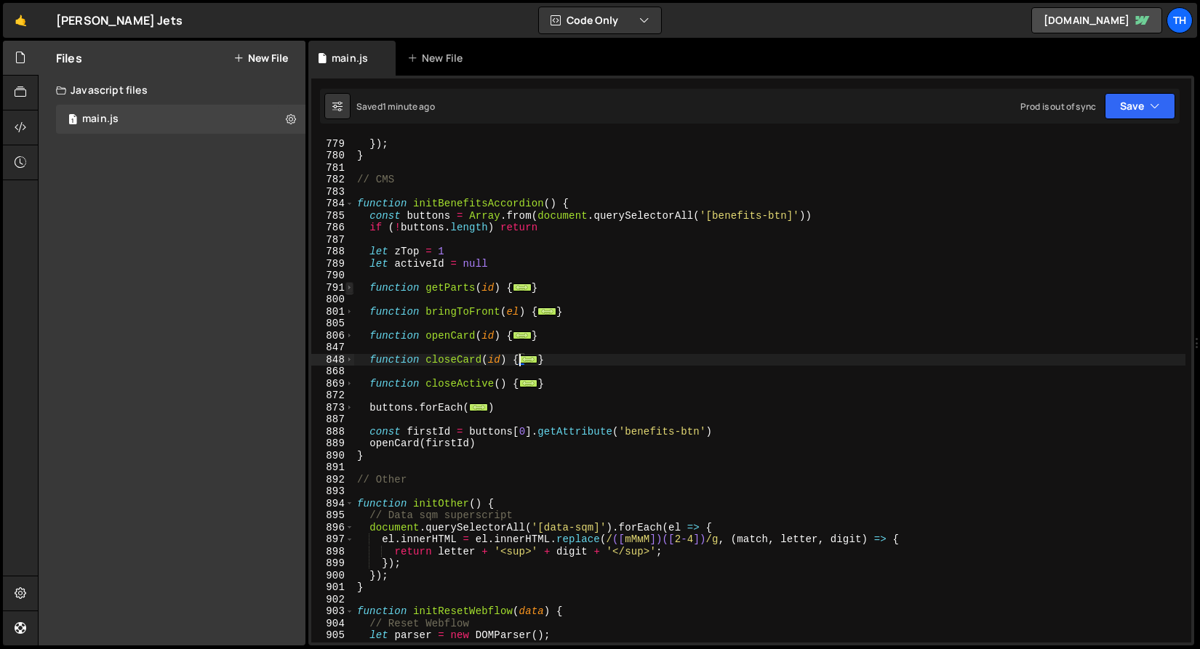
click at [350, 288] on span at bounding box center [349, 288] width 8 height 12
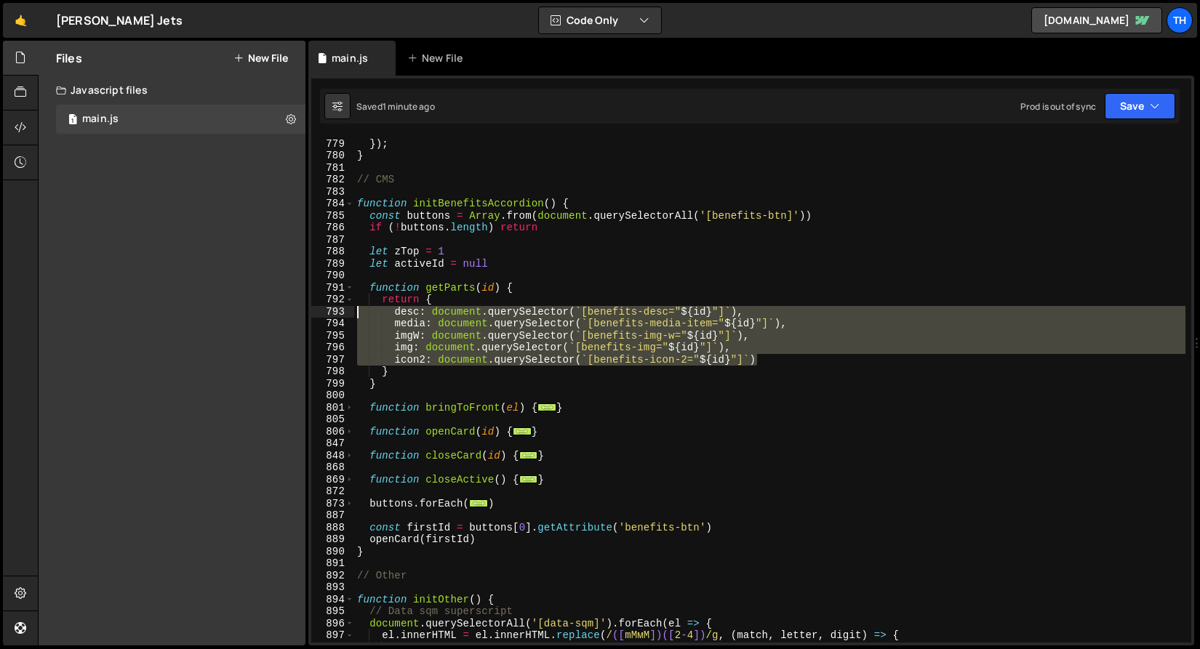
drag, startPoint x: 760, startPoint y: 360, endPoint x: 270, endPoint y: 317, distance: 491.9
click at [270, 317] on div "Files New File Javascript files 1 main.js 0 CSS files Copy share link Edit File…" at bounding box center [619, 344] width 1162 height 606
click at [565, 324] on div "}) ; }) ; } // CMS function initBenefitsAccordion ( ) { const buttons = Array .…" at bounding box center [769, 390] width 831 height 506
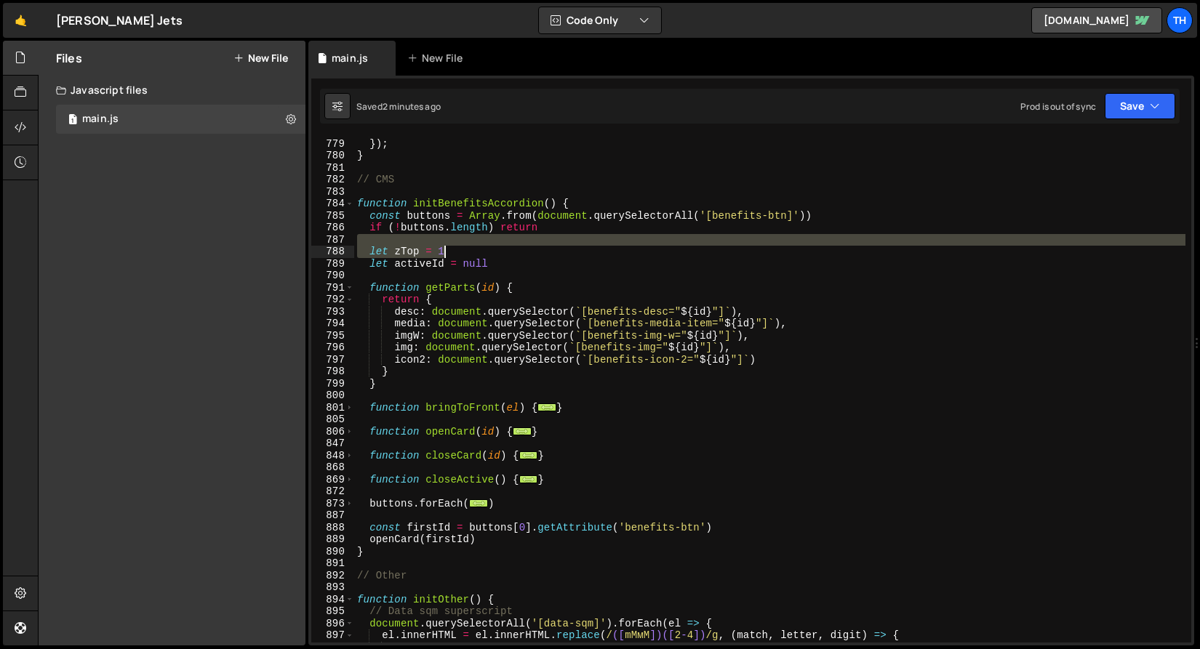
drag, startPoint x: 358, startPoint y: 246, endPoint x: 482, endPoint y: 251, distance: 123.7
click at [482, 251] on div "}) ; }) ; } // CMS function initBenefitsAccordion ( ) { const buttons = Array .…" at bounding box center [769, 391] width 831 height 530
click at [482, 251] on div "}) ; }) ; } // CMS function initBenefitsAccordion ( ) { const buttons = Array .…" at bounding box center [769, 390] width 831 height 506
type textarea "let zTop = 1"
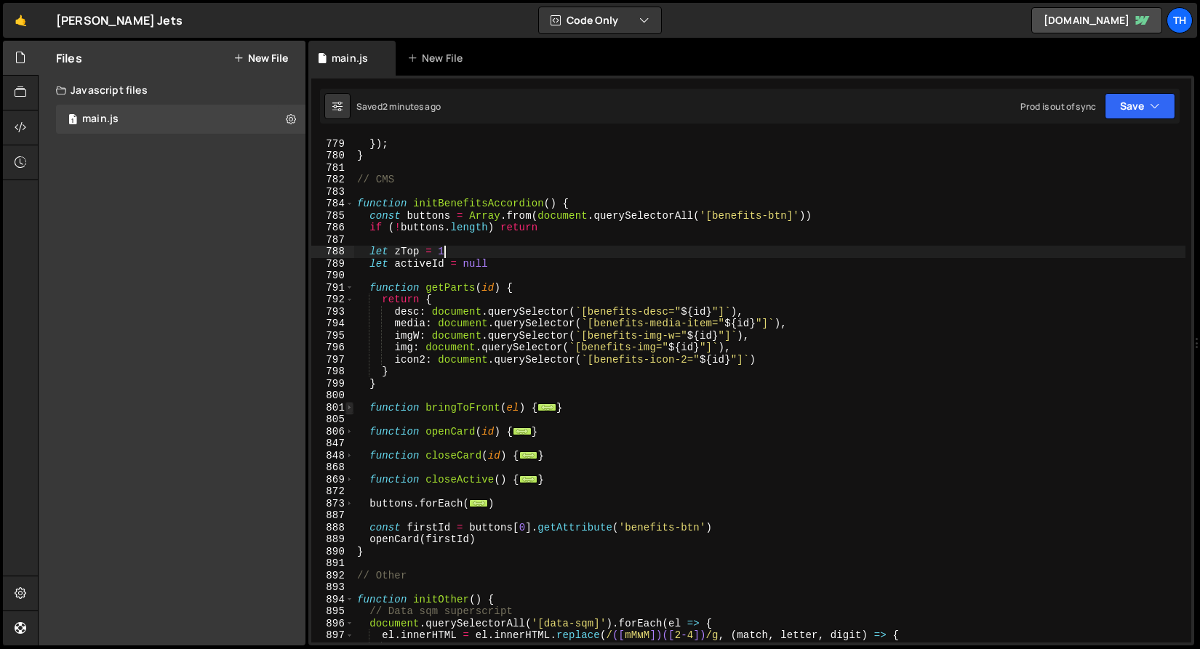
click at [347, 405] on span at bounding box center [349, 408] width 8 height 12
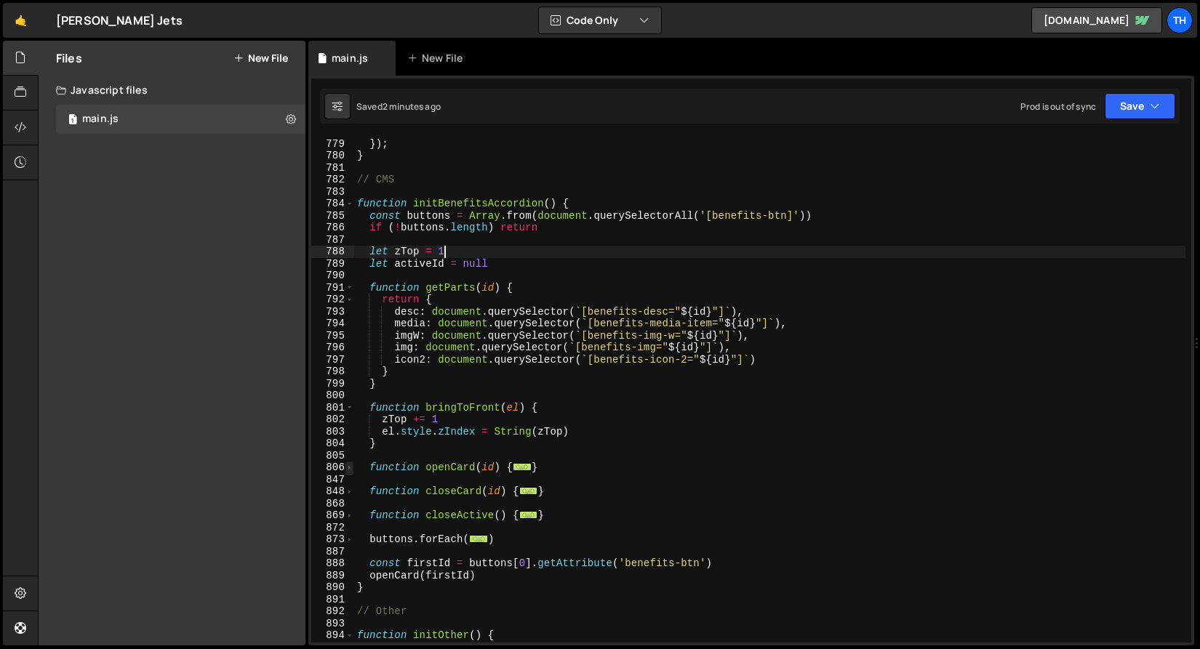
click at [350, 470] on span at bounding box center [349, 468] width 8 height 12
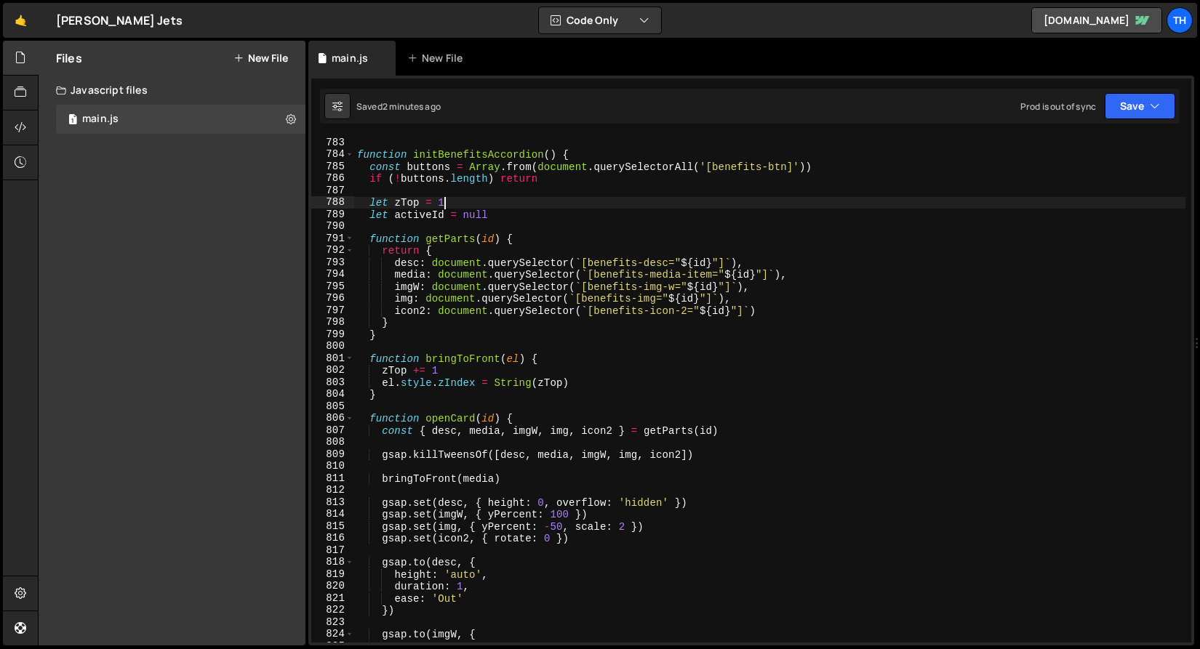
scroll to position [9405, 0]
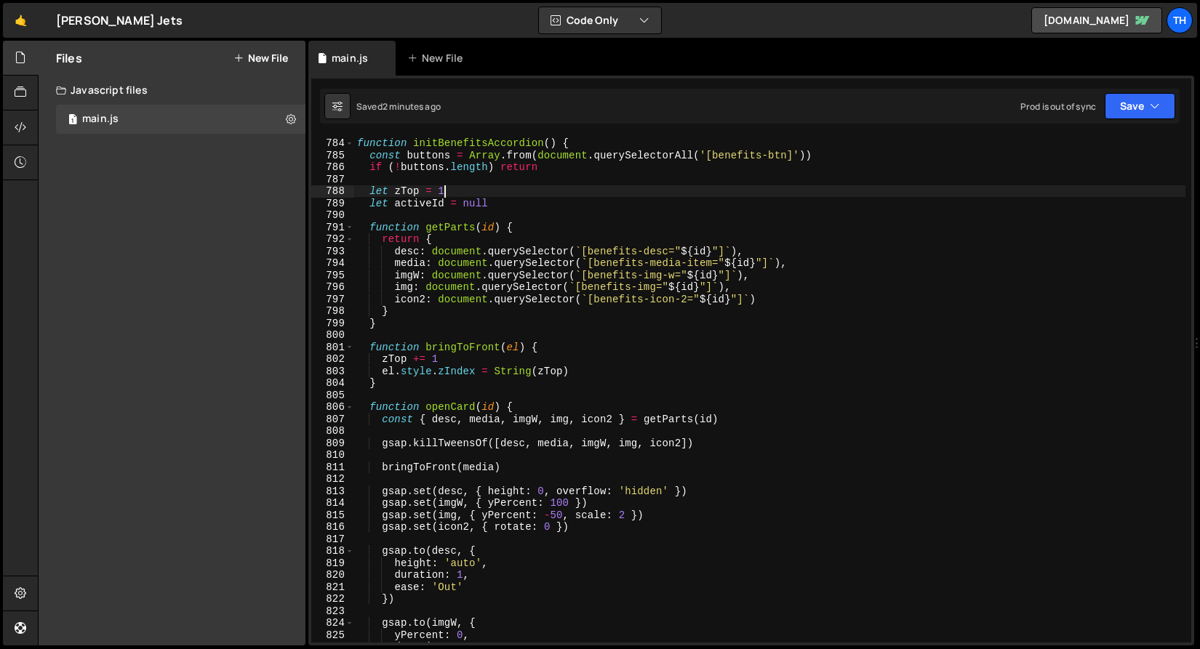
click at [470, 474] on div "function initBenefitsAccordion ( ) { const buttons = Array . from ( document . …" at bounding box center [769, 390] width 831 height 530
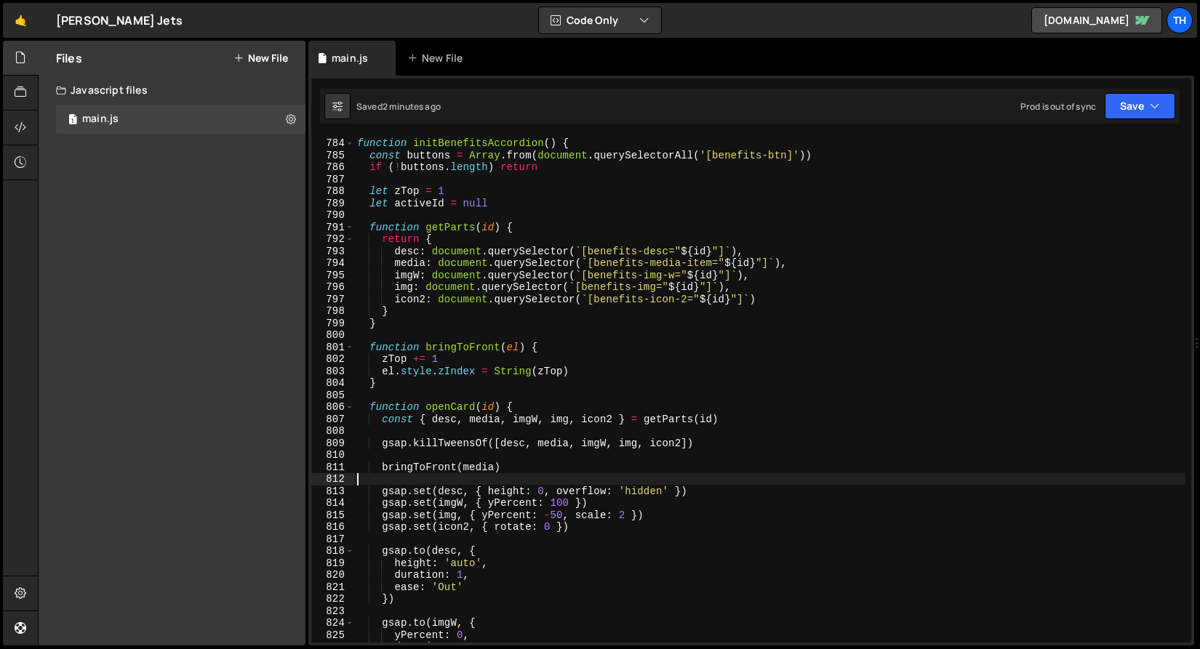
click at [471, 469] on div "function initBenefitsAccordion ( ) { const buttons = Array . from ( document . …" at bounding box center [769, 390] width 831 height 530
type textarea "bringToFront(media)"
click at [471, 469] on div "function initBenefitsAccordion ( ) { const buttons = Array . from ( document . …" at bounding box center [769, 390] width 831 height 530
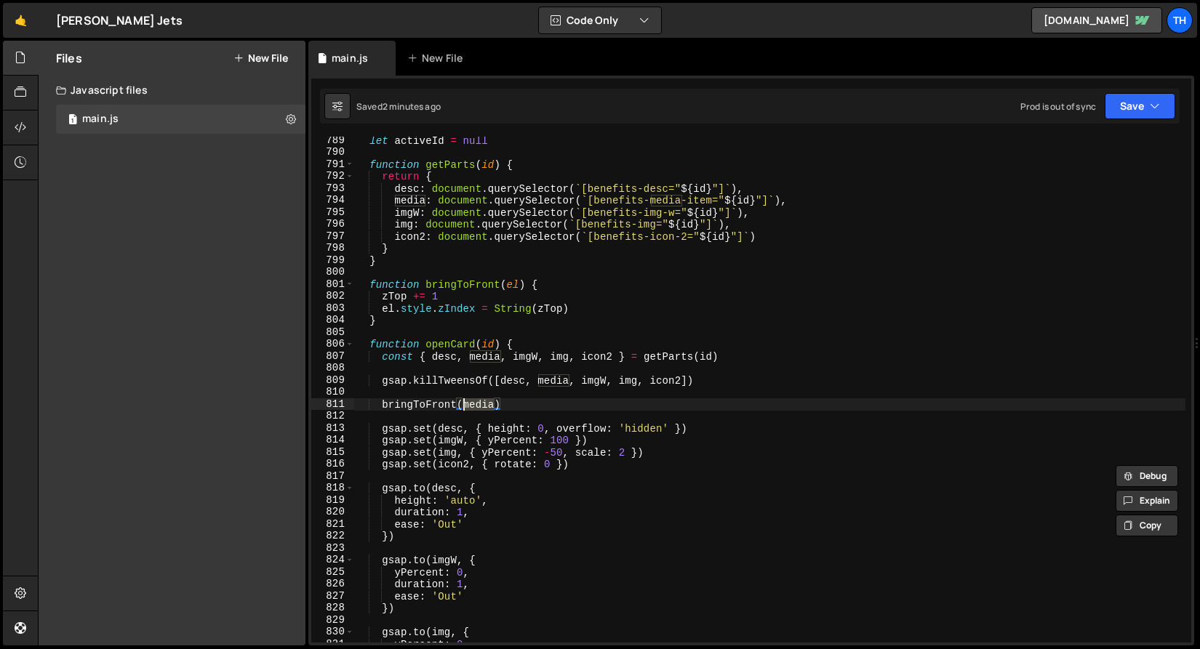
scroll to position [9468, 0]
click at [526, 398] on div "let activeId = null function getParts ( id ) { return { desc : document . query…" at bounding box center [769, 400] width 831 height 530
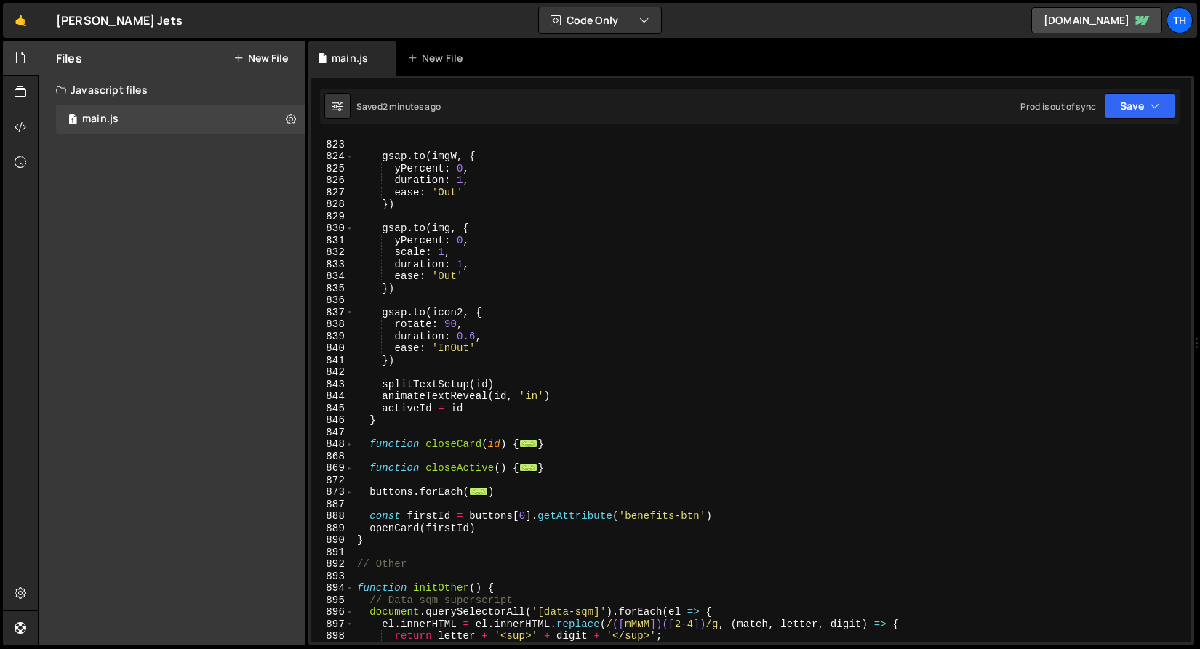
scroll to position [9917, 0]
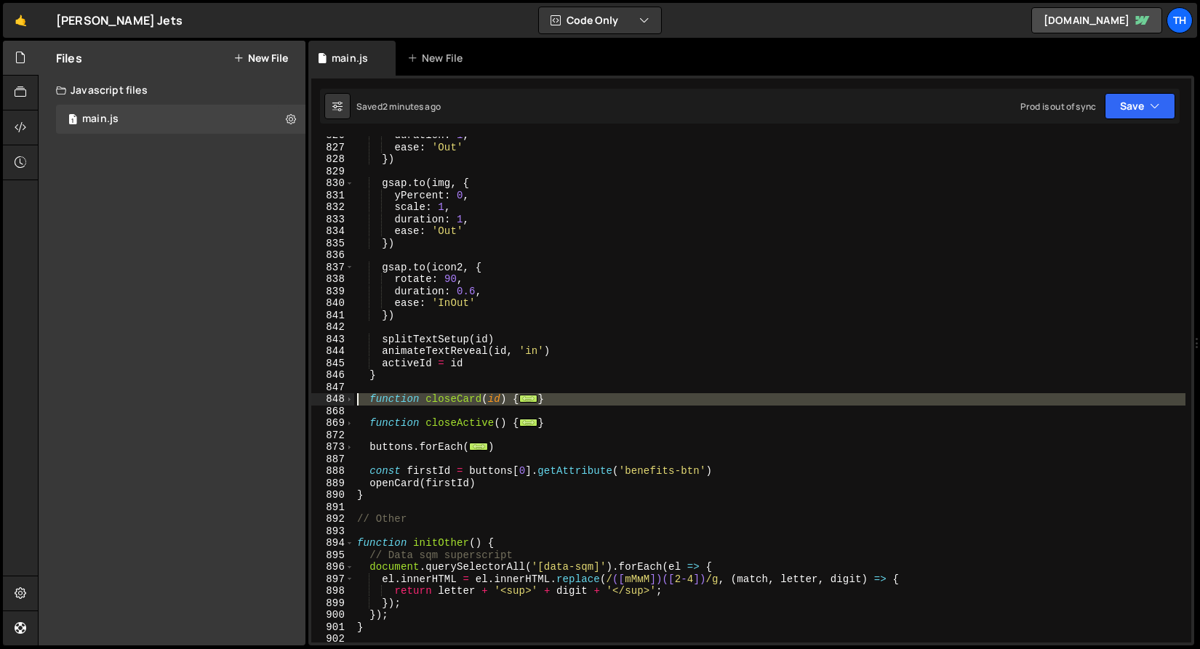
click at [341, 403] on div "848" at bounding box center [332, 399] width 43 height 12
click at [367, 337] on div "duration : 1 , ease : 'Out' }) gsap . to ( img , { yPercent : 0 , scale : 1 , d…" at bounding box center [769, 394] width 831 height 530
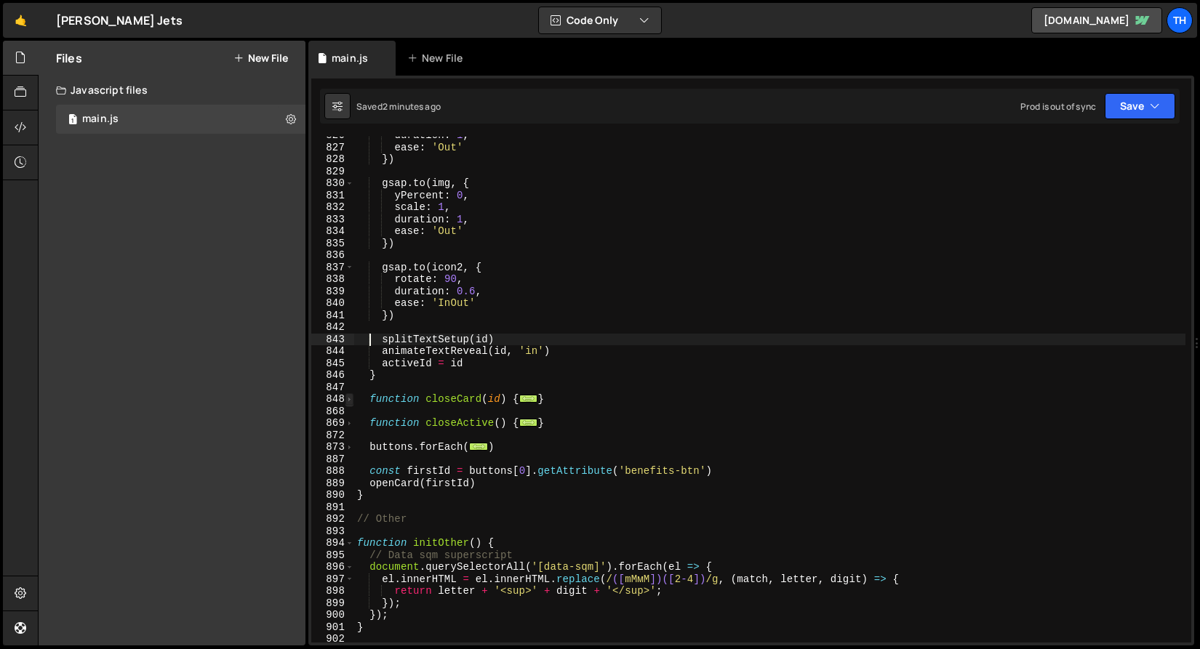
click at [347, 403] on span at bounding box center [349, 399] width 8 height 12
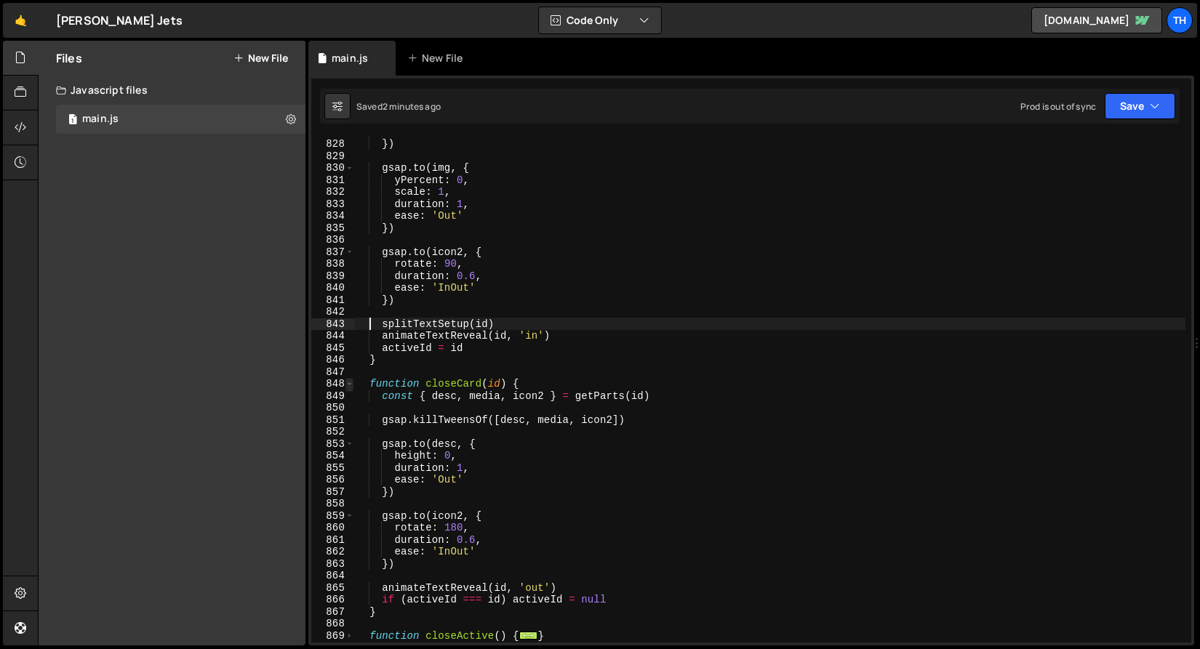
scroll to position [10022, 0]
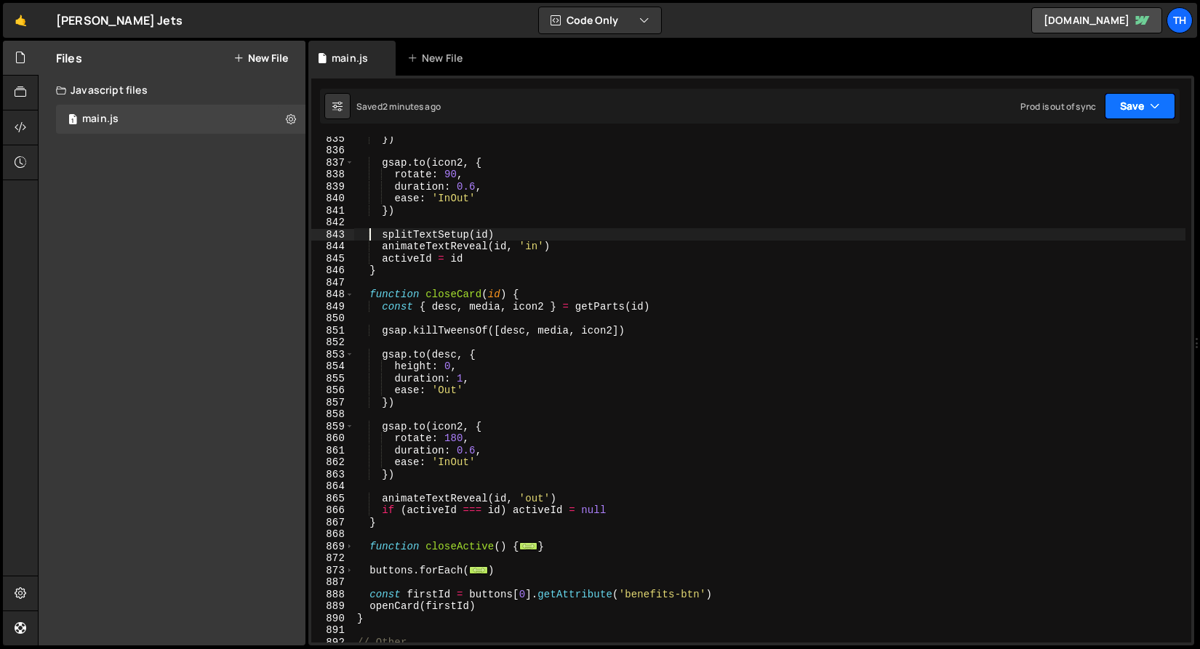
click at [1144, 108] on button "Save" at bounding box center [1139, 106] width 71 height 26
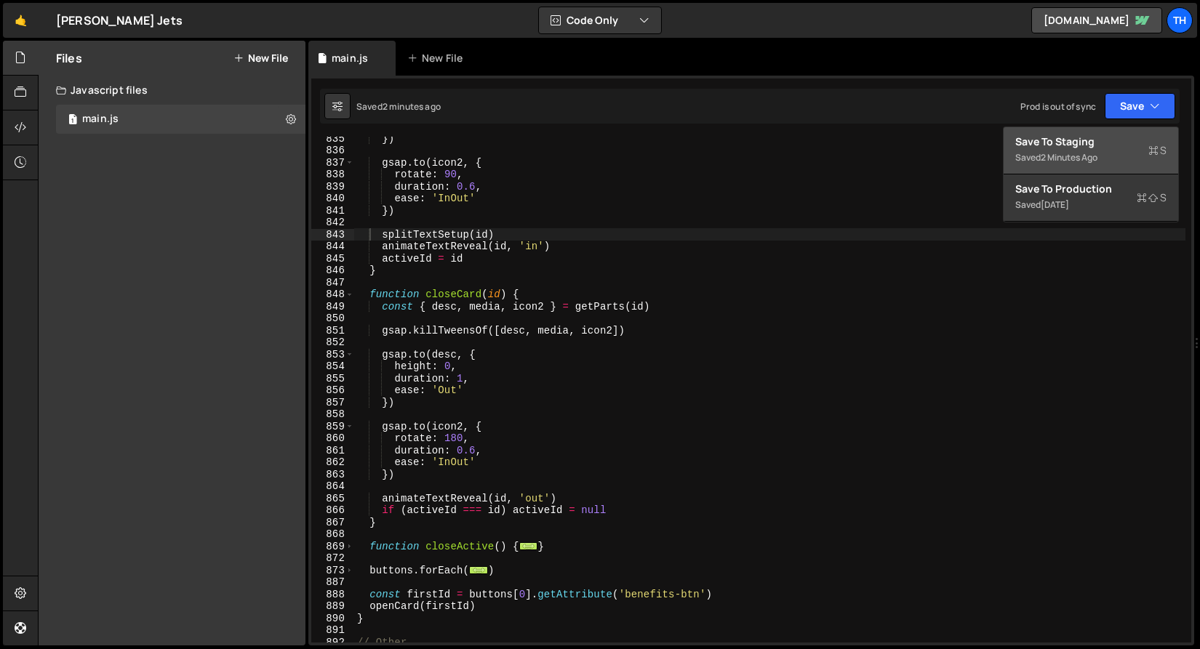
click at [1118, 137] on div "Save to Staging S" at bounding box center [1090, 142] width 151 height 15
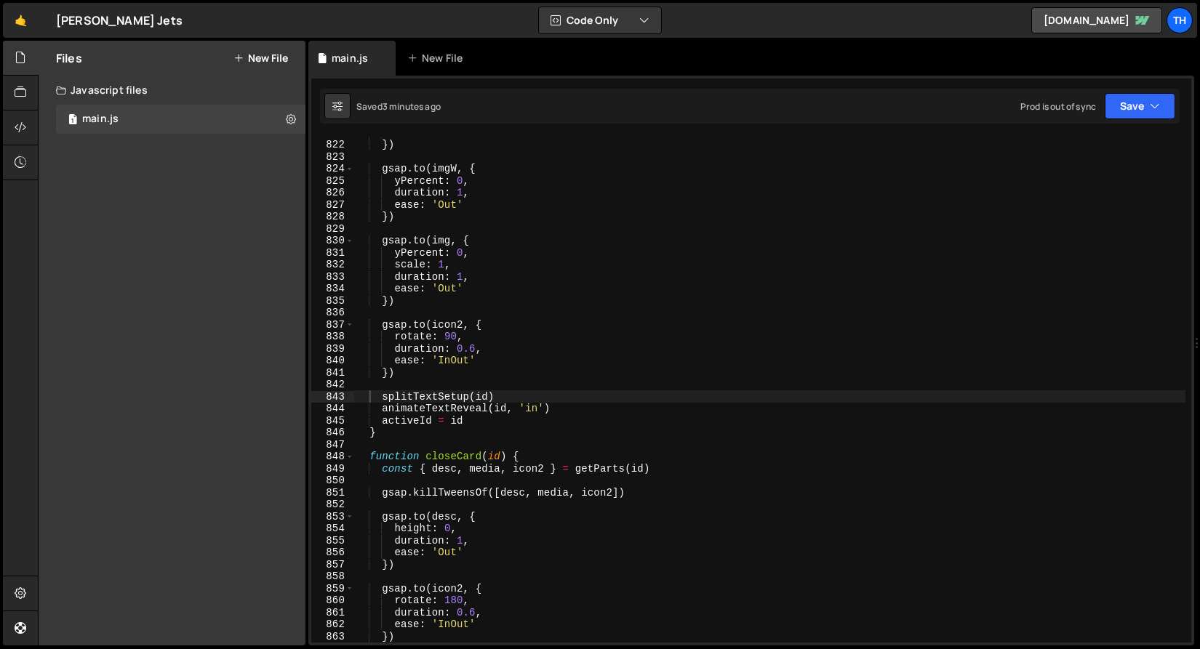
scroll to position [9590, 0]
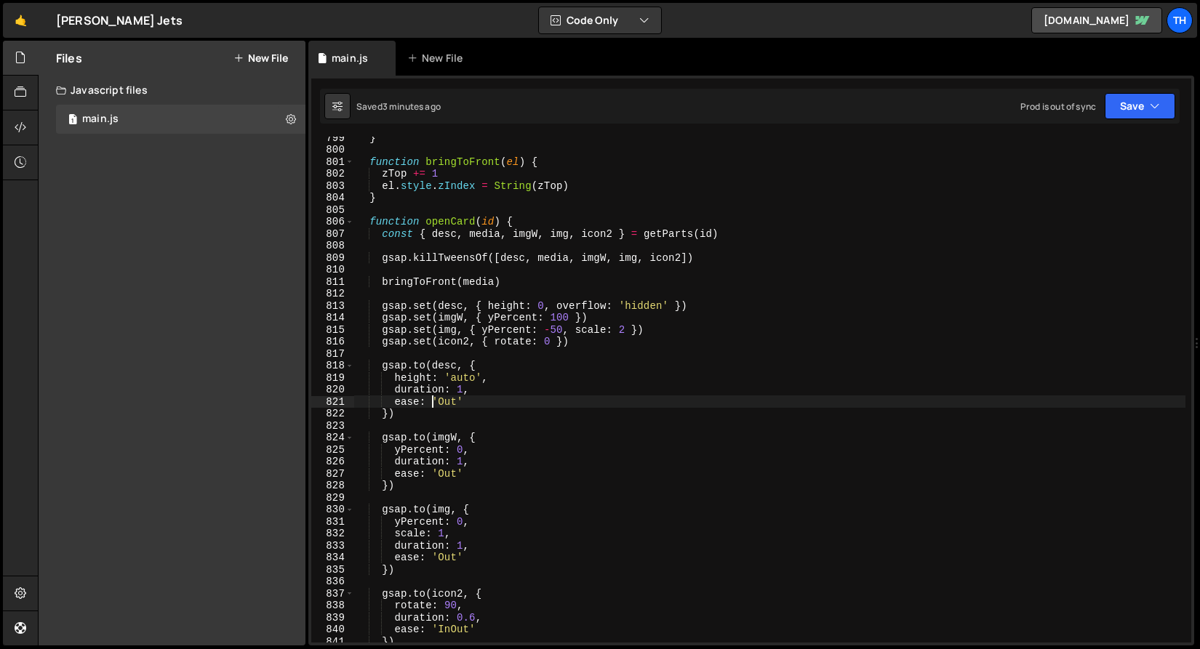
click at [430, 401] on div "} function bringToFront ( el ) { zTop += 1 el . style . zIndex = String ( zTop …" at bounding box center [769, 397] width 831 height 530
click at [436, 402] on div "} function bringToFront ( el ) { zTop += 1 el . style . zIndex = String ( zTop …" at bounding box center [769, 397] width 831 height 530
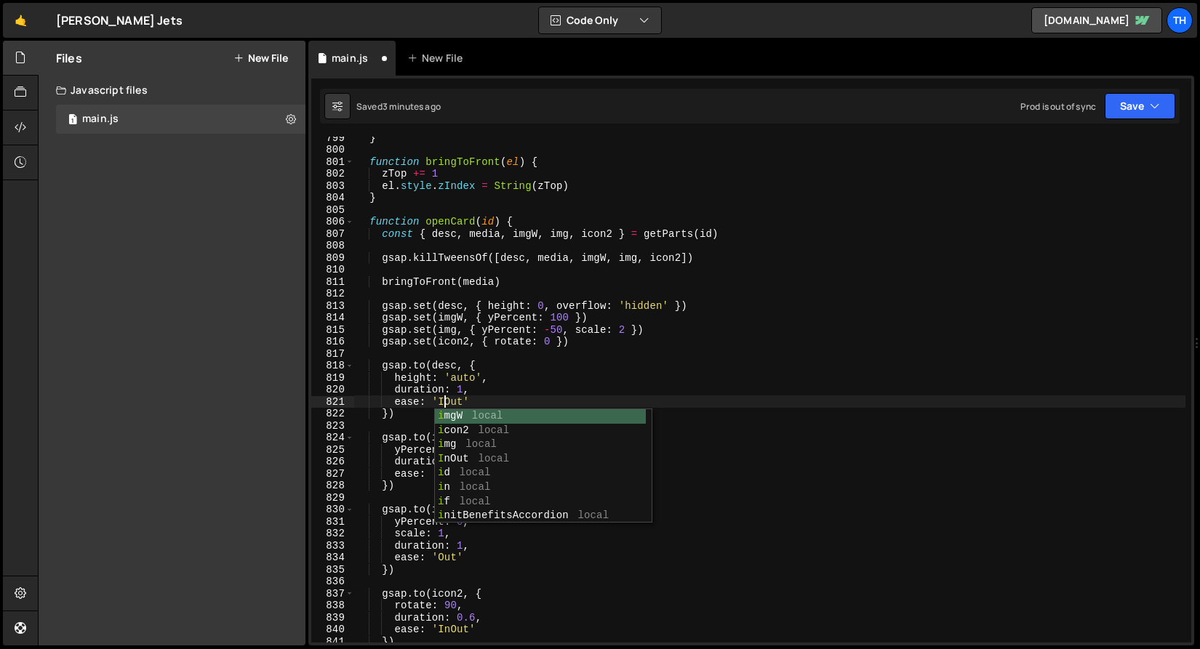
scroll to position [0, 6]
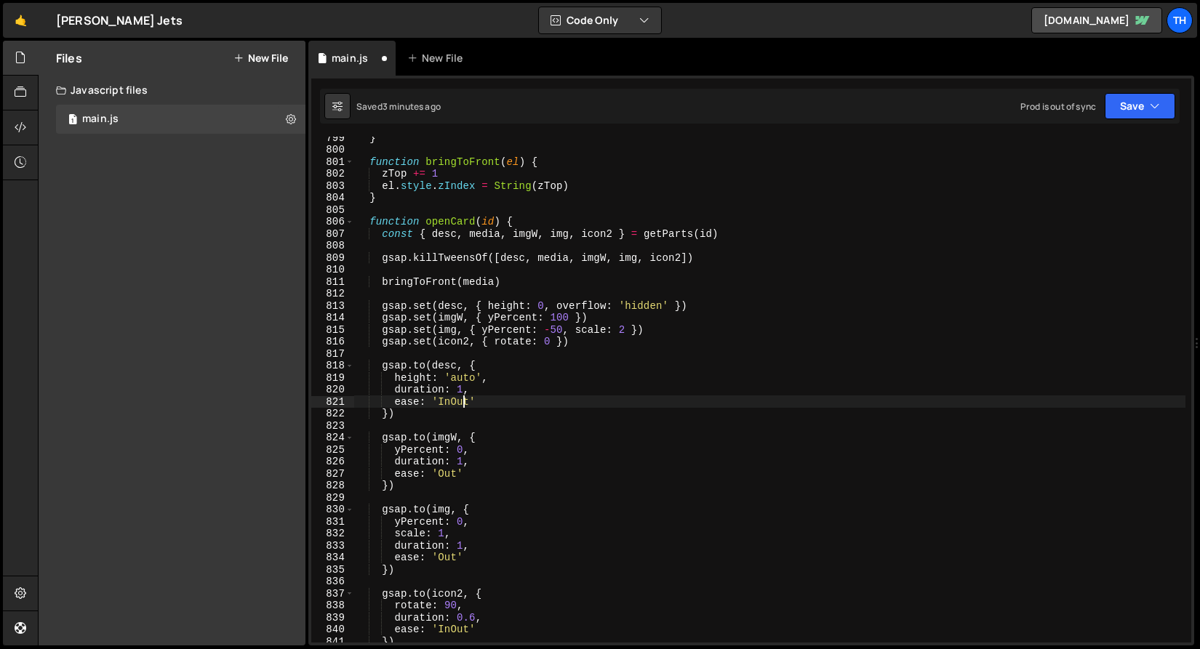
click at [462, 404] on div "} function bringToFront ( el ) { zTop += 1 el . style . zIndex = String ( zTop …" at bounding box center [769, 397] width 831 height 530
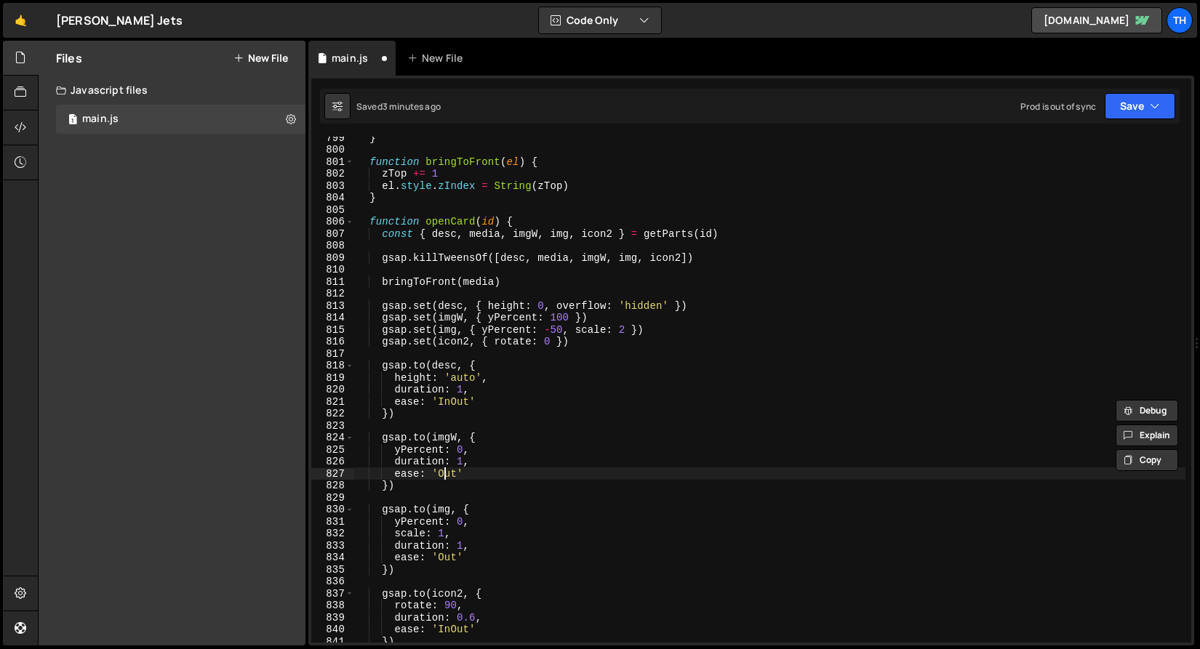
click at [446, 469] on div "} function bringToFront ( el ) { zTop += 1 el . style . zIndex = String ( zTop …" at bounding box center [769, 397] width 831 height 530
paste textarea "In"
click at [449, 555] on div "} function bringToFront ( el ) { zTop += 1 el . style . zIndex = String ( zTop …" at bounding box center [769, 397] width 831 height 530
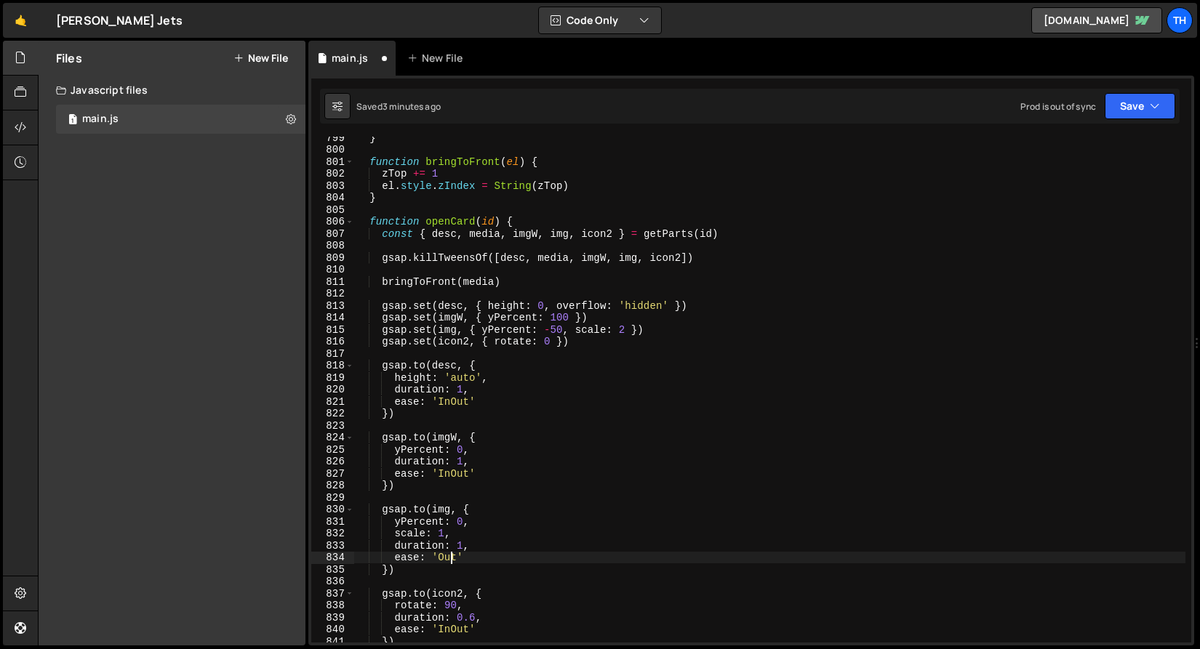
click at [449, 555] on div "} function bringToFront ( el ) { zTop += 1 el . style . zIndex = String ( zTop …" at bounding box center [769, 397] width 831 height 530
paste textarea "In"
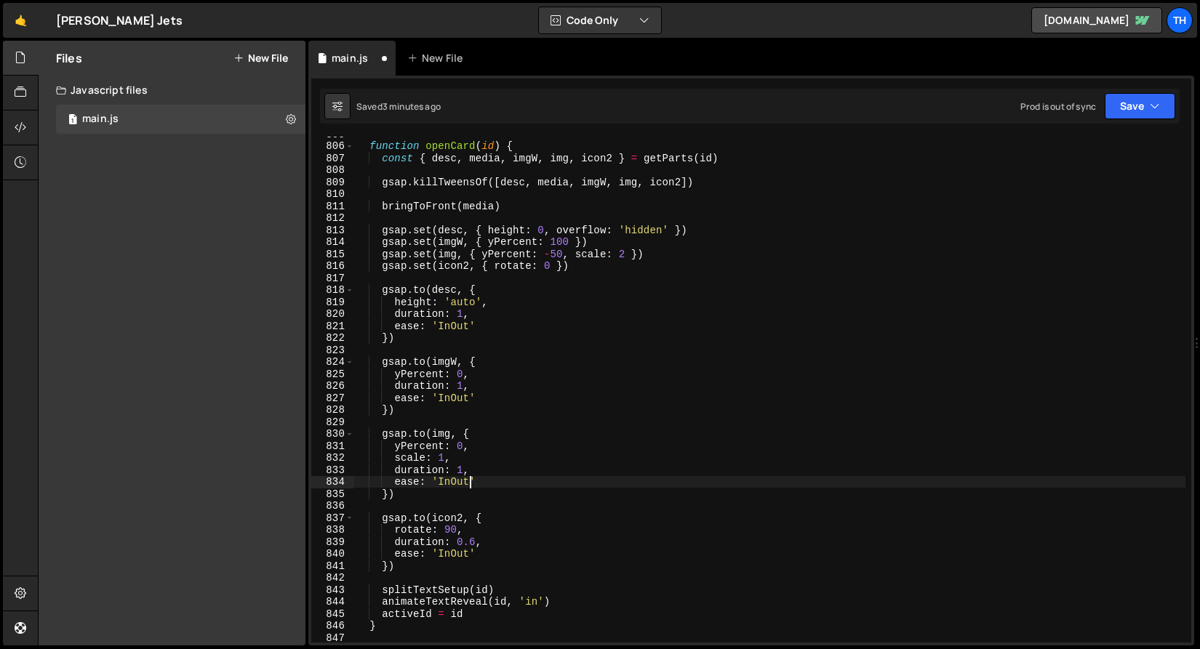
scroll to position [9710, 0]
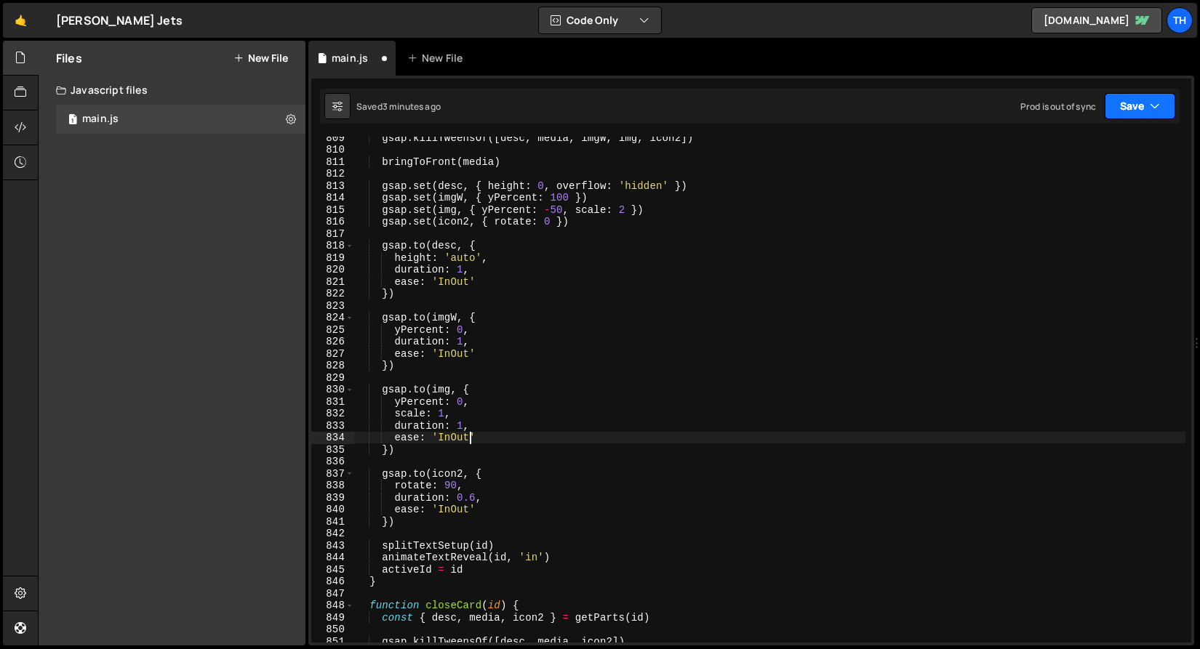
click at [1125, 118] on button "Save" at bounding box center [1139, 106] width 71 height 26
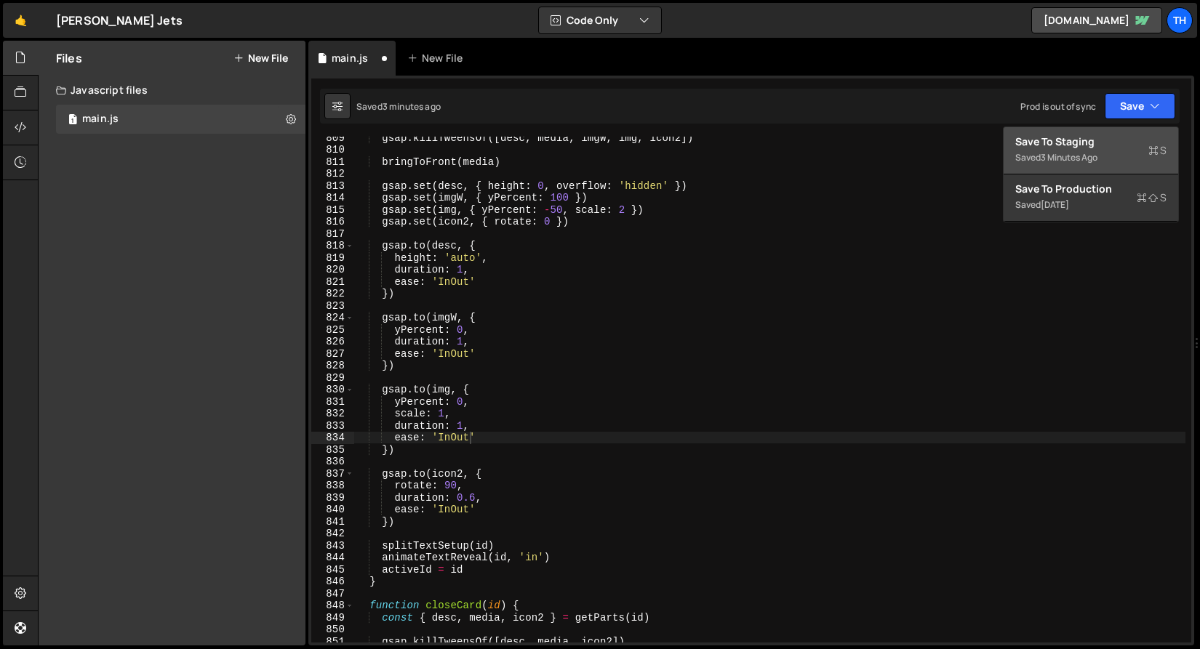
click at [1115, 145] on div "Save to Staging S" at bounding box center [1090, 142] width 151 height 15
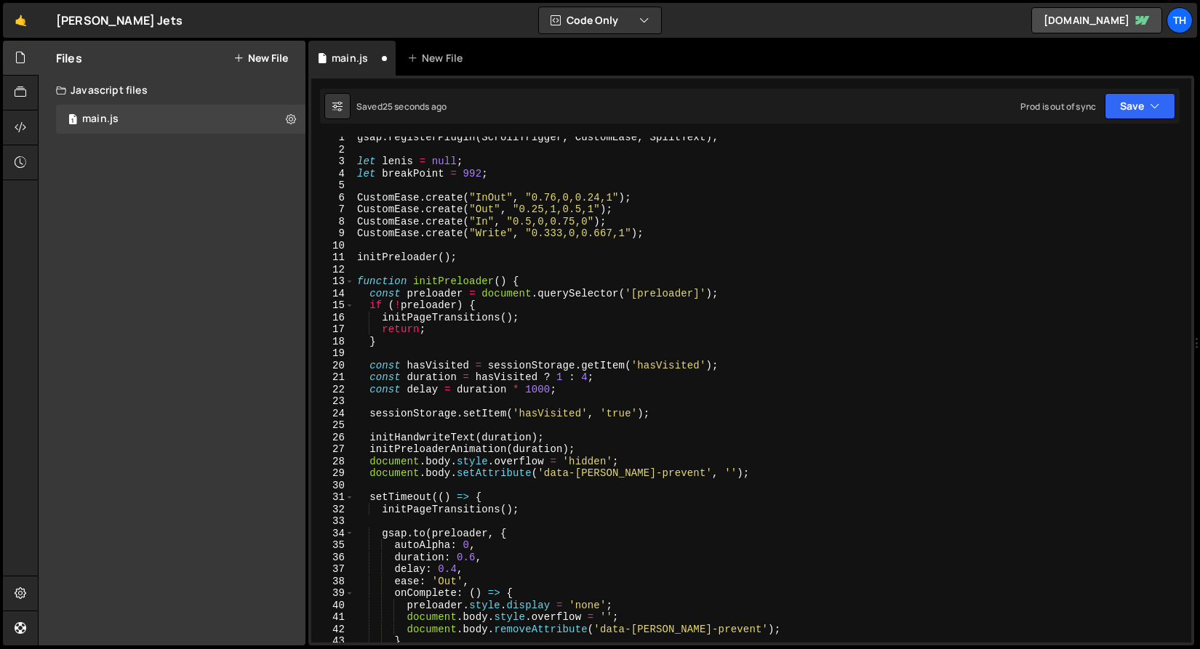
scroll to position [5, 0]
click at [352, 281] on span at bounding box center [349, 282] width 8 height 12
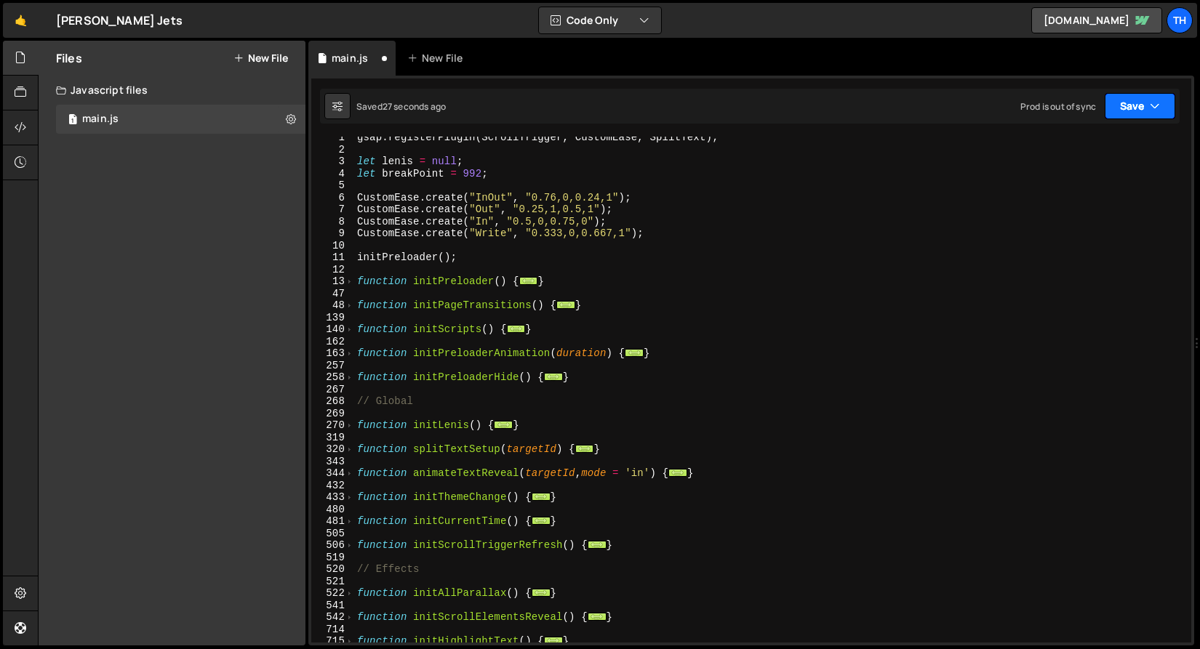
click at [1144, 106] on button "Save" at bounding box center [1139, 106] width 71 height 26
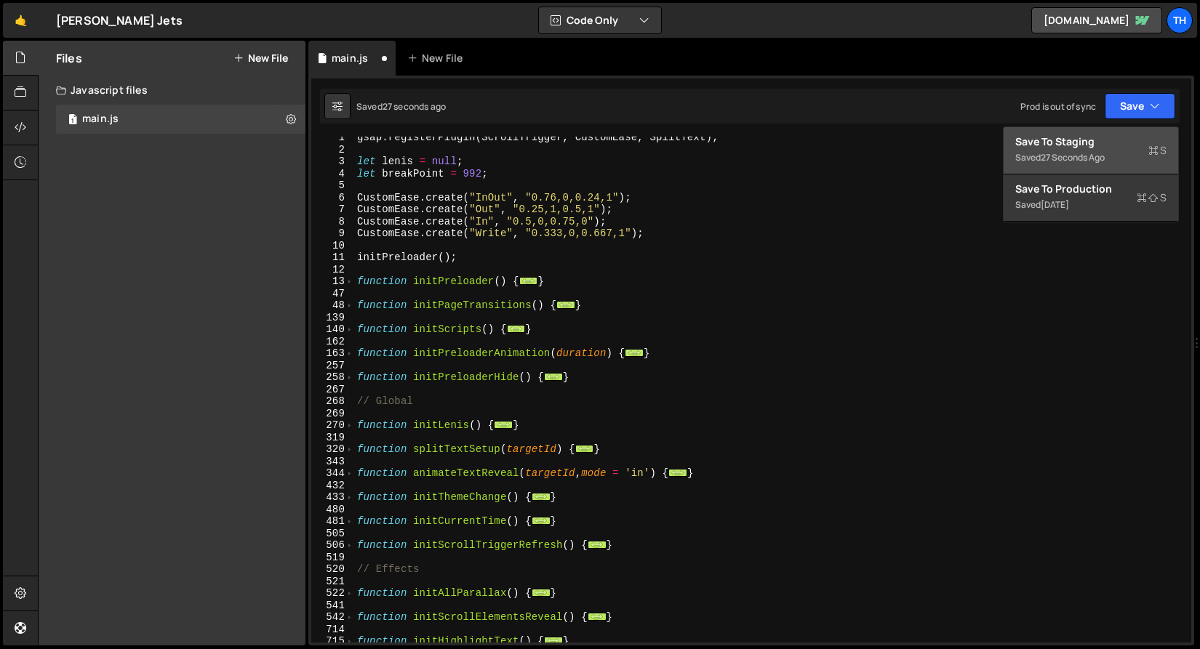
click at [1136, 148] on div "Save to Staging S" at bounding box center [1090, 142] width 151 height 15
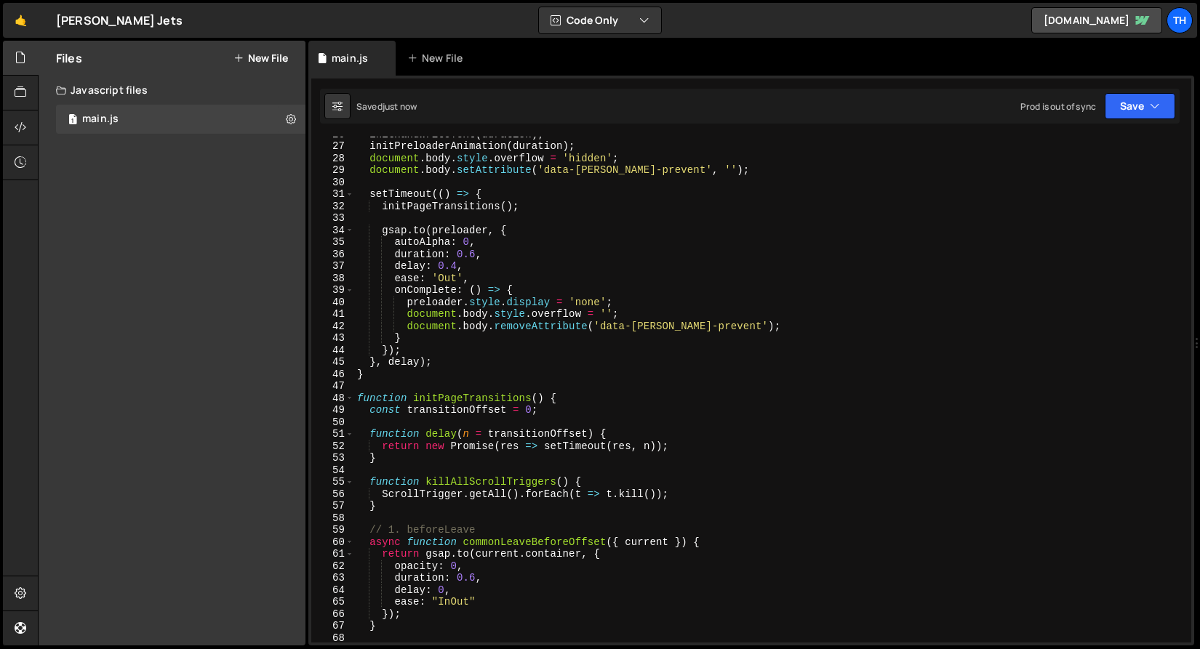
scroll to position [0, 0]
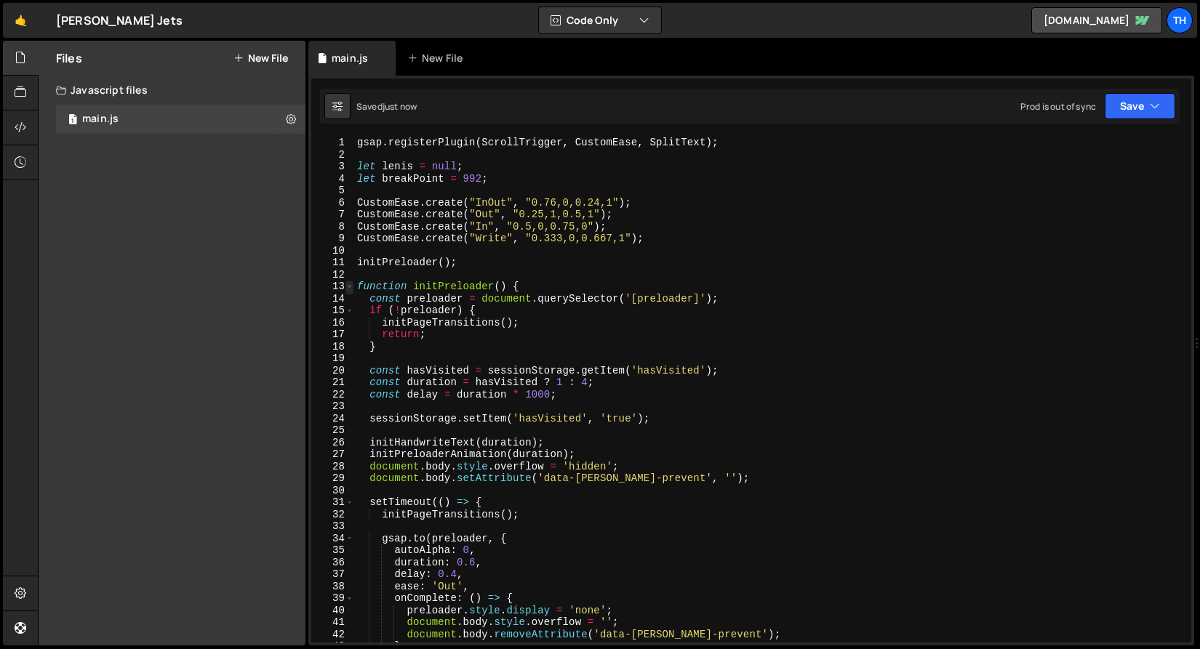
click at [353, 283] on span at bounding box center [349, 287] width 8 height 12
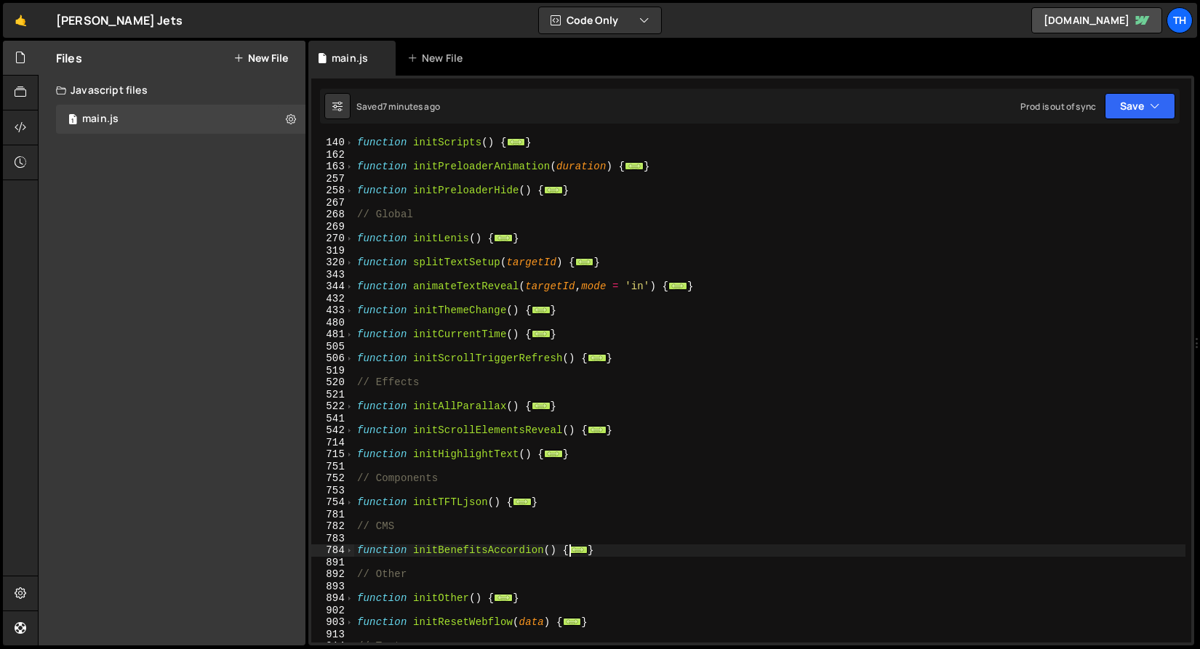
scroll to position [207, 0]
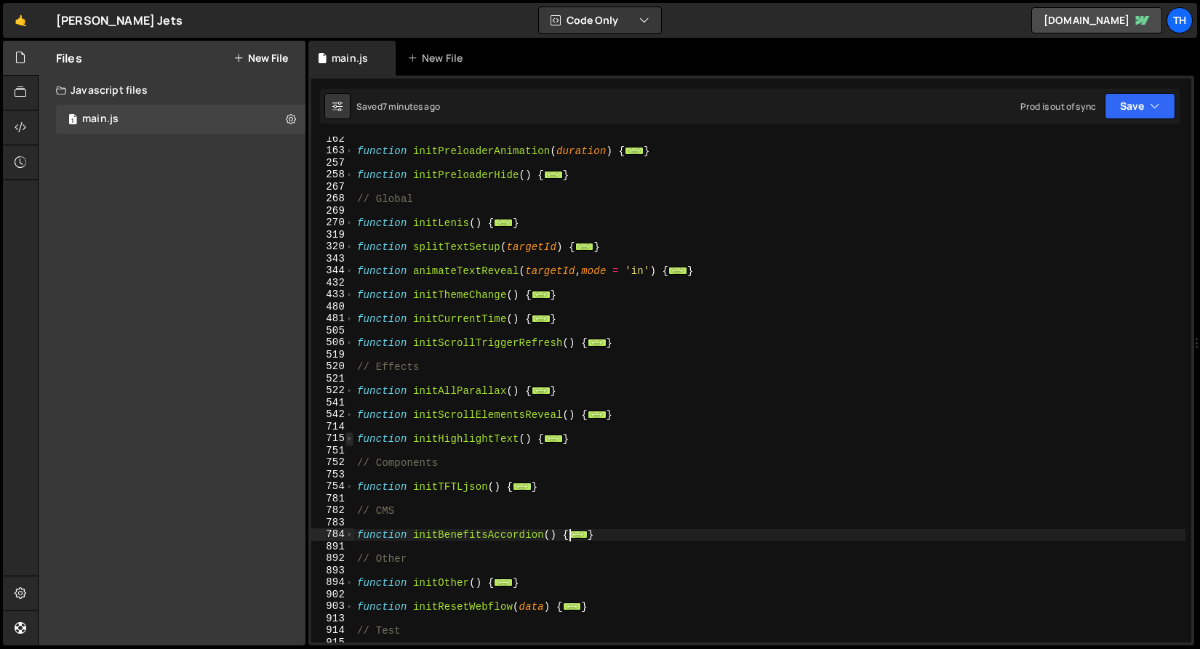
click at [351, 435] on span at bounding box center [349, 439] width 8 height 12
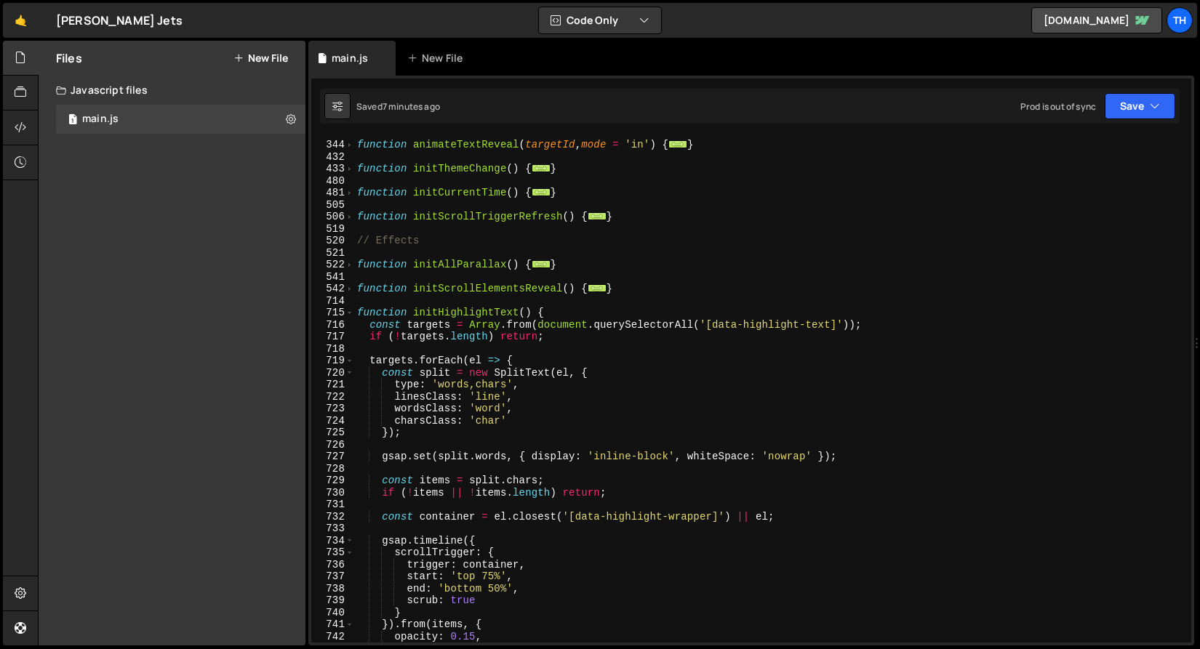
scroll to position [423, 0]
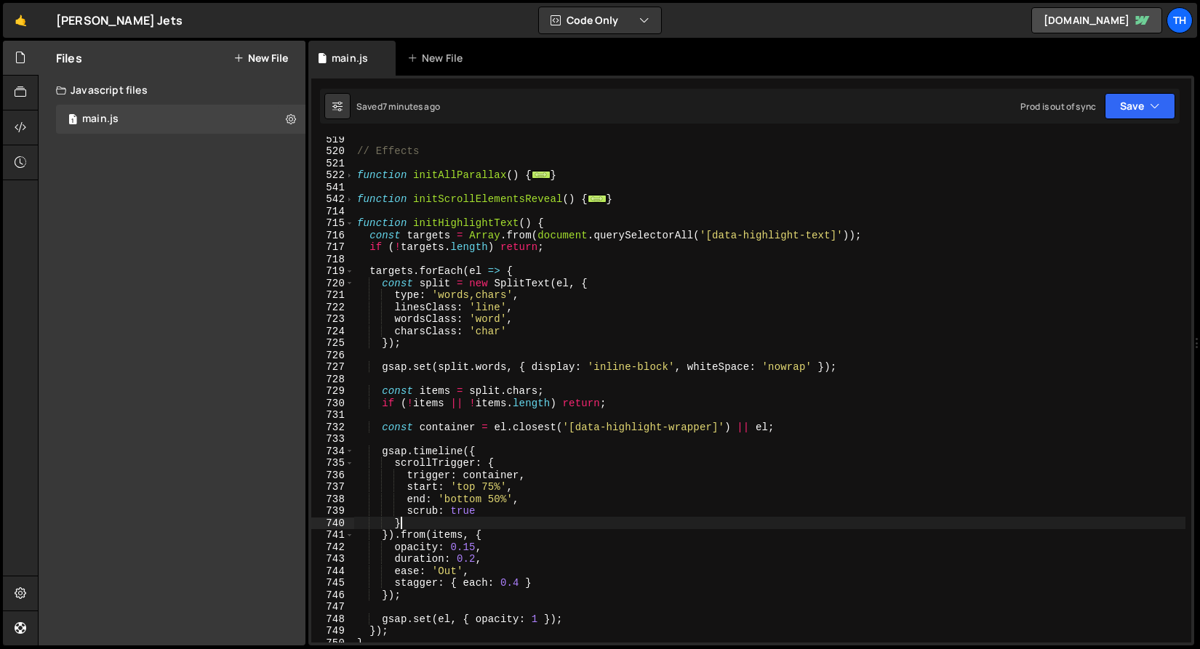
click at [505, 518] on div "// Effects function initAllParallax ( ) { ... } function initScrollElementsReve…" at bounding box center [769, 398] width 831 height 530
click at [530, 496] on div "// Effects function initAllParallax ( ) { ... } function initScrollElementsReve…" at bounding box center [769, 398] width 831 height 530
type textarea "end: 'bottom 50%',"
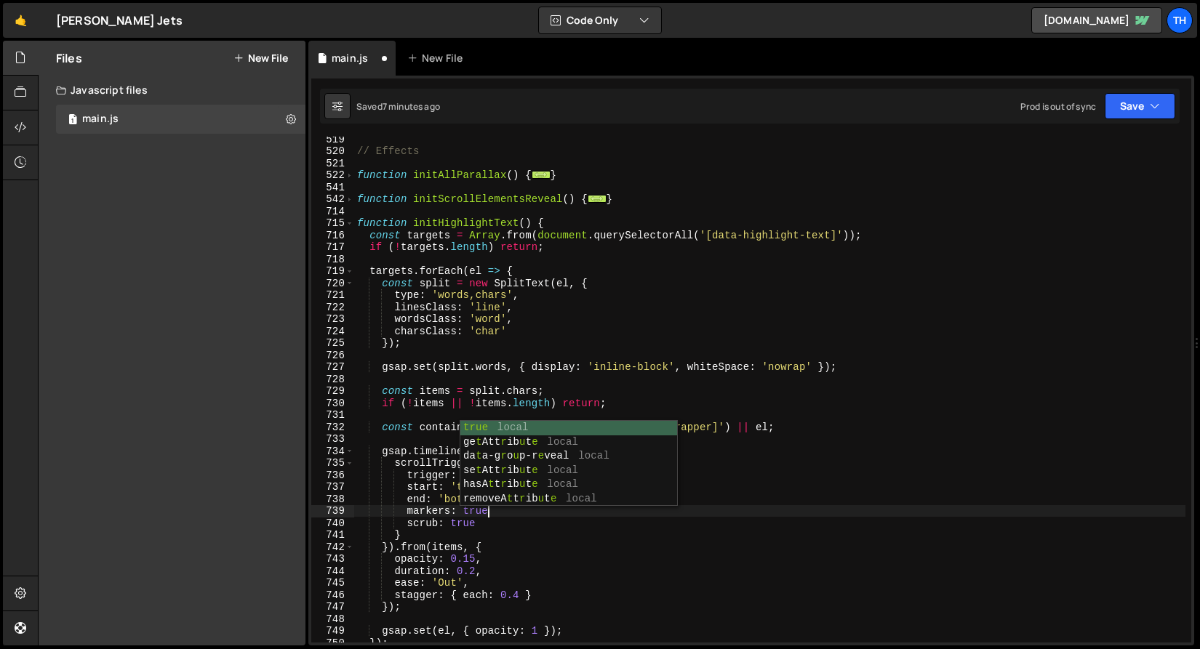
scroll to position [0, 9]
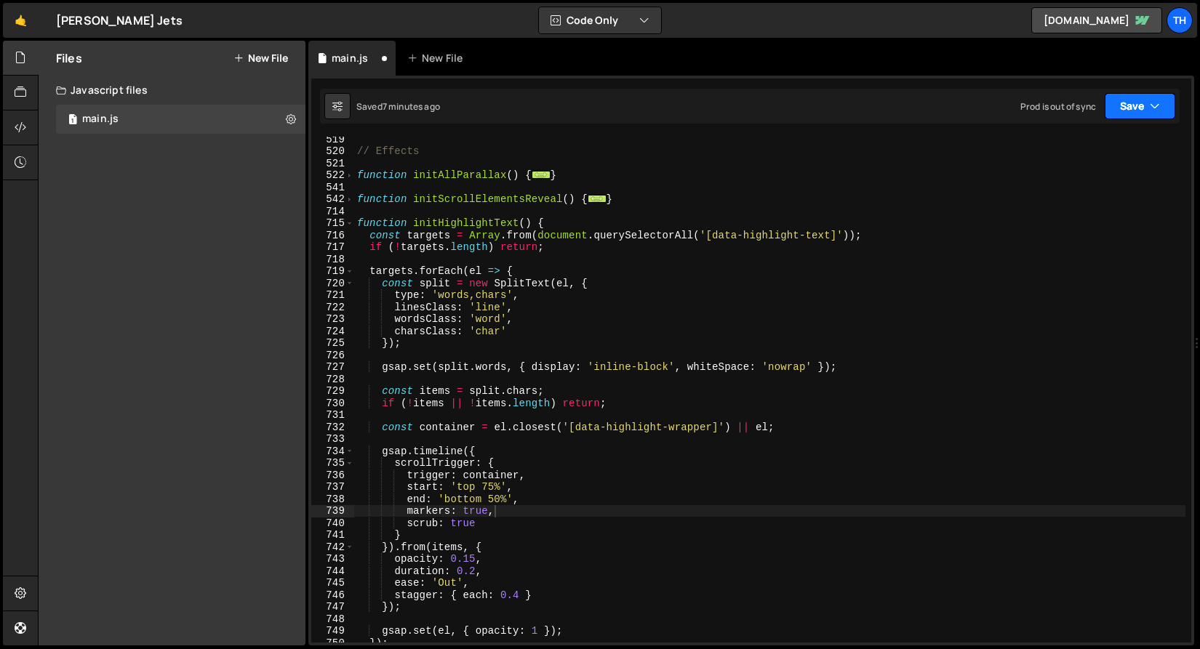
click at [1108, 106] on button "Save" at bounding box center [1139, 106] width 71 height 26
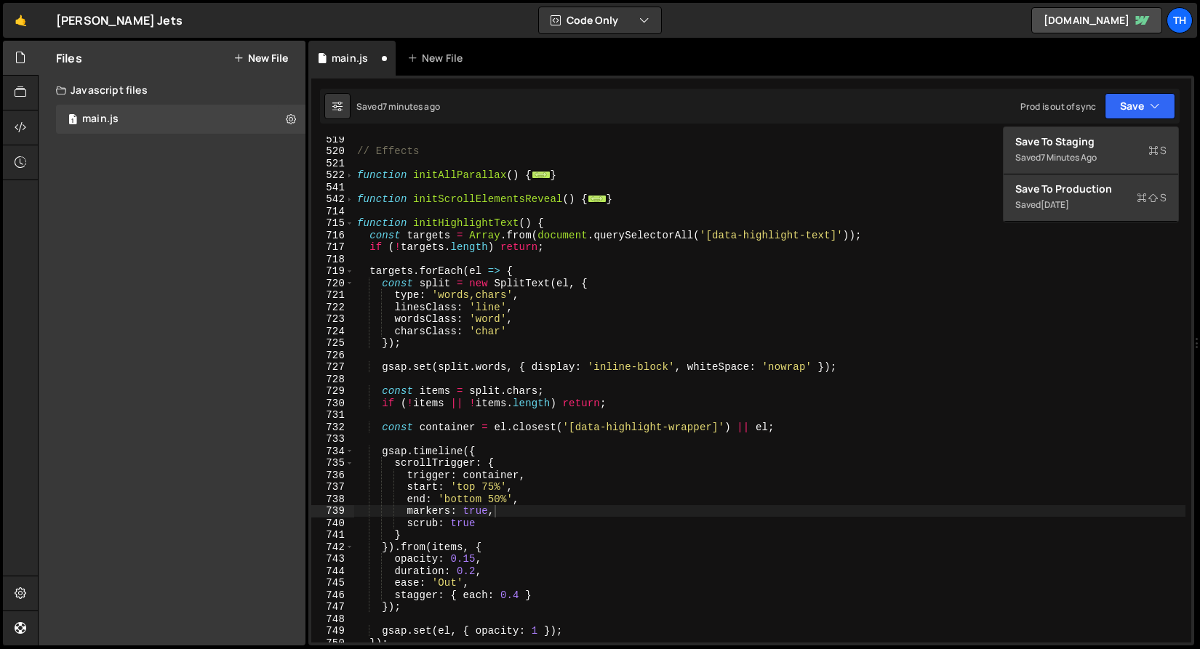
click at [1096, 122] on div "Saved 7 minutes ago Prod is out of sync Upgrade to Edit Save Save to Staging S …" at bounding box center [749, 106] width 859 height 35
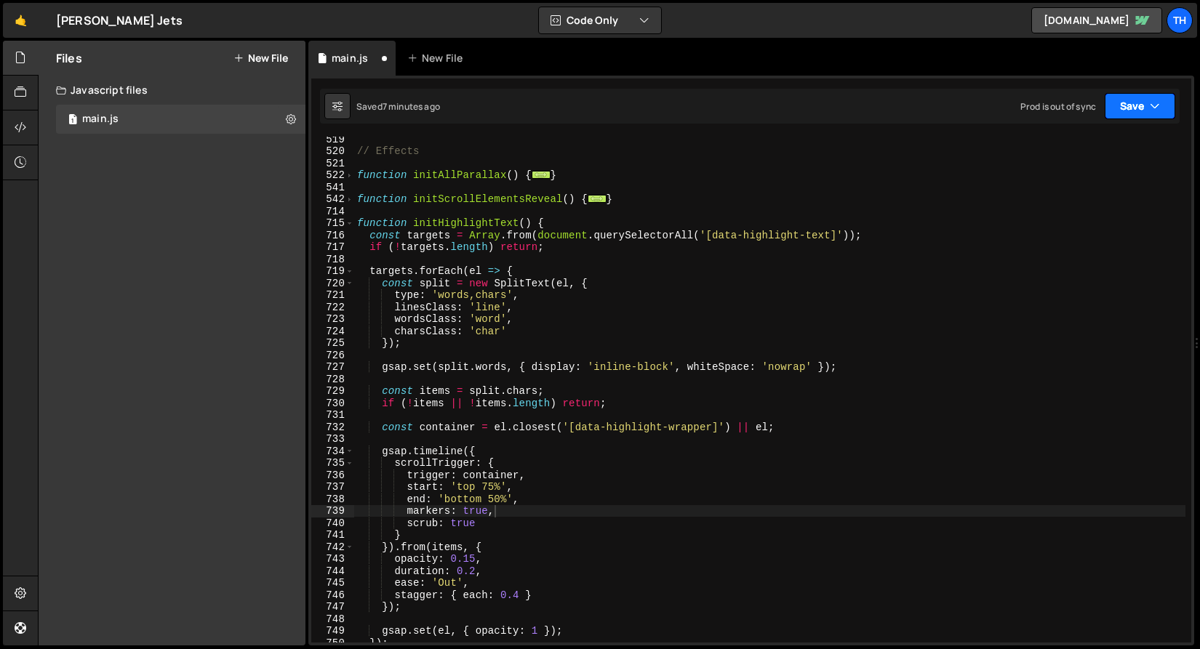
click at [1131, 111] on button "Save" at bounding box center [1139, 106] width 71 height 26
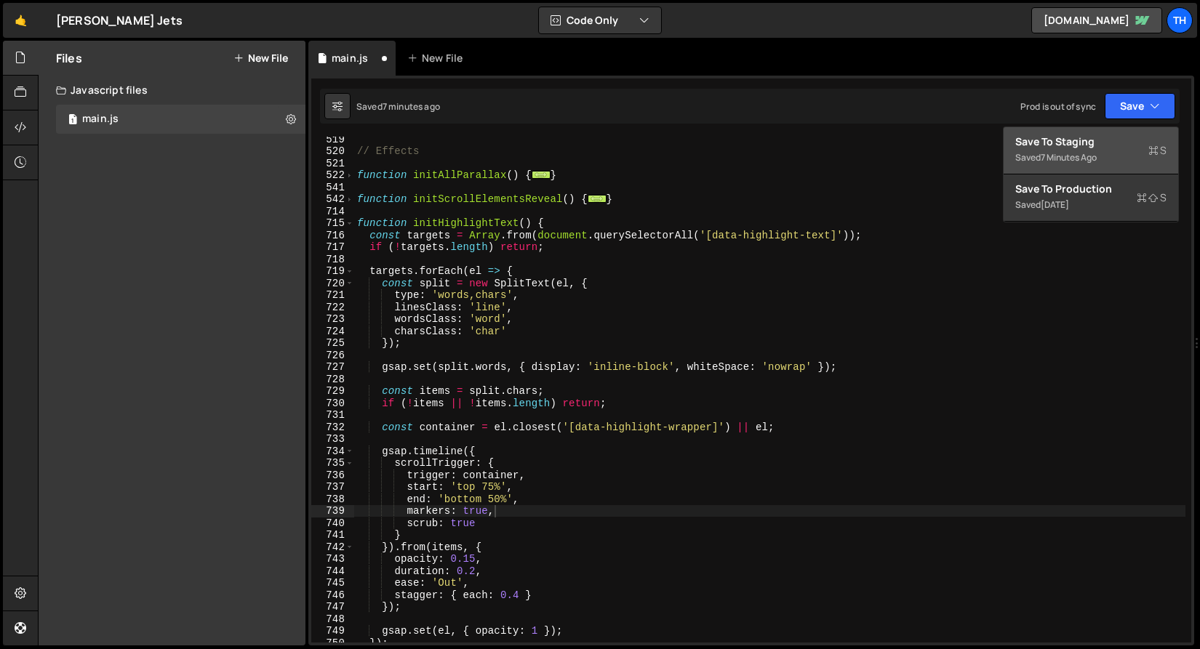
click at [1121, 145] on div "Save to Staging S" at bounding box center [1090, 142] width 151 height 15
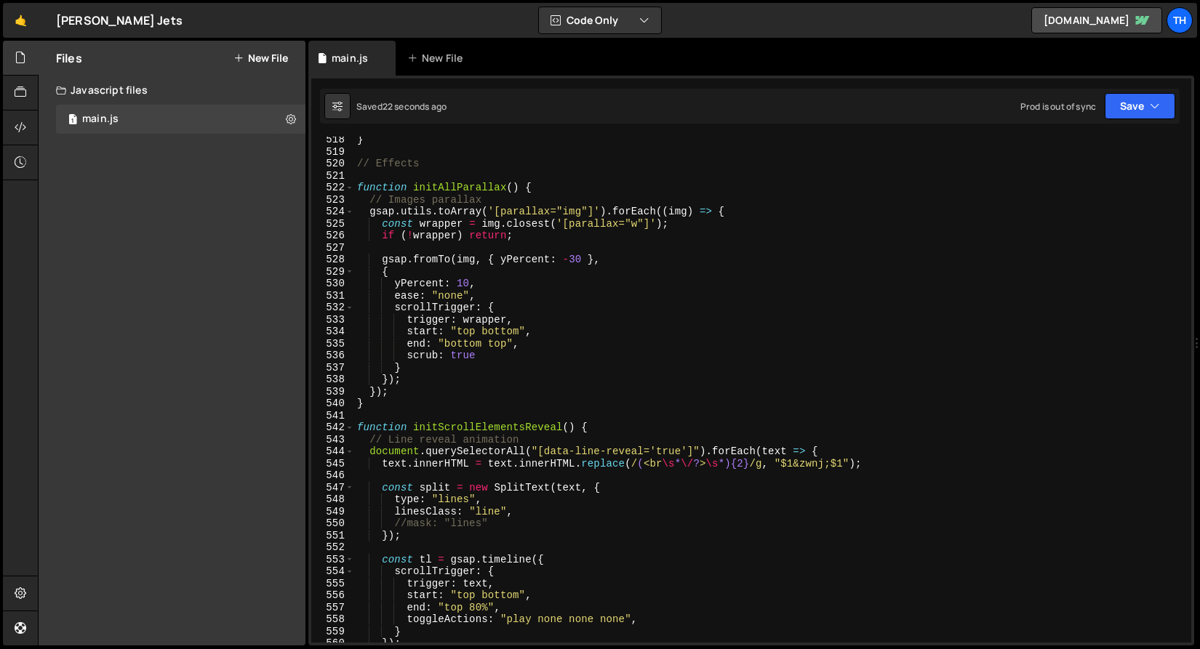
click at [337, 258] on div "528" at bounding box center [332, 260] width 43 height 12
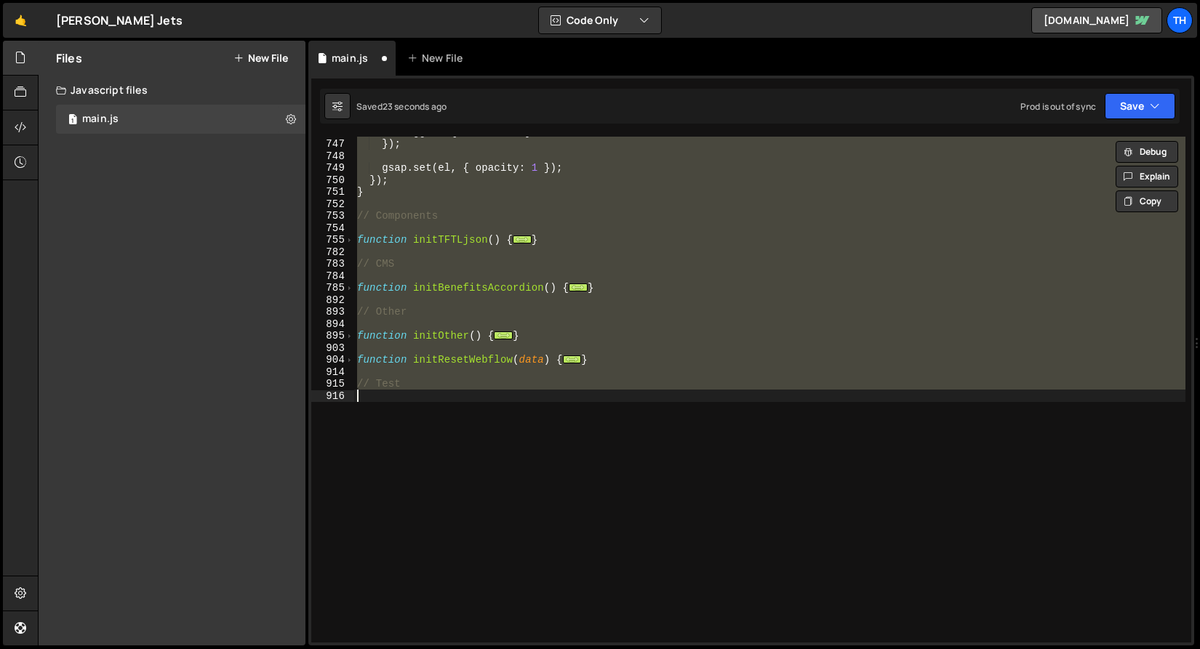
scroll to position [539, 0]
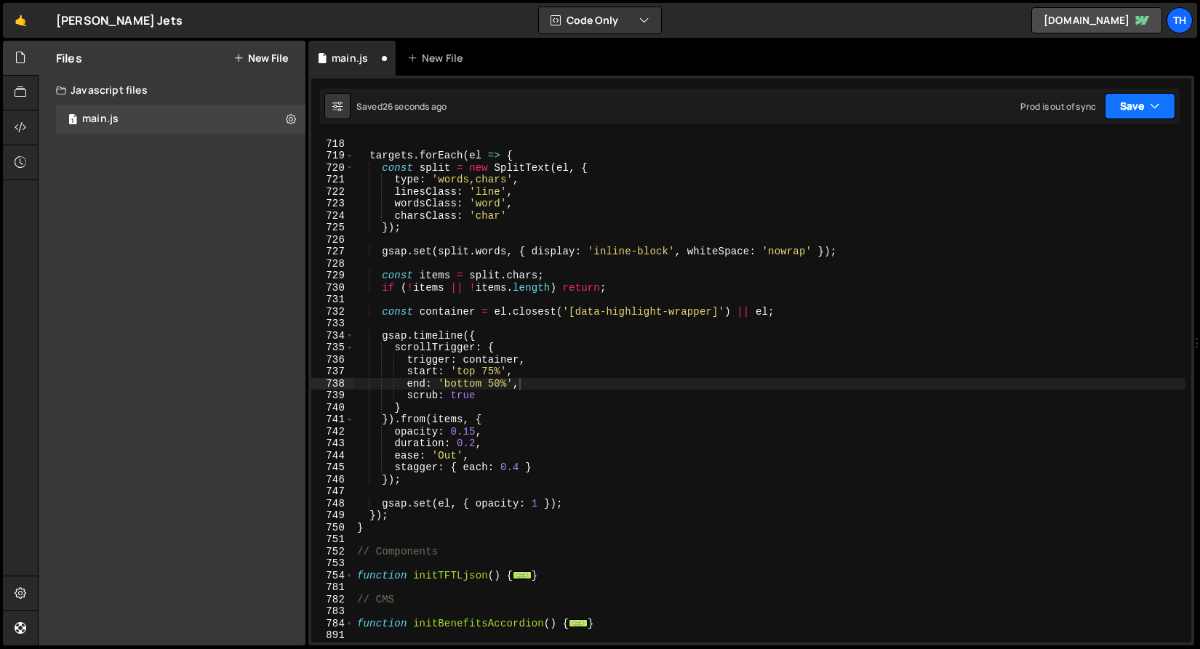
click at [1142, 108] on button "Save" at bounding box center [1139, 106] width 71 height 26
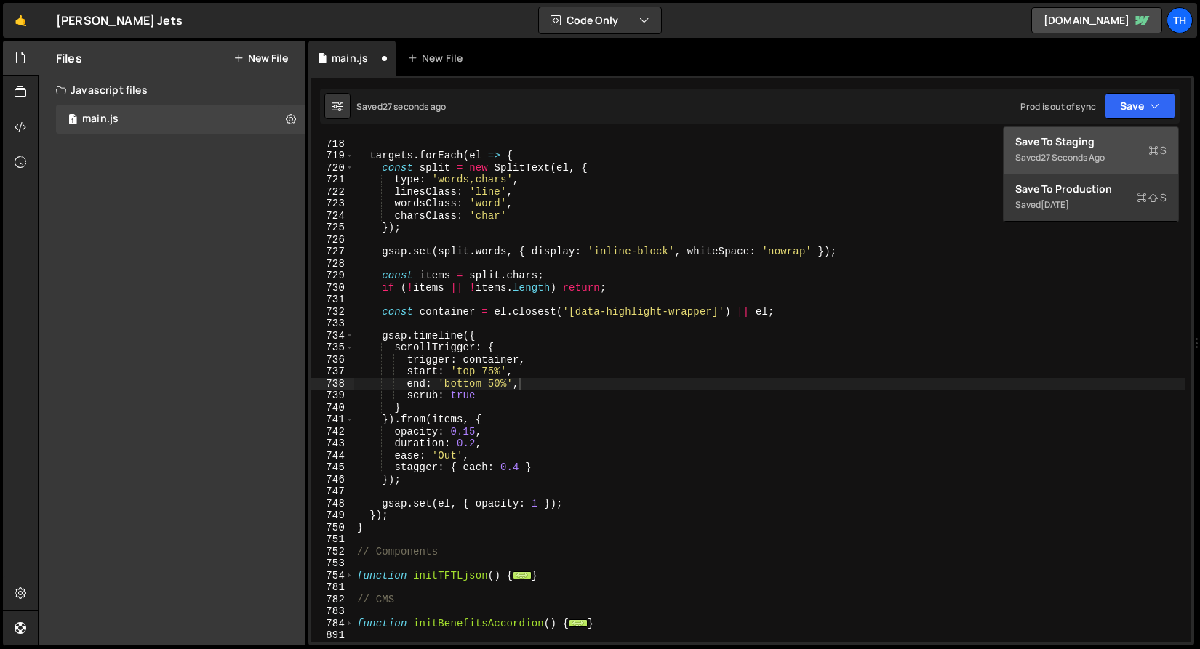
click at [1107, 151] on div "Saved 27 seconds ago" at bounding box center [1090, 157] width 151 height 17
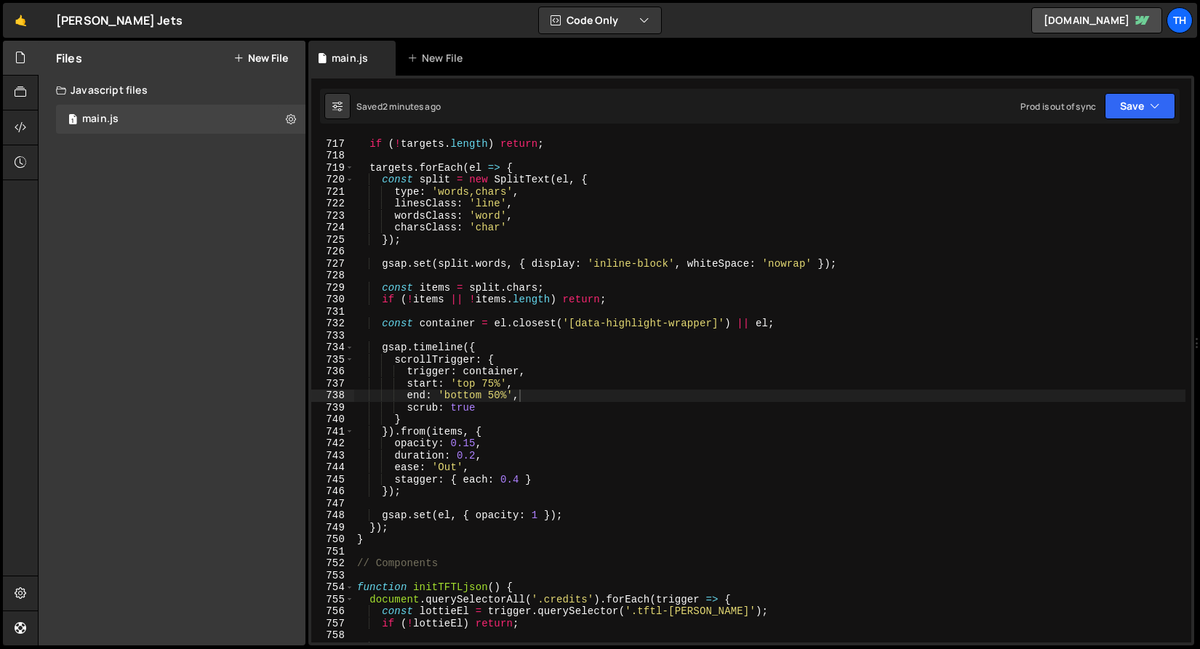
click at [432, 400] on div "const targets = Array . from ( document . querySelectorAll ( '[data-highlight-t…" at bounding box center [769, 391] width 831 height 530
click at [451, 468] on div "const targets = Array . from ( document . querySelectorAll ( '[data-highlight-t…" at bounding box center [769, 391] width 831 height 530
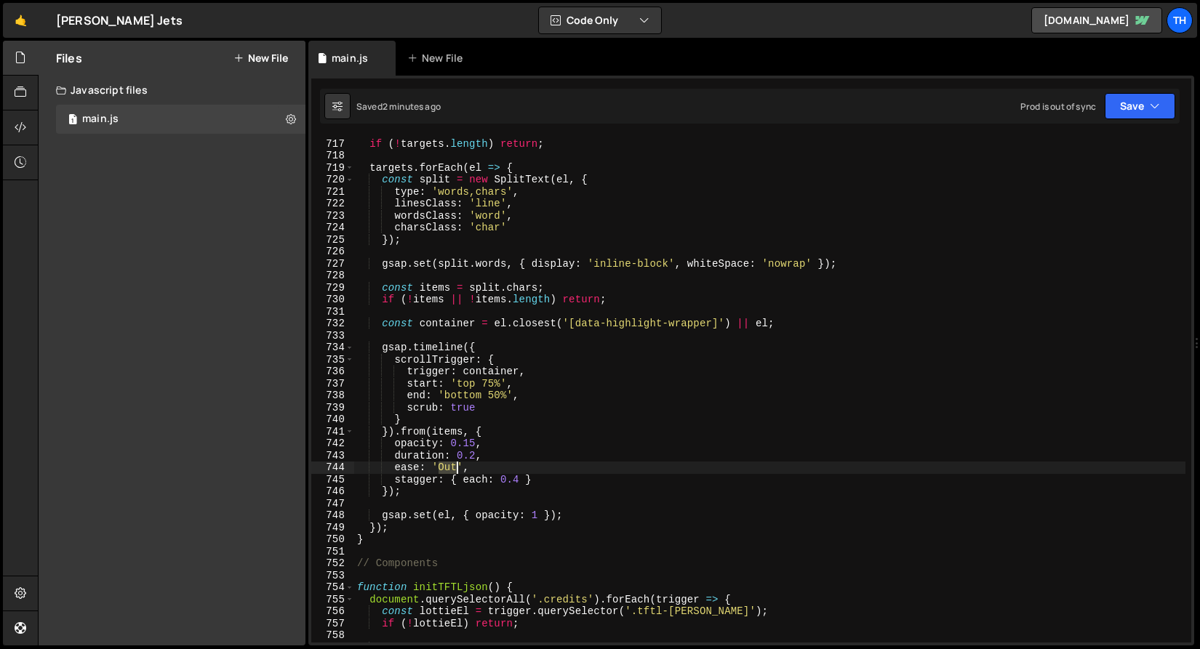
click at [451, 468] on div "const targets = Array . from ( document . querySelectorAll ( '[data-highlight-t…" at bounding box center [769, 391] width 831 height 530
click at [392, 443] on div "const targets = Array . from ( document . querySelectorAll ( '[data-highlight-t…" at bounding box center [769, 391] width 831 height 530
drag, startPoint x: 421, startPoint y: 470, endPoint x: 499, endPoint y: 469, distance: 77.8
click at [499, 469] on div "const targets = Array . from ( document . querySelectorAll ( '[data-highlight-t…" at bounding box center [769, 391] width 831 height 530
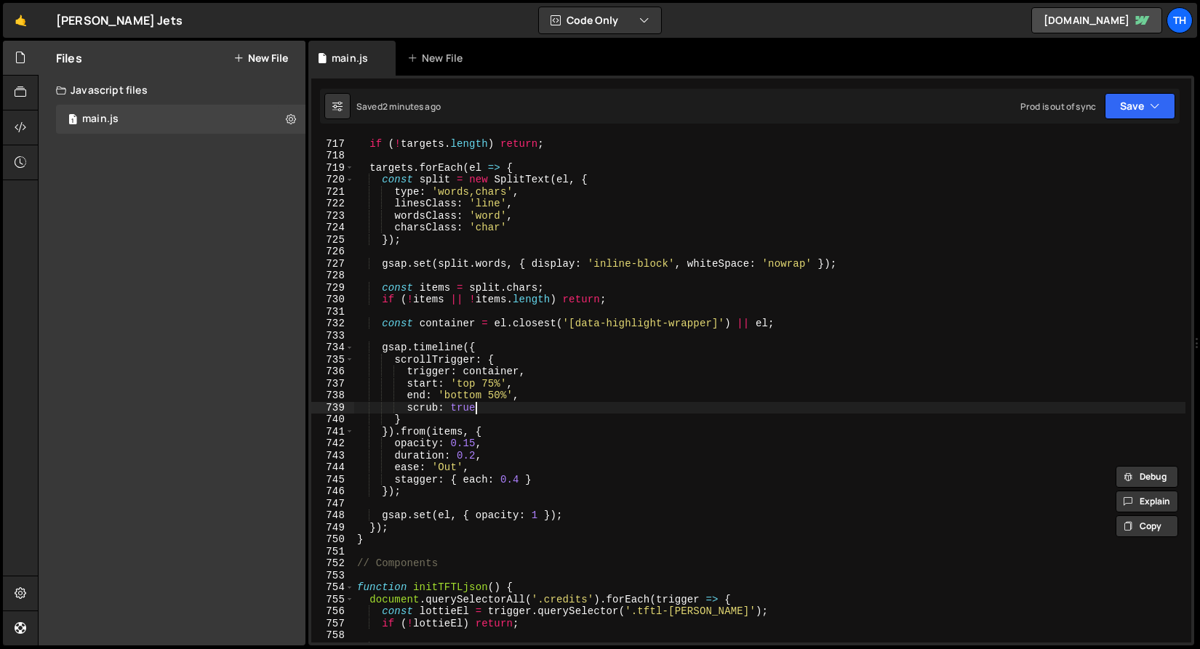
click at [530, 402] on div "const targets = Array . from ( document . querySelectorAll ( '[data-highlight-t…" at bounding box center [769, 391] width 831 height 530
type textarea "scrub: true"
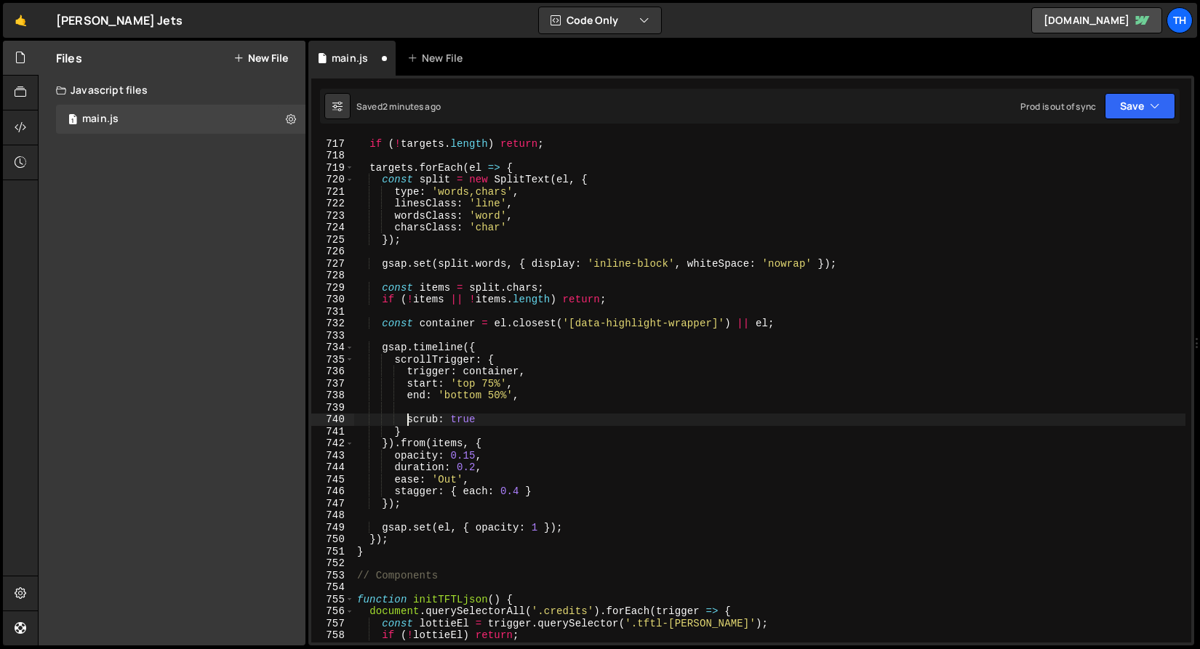
scroll to position [0, 3]
paste textarea "ease: 'Out',"
type textarea "ease: 'Out',"
click at [1169, 84] on div "ease: 'Out', 716 717 718 719 720 721 722 723 724 725 726 727 728 729 730 731 73…" at bounding box center [751, 361] width 886 height 570
click at [1166, 93] on button "Save" at bounding box center [1139, 106] width 71 height 26
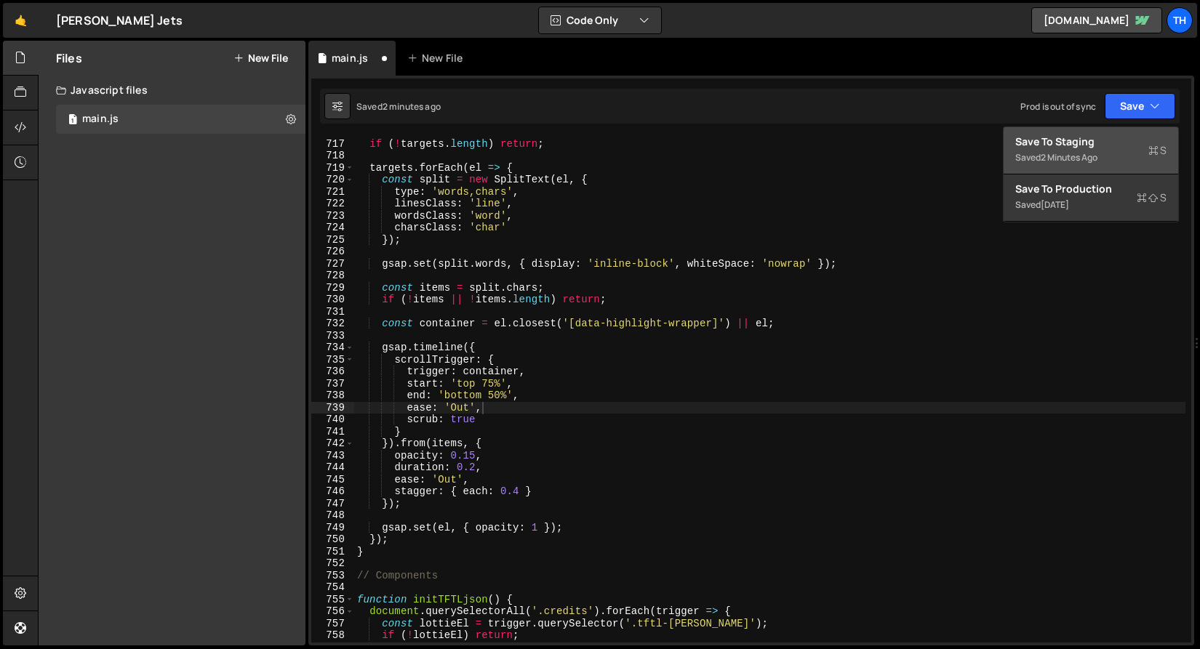
click at [1144, 140] on div "Save to Staging S" at bounding box center [1090, 142] width 151 height 15
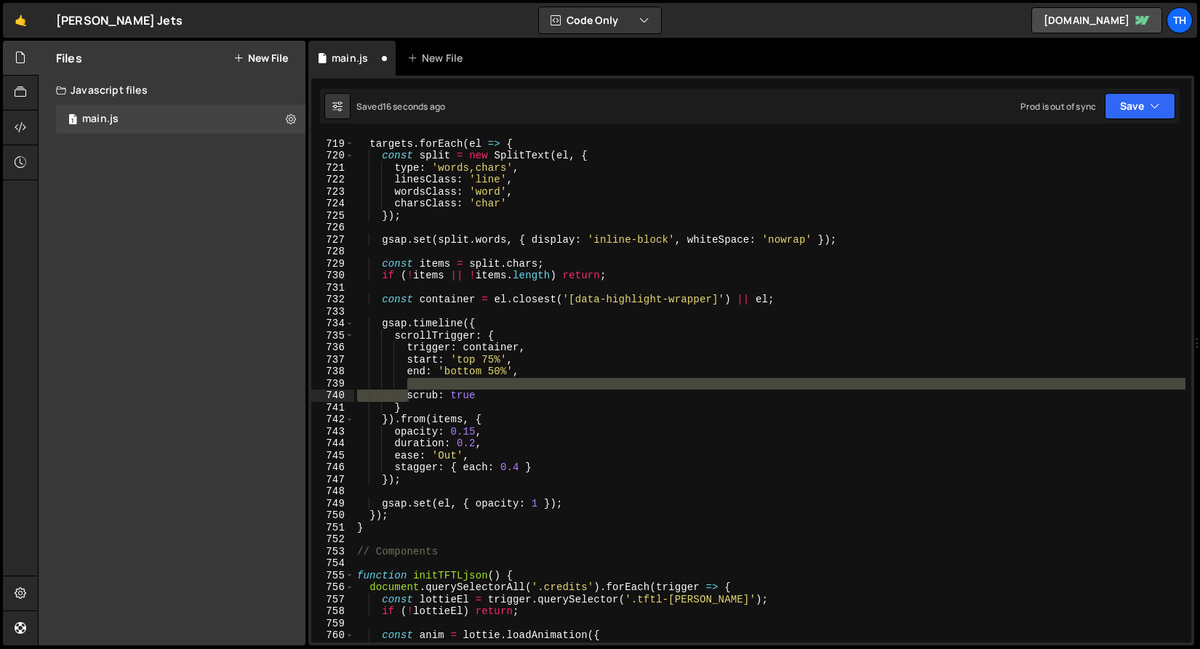
scroll to position [8625, 0]
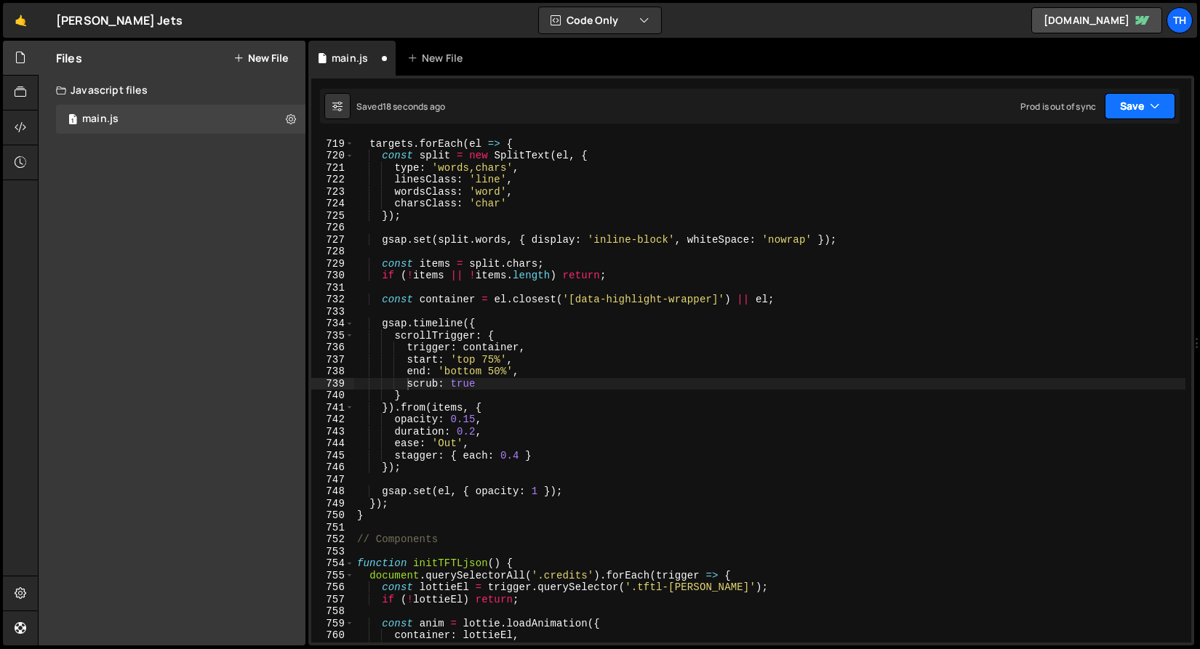
click at [1115, 103] on button "Save" at bounding box center [1139, 106] width 71 height 26
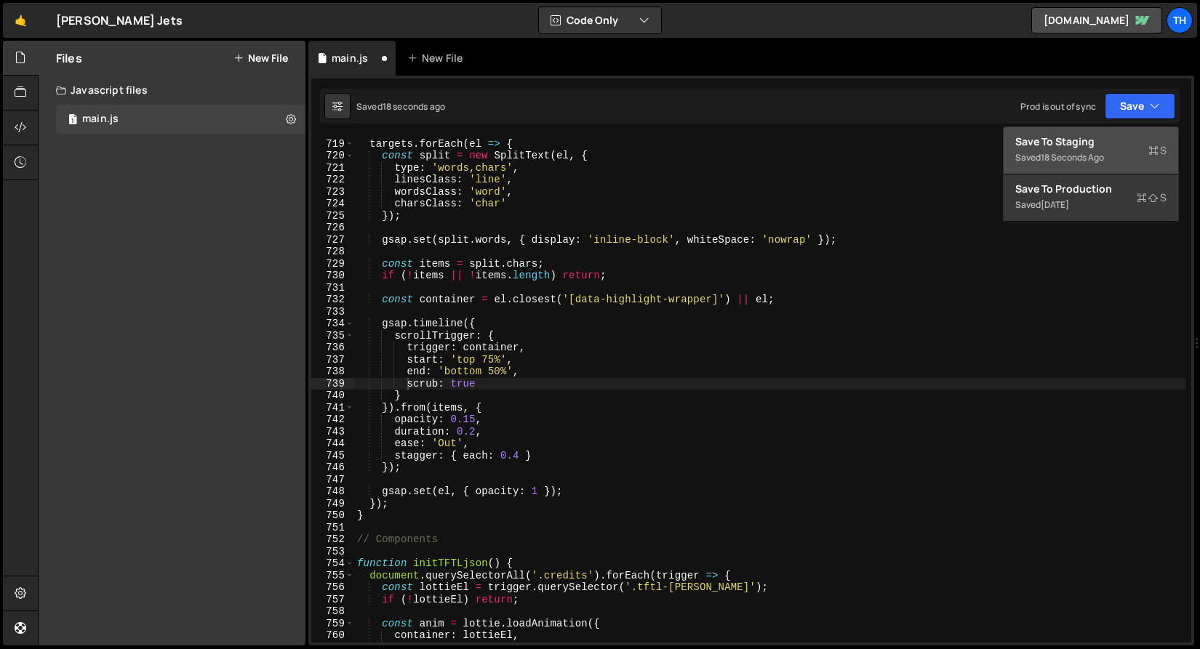
click at [1096, 156] on div "18 seconds ago" at bounding box center [1071, 157] width 63 height 12
